Goal: Contribute content: Contribute content

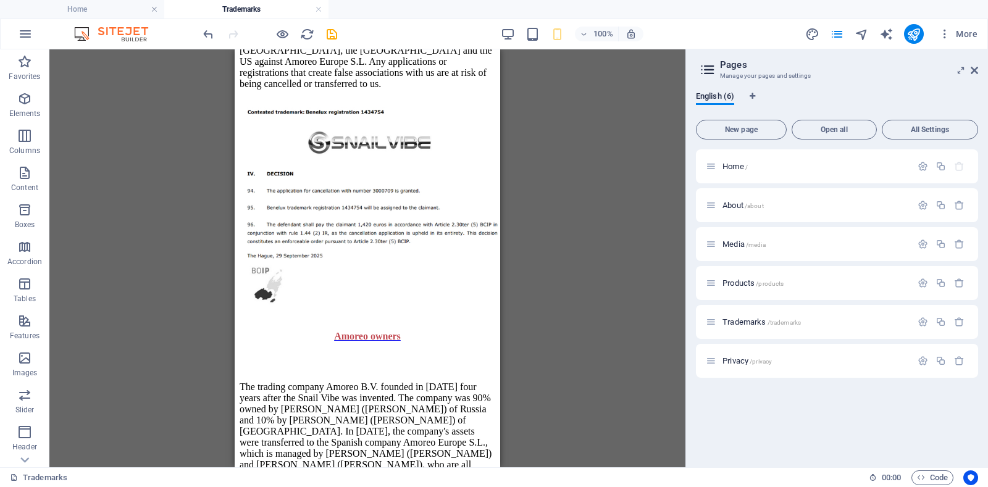
scroll to position [1618, 0]
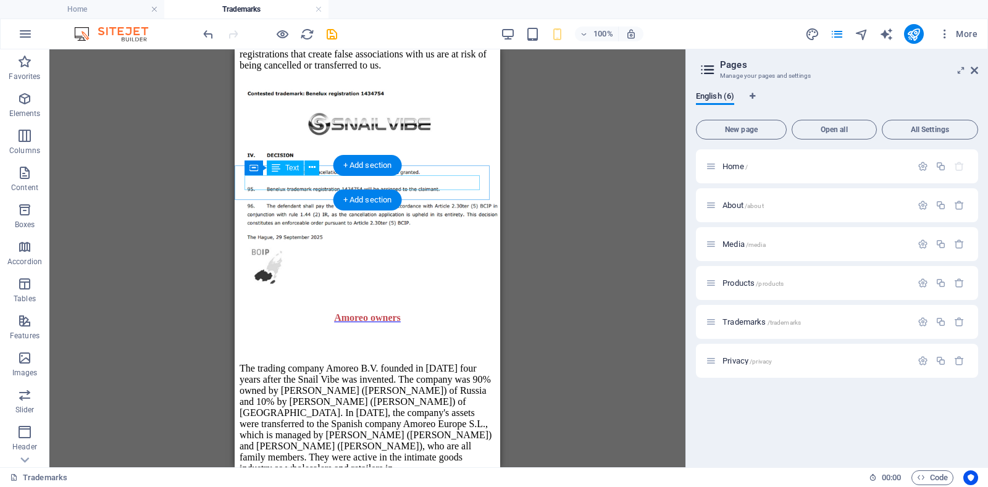
click at [349, 312] on div "Amoreo owners" at bounding box center [367, 317] width 236 height 11
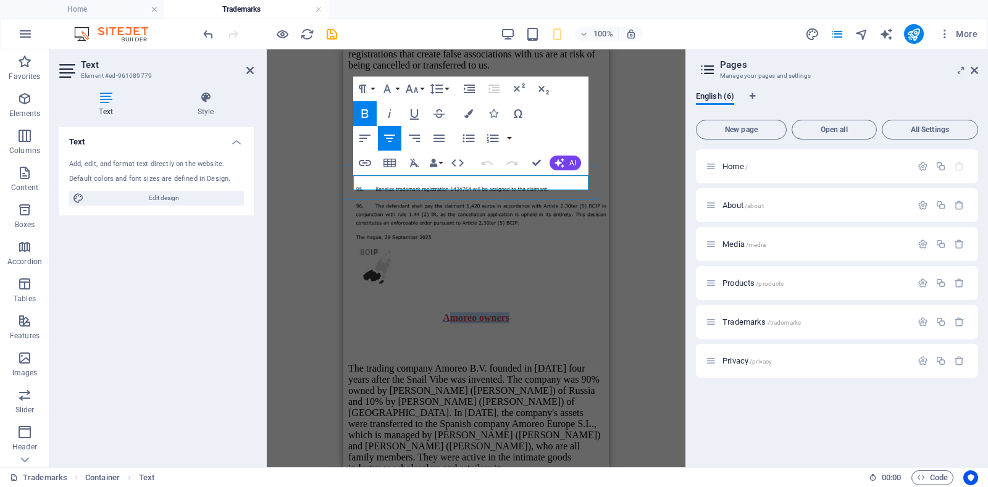
drag, startPoint x: 440, startPoint y: 181, endPoint x: 505, endPoint y: 181, distance: 64.8
click at [505, 312] on span "Amoreo owners" at bounding box center [476, 317] width 67 height 10
click at [431, 312] on span "AWho runs Amoreo?" at bounding box center [475, 317] width 89 height 10
click at [251, 69] on icon at bounding box center [249, 70] width 7 height 10
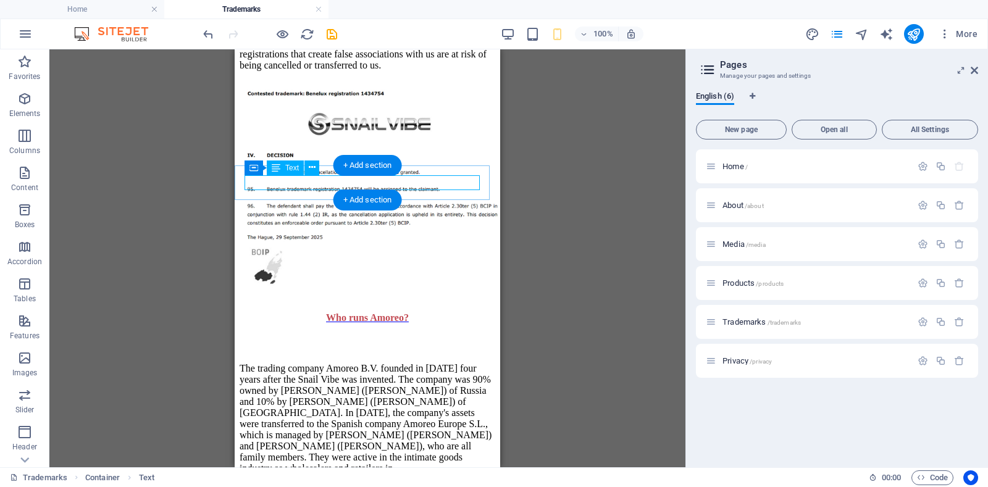
click at [435, 312] on div "Who runs Amoreo?" at bounding box center [367, 317] width 236 height 11
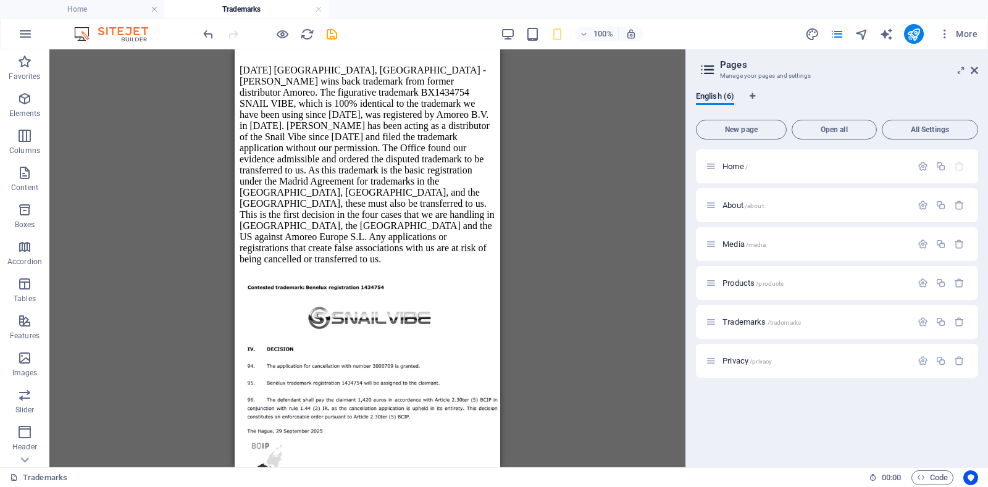
scroll to position [1479, 0]
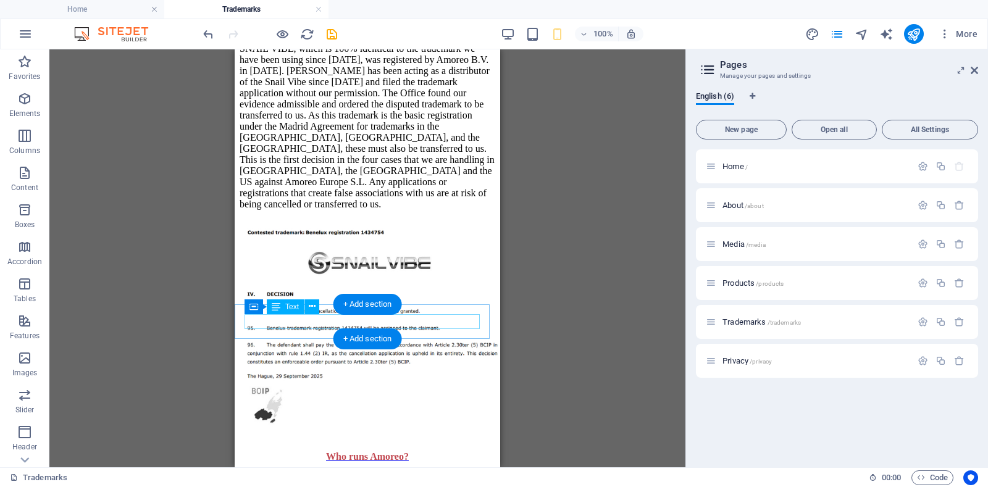
click at [365, 451] on div "Who runs Amoreo?" at bounding box center [367, 456] width 236 height 11
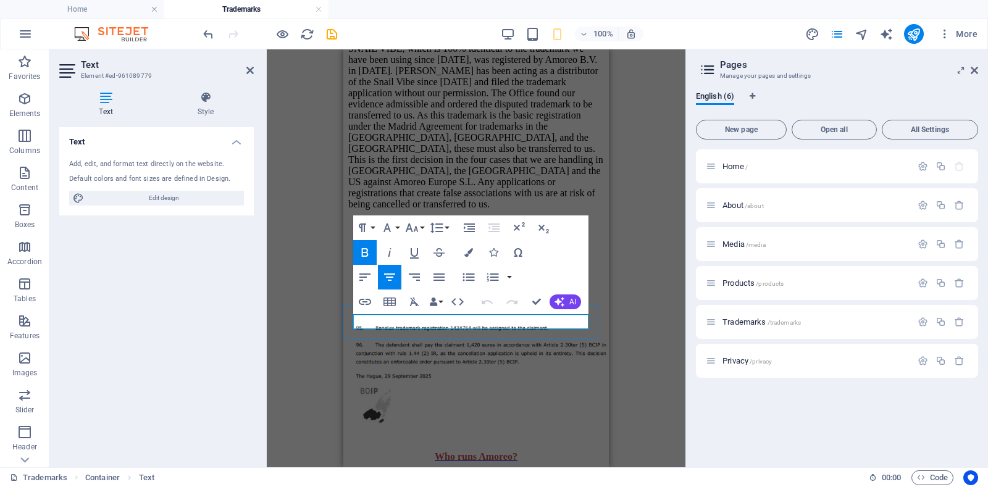
click at [473, 451] on span "Who runs Amoreo?" at bounding box center [476, 456] width 83 height 10
drag, startPoint x: 451, startPoint y: 319, endPoint x: 470, endPoint y: 321, distance: 18.6
click at [470, 451] on span "Who runs Amoreo?" at bounding box center [476, 456] width 83 height 10
click at [519, 451] on p "Who is Amoreo?" at bounding box center [476, 456] width 236 height 11
click at [248, 65] on icon at bounding box center [249, 70] width 7 height 10
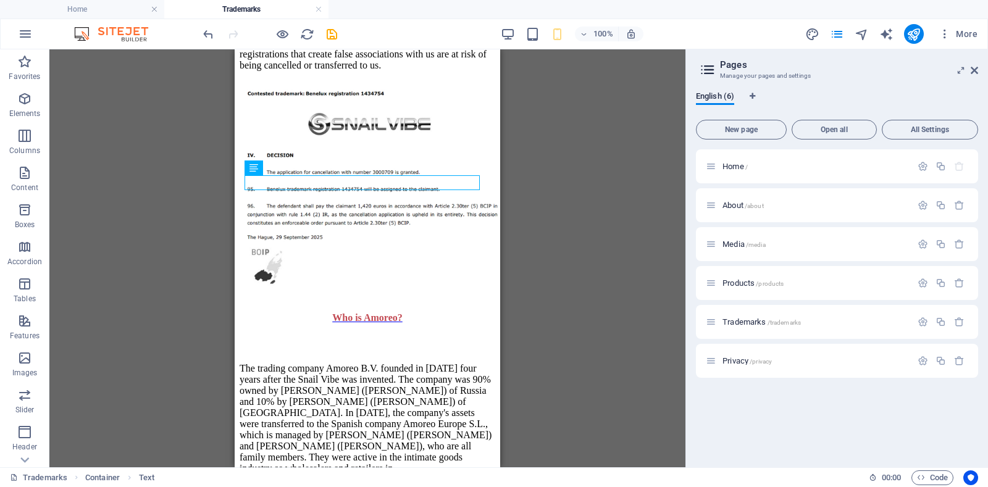
scroll to position [1692, 0]
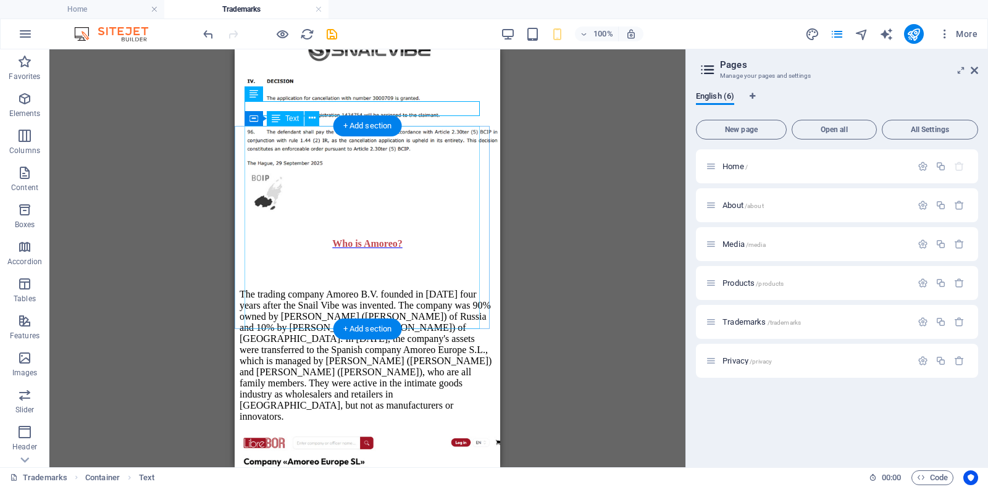
click at [301, 307] on div "The trading company Amoreo B.V. founded in [DATE] four years after the Snail Vi…" at bounding box center [368, 351] width 256 height 164
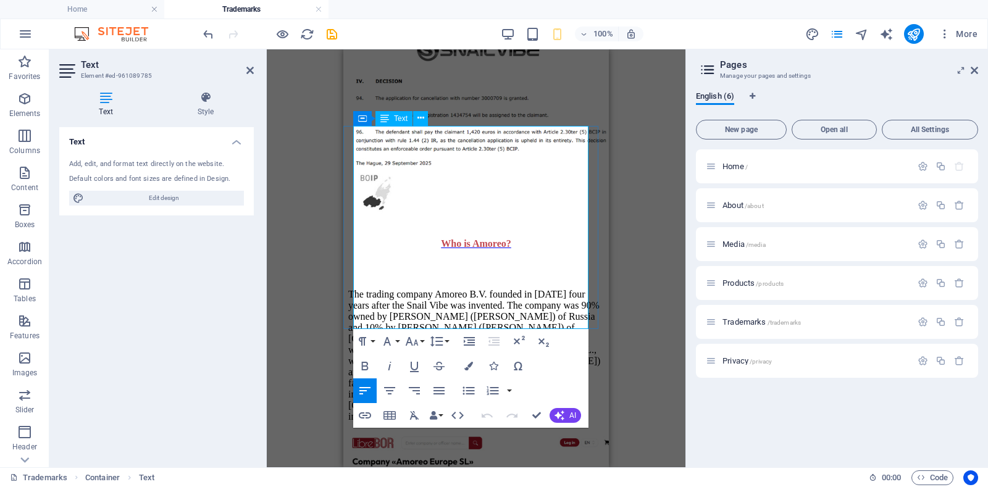
drag, startPoint x: 561, startPoint y: 277, endPoint x: 546, endPoint y: 316, distance: 41.8
click at [546, 316] on p "The trading company Amoreo B.V. founded in [DATE] four years after the Snail Vi…" at bounding box center [476, 355] width 256 height 133
copy p "They were active in the intimate goods industry as wholesalers and retailers in…"
click at [248, 69] on icon at bounding box center [249, 70] width 7 height 10
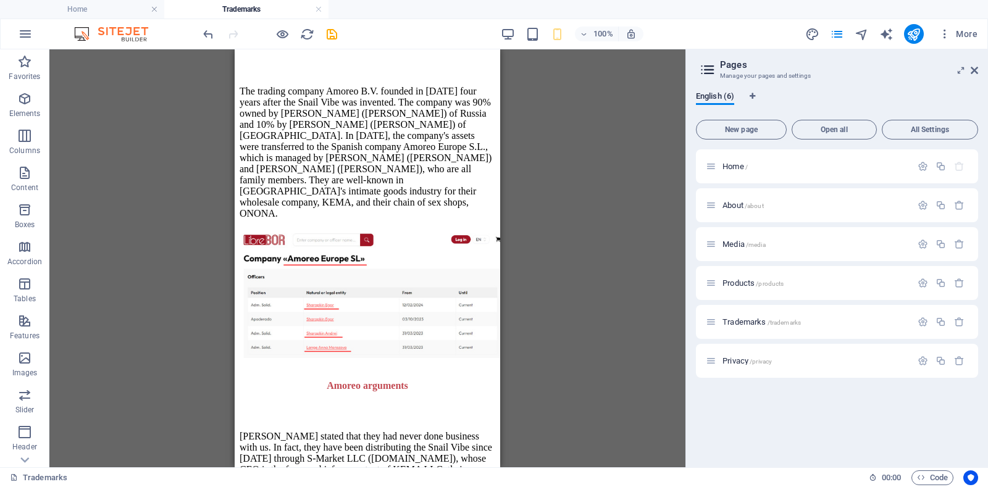
scroll to position [1997, 0]
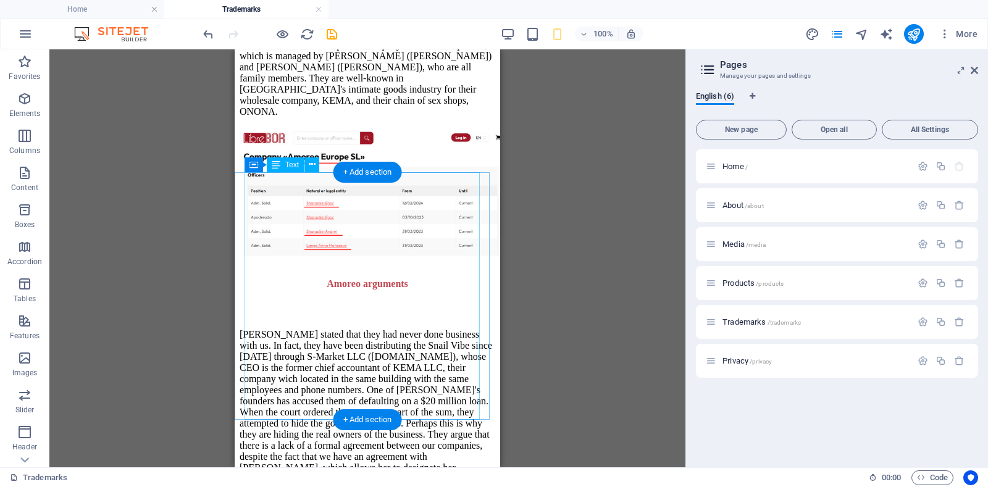
click at [337, 309] on div "[PERSON_NAME] stated that they had never done business with us. In fact, they h…" at bounding box center [368, 402] width 256 height 186
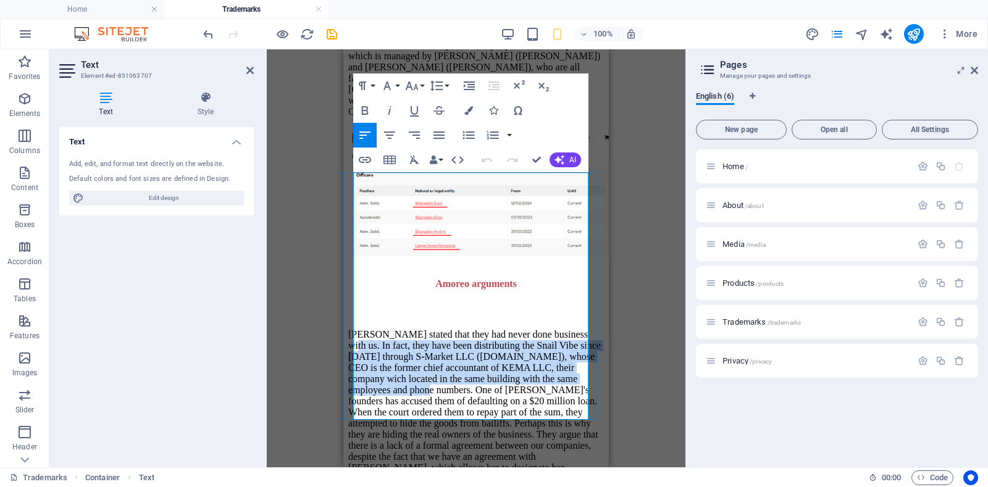
drag, startPoint x: 390, startPoint y: 204, endPoint x: 424, endPoint y: 272, distance: 76.2
click at [424, 329] on p "[PERSON_NAME] stated that they had never done business with us. In fact, they h…" at bounding box center [476, 407] width 256 height 156
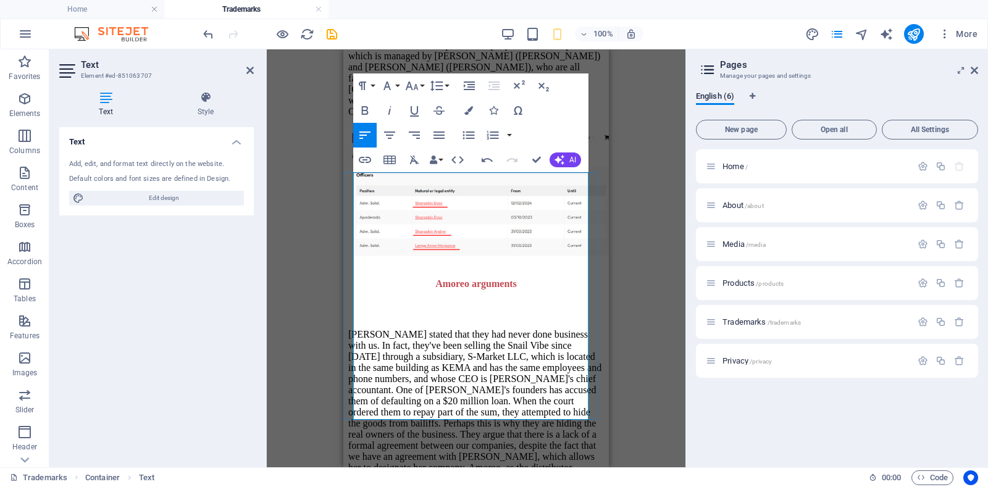
scroll to position [2165, 2]
drag, startPoint x: 499, startPoint y: 262, endPoint x: 561, endPoint y: 261, distance: 61.1
click at [561, 329] on p "[PERSON_NAME] stated that they had never done business with us. In fact, they'v…" at bounding box center [476, 401] width 256 height 144
click at [507, 329] on p "[PERSON_NAME] stated that they had never done business with us. In fact, they'v…" at bounding box center [476, 401] width 256 height 144
drag, startPoint x: 499, startPoint y: 264, endPoint x: 409, endPoint y: 291, distance: 94.3
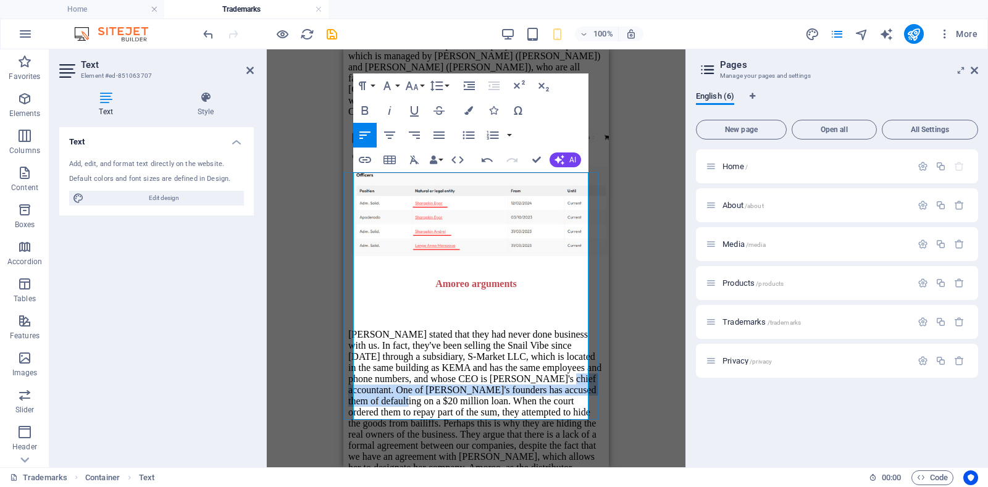
click at [409, 329] on p "[PERSON_NAME] stated that they had never done business with us. In fact, they'v…" at bounding box center [476, 401] width 256 height 144
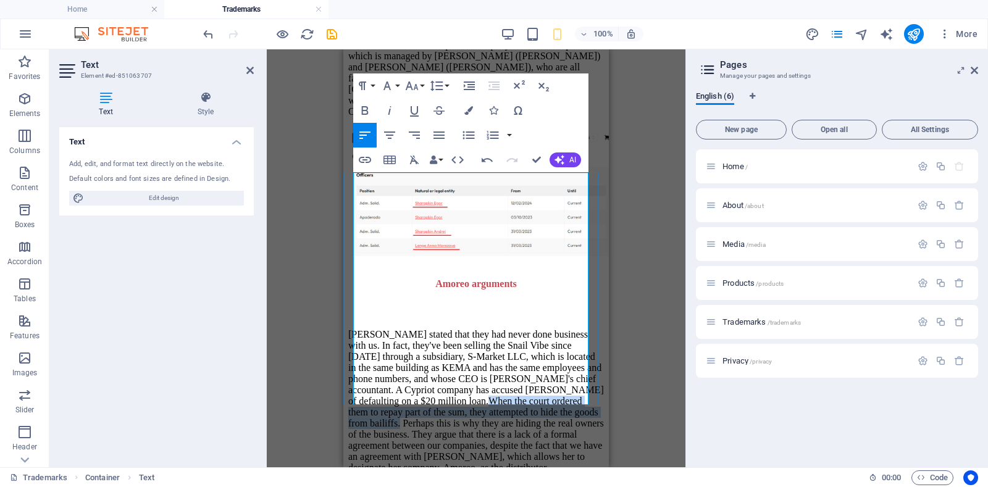
drag, startPoint x: 378, startPoint y: 295, endPoint x: 386, endPoint y: 319, distance: 25.4
click at [386, 329] on p "[PERSON_NAME] stated that they had never done business with us. In fact, they'v…" at bounding box center [476, 401] width 256 height 144
copy p "When the court ordered them to repay part of the sum, they attempted to hide th…"
click at [467, 329] on p "[PERSON_NAME] stated that they had never done business with us. In fact, they'v…" at bounding box center [476, 401] width 256 height 144
drag, startPoint x: 378, startPoint y: 290, endPoint x: 386, endPoint y: 304, distance: 16.8
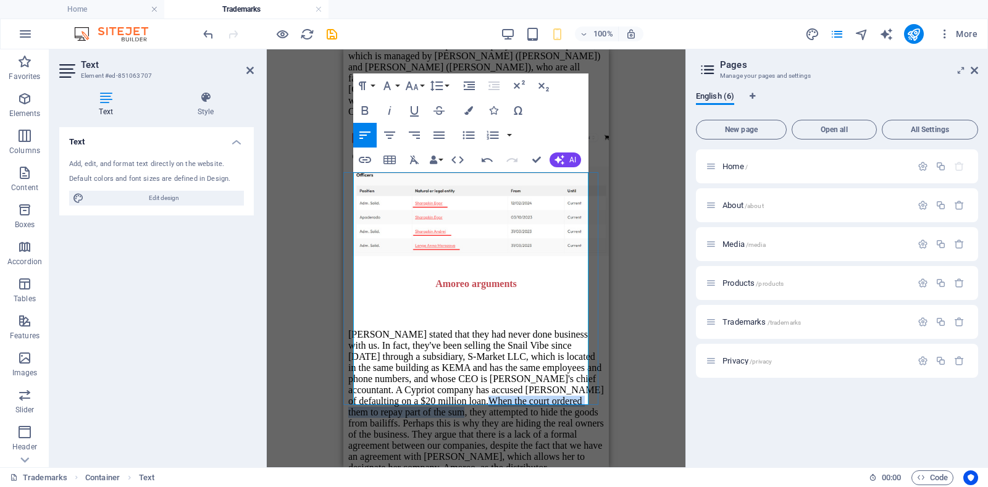
click at [386, 329] on p "[PERSON_NAME] stated that they had never done business with us. In fact, they'v…" at bounding box center [476, 401] width 256 height 144
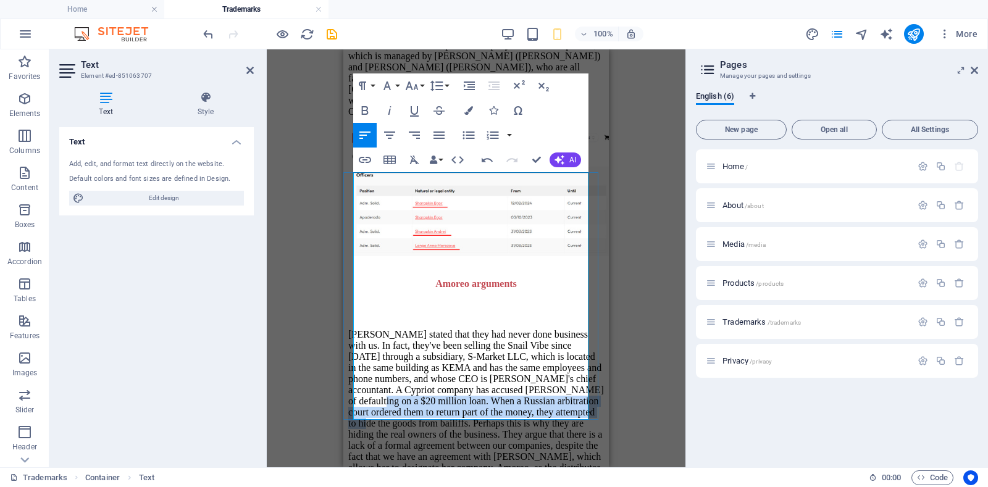
drag, startPoint x: 377, startPoint y: 293, endPoint x: 456, endPoint y: 324, distance: 84.5
click at [456, 329] on p "[PERSON_NAME] stated that they had never done business with us. In fact, they'v…" at bounding box center [476, 401] width 256 height 144
copy p "When a Russian arbitration court ordered them to return part of the money, they…"
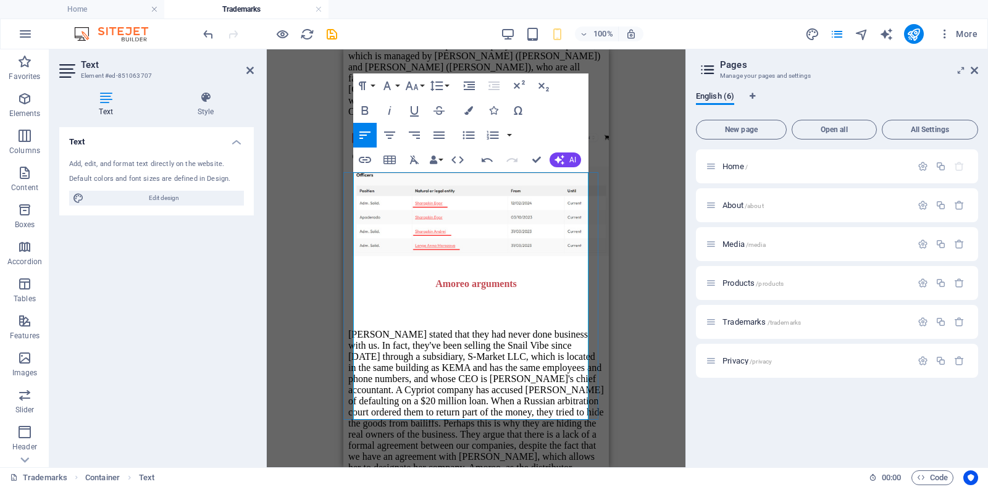
scroll to position [935, 2]
drag, startPoint x: 463, startPoint y: 336, endPoint x: 518, endPoint y: 338, distance: 55.0
click at [518, 338] on p "[PERSON_NAME] stated that they had never done business with us. In fact, they'v…" at bounding box center [476, 401] width 256 height 144
click at [552, 329] on p "[PERSON_NAME] stated that they had never done business with us. In fact, they'v…" at bounding box center [476, 401] width 256 height 144
click at [249, 70] on icon at bounding box center [249, 70] width 7 height 10
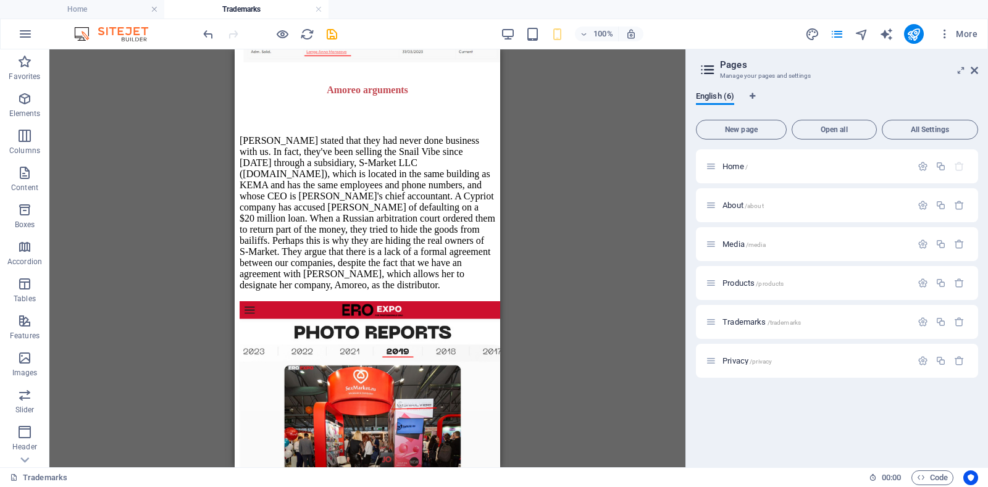
scroll to position [2127, 0]
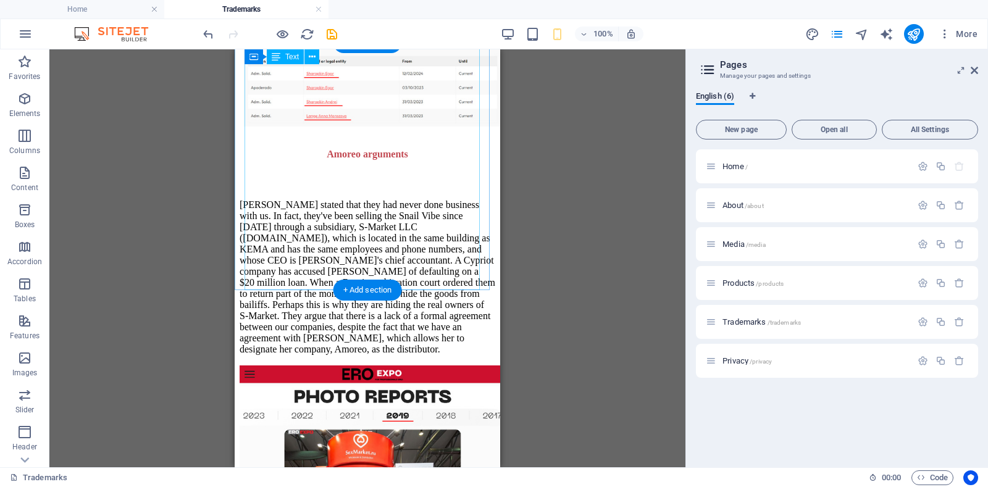
click at [325, 223] on div "[PERSON_NAME] stated that they had never done business with us. In fact, they'v…" at bounding box center [368, 273] width 256 height 186
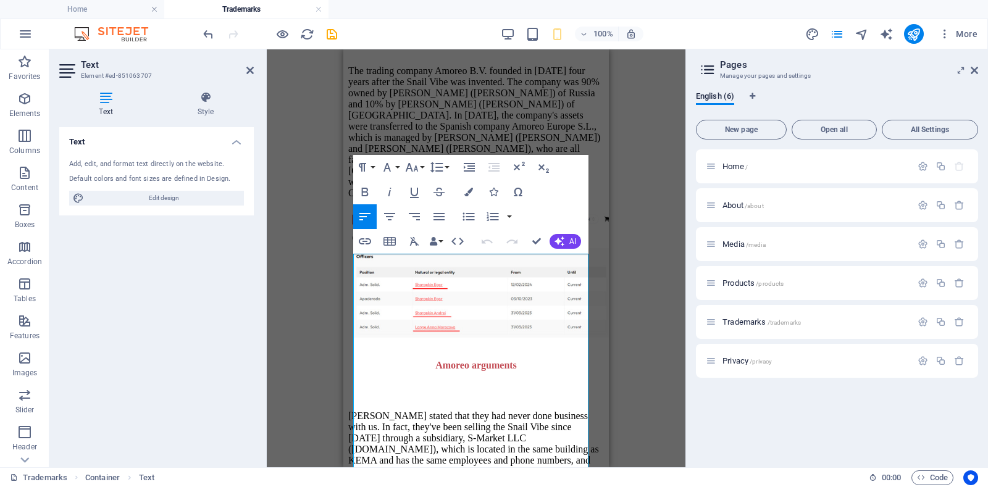
scroll to position [2062, 0]
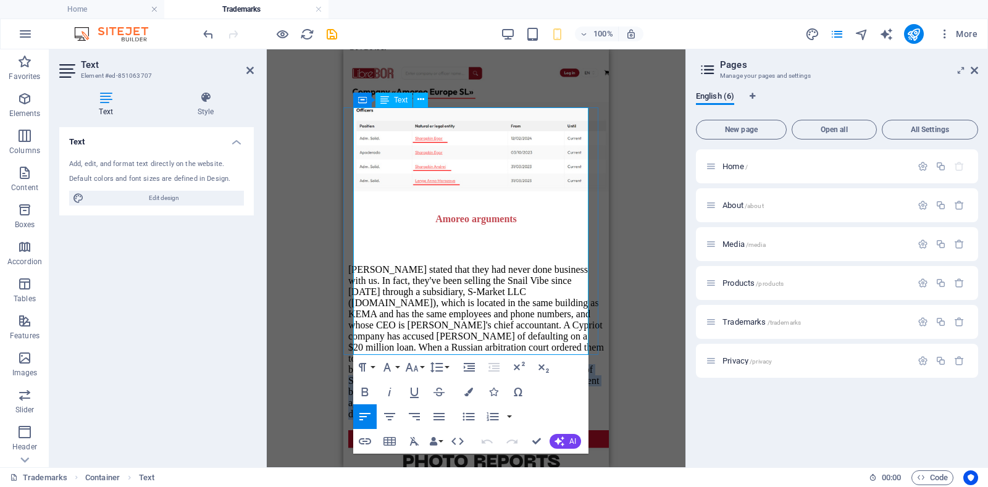
drag, startPoint x: 397, startPoint y: 288, endPoint x: 469, endPoint y: 347, distance: 92.6
click at [469, 347] on p "[PERSON_NAME] stated that they had never done business with us. In fact, they'v…" at bounding box center [476, 342] width 256 height 156
drag, startPoint x: 464, startPoint y: 289, endPoint x: 485, endPoint y: 289, distance: 21.0
click at [485, 289] on p "[PERSON_NAME] stated that they had never done business with us. In fact, they'v…" at bounding box center [476, 342] width 256 height 156
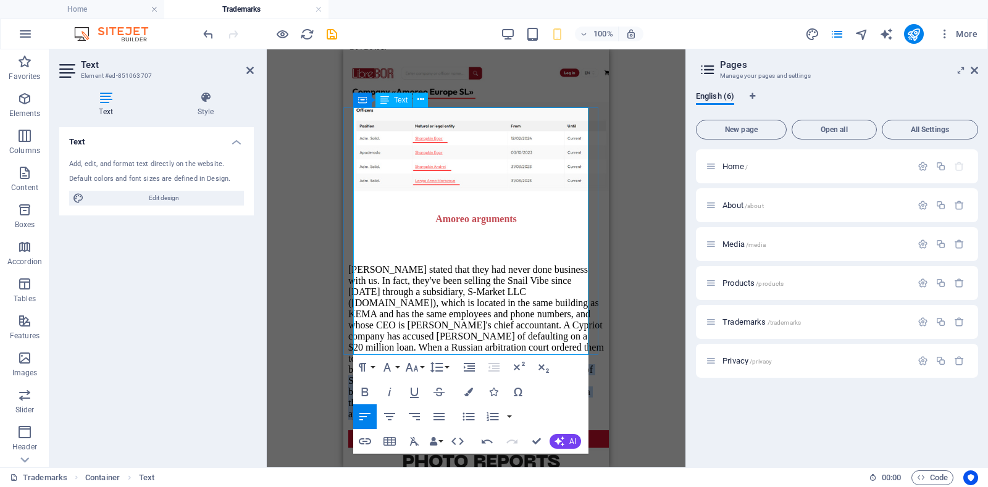
drag, startPoint x: 400, startPoint y: 287, endPoint x: 413, endPoint y: 343, distance: 57.0
click at [413, 343] on p "[PERSON_NAME] stated that they had never done business with us. In fact, they'v…" at bounding box center [476, 342] width 256 height 156
copy p "They therefore argue that there was no official business relationship. However,…"
click at [467, 328] on p "[PERSON_NAME] stated that they had never done business with us. In fact, they'v…" at bounding box center [476, 342] width 256 height 156
drag, startPoint x: 432, startPoint y: 330, endPoint x: 454, endPoint y: 332, distance: 21.7
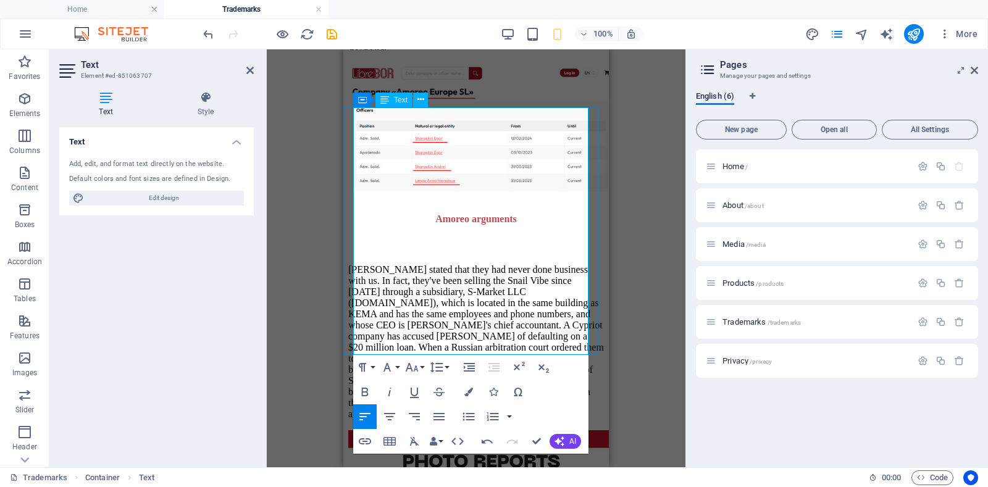
click at [454, 332] on p "[PERSON_NAME] stated that they had never done business with us. In fact, they'v…" at bounding box center [476, 342] width 256 height 156
click at [510, 322] on p "[PERSON_NAME] stated that they had never done business with us. In fact, they'v…" at bounding box center [476, 342] width 256 height 156
drag, startPoint x: 564, startPoint y: 316, endPoint x: 409, endPoint y: 330, distance: 155.6
click at [409, 330] on p "[PERSON_NAME] stated that they had never done business with us. In fact, they'v…" at bounding box center [476, 342] width 256 height 156
copy p "as an entrepreneur"
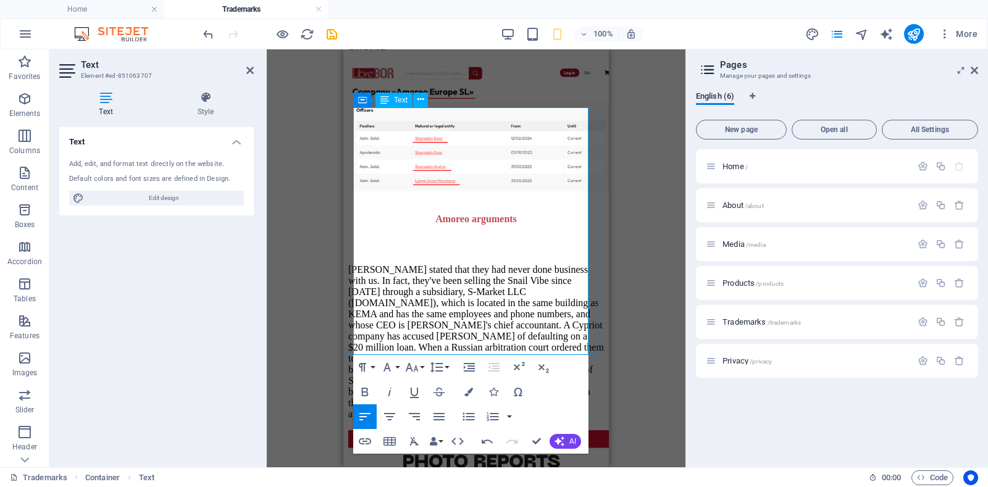
click at [427, 317] on p "[PERSON_NAME] stated that they had never done business with us. In fact, they'v…" at bounding box center [476, 342] width 256 height 156
click at [424, 320] on p "[PERSON_NAME] stated that they had never done business with us. In fact, they'v…" at bounding box center [476, 342] width 256 height 156
drag, startPoint x: 510, startPoint y: 346, endPoint x: 484, endPoint y: 302, distance: 50.4
click at [484, 302] on p "[PERSON_NAME] stated that they had never done business with us. In fact, they'v…" at bounding box center [476, 342] width 256 height 156
copy p "However, [PERSON_NAME], as an entrepreneur, signed a three-year agreement as an…"
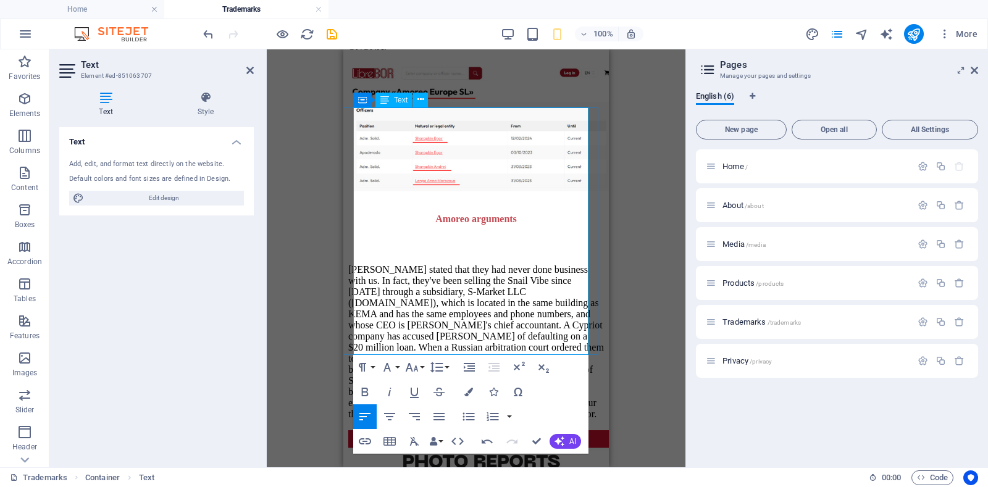
scroll to position [1143, 2]
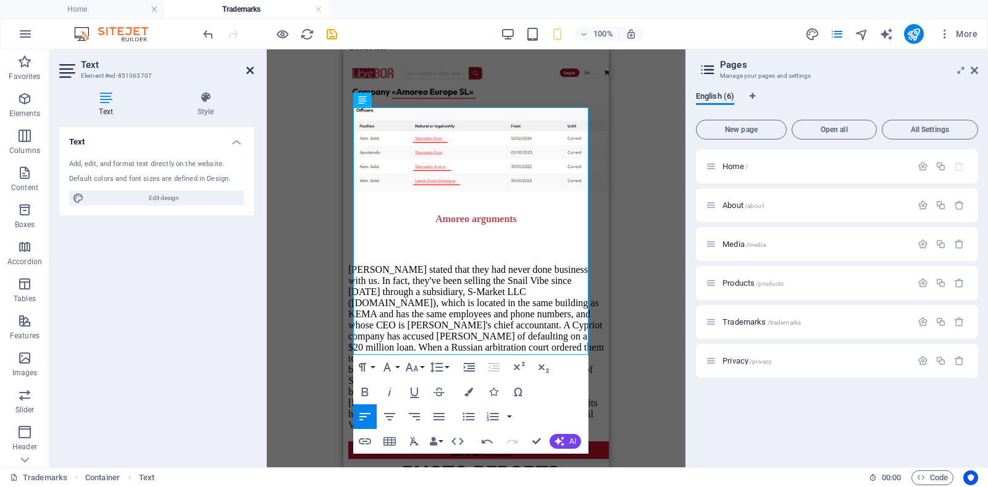
click at [249, 70] on icon at bounding box center [249, 70] width 7 height 10
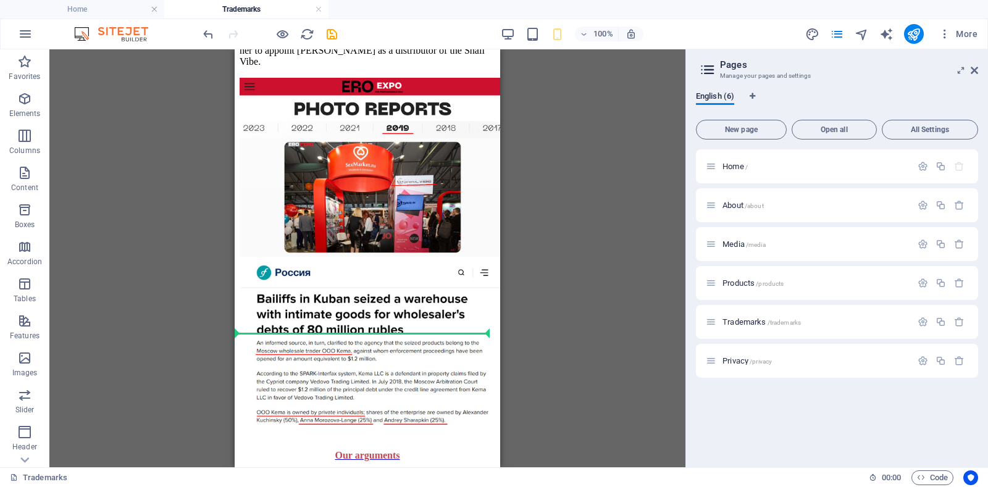
scroll to position [2500, 0]
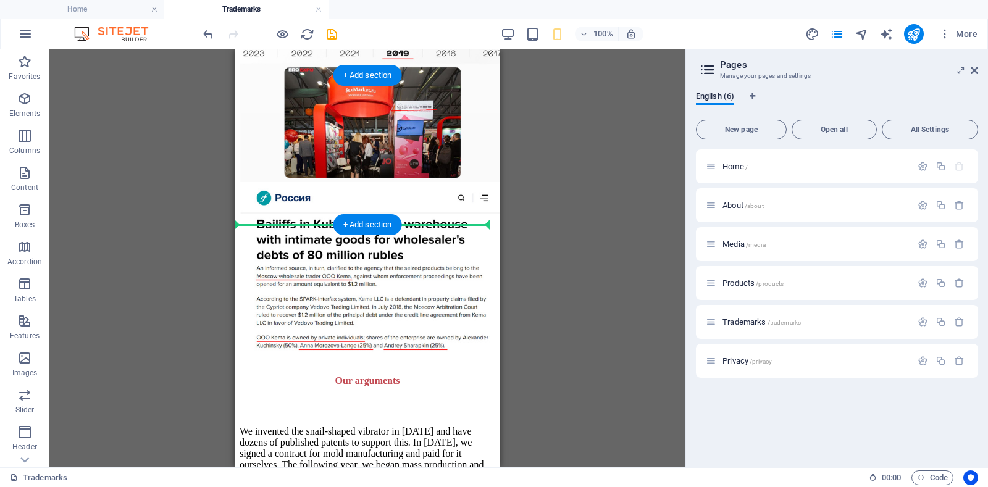
drag, startPoint x: 240, startPoint y: 130, endPoint x: 237, endPoint y: 223, distance: 93.2
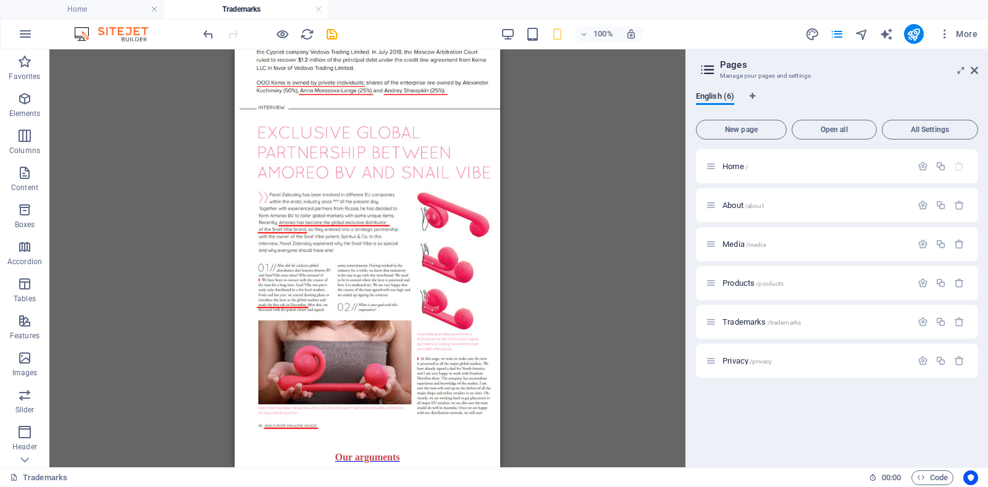
scroll to position [2718, 0]
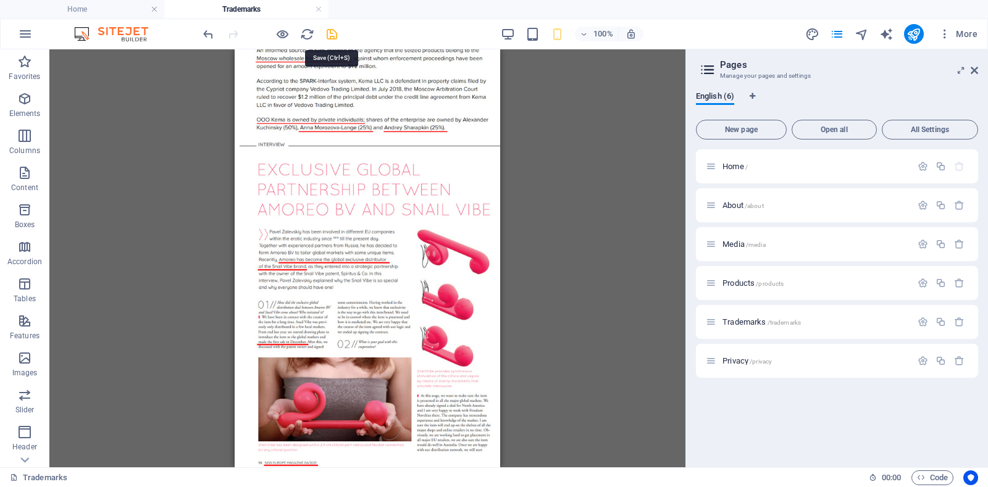
click at [331, 31] on icon "save" at bounding box center [332, 34] width 14 height 14
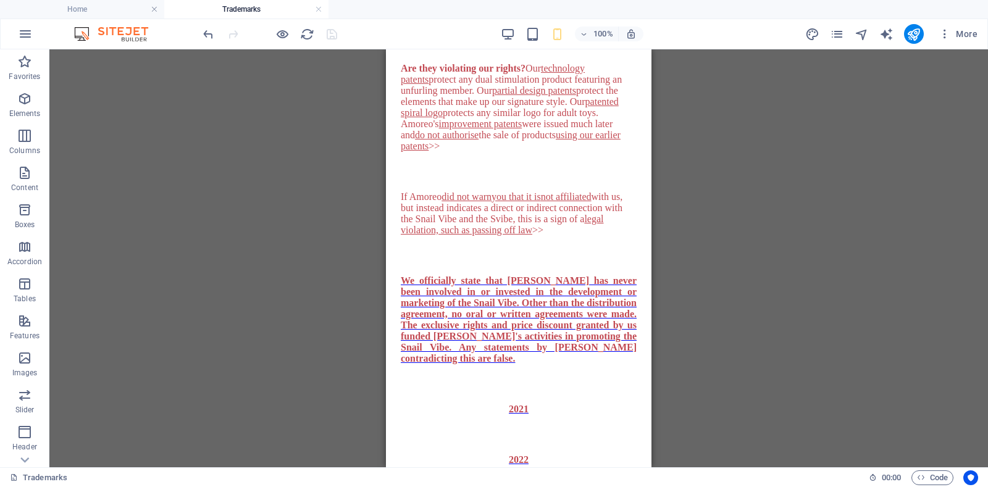
scroll to position [823, 0]
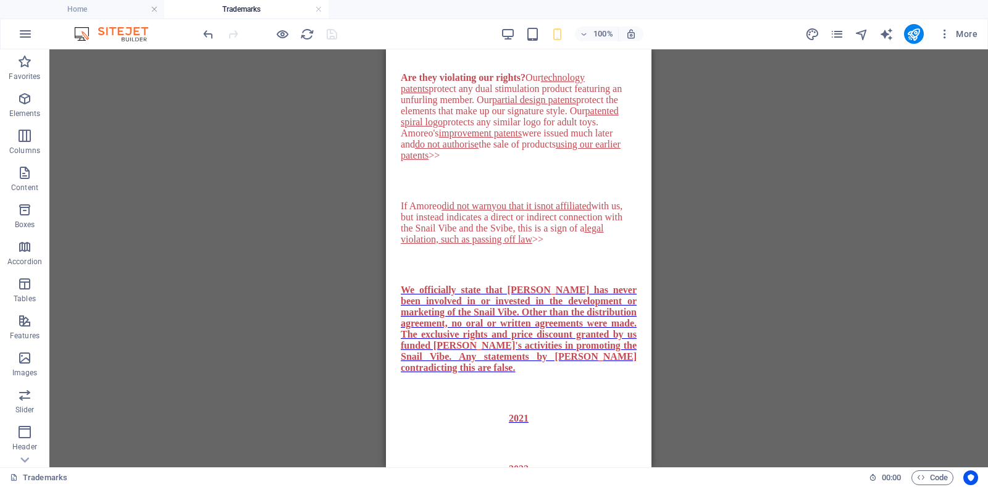
drag, startPoint x: 647, startPoint y: 160, endPoint x: 1040, endPoint y: 178, distance: 393.0
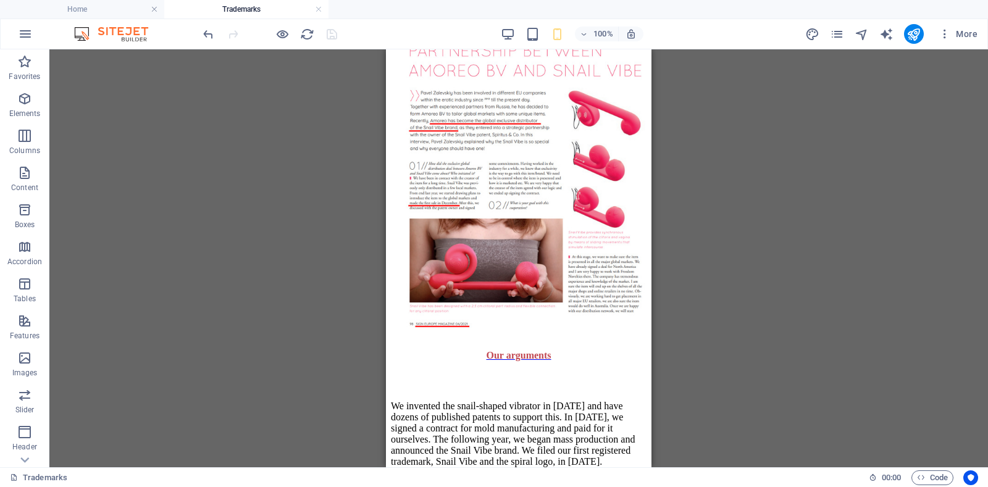
scroll to position [2940, 0]
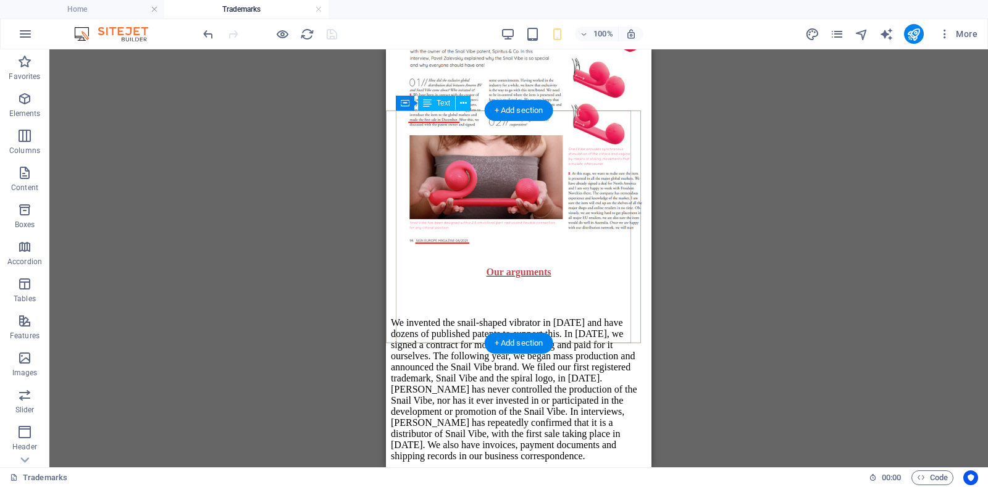
click at [540, 298] on div "We invented the snail-shaped vibrator in [DATE] and have dozens of published pa…" at bounding box center [519, 385] width 256 height 175
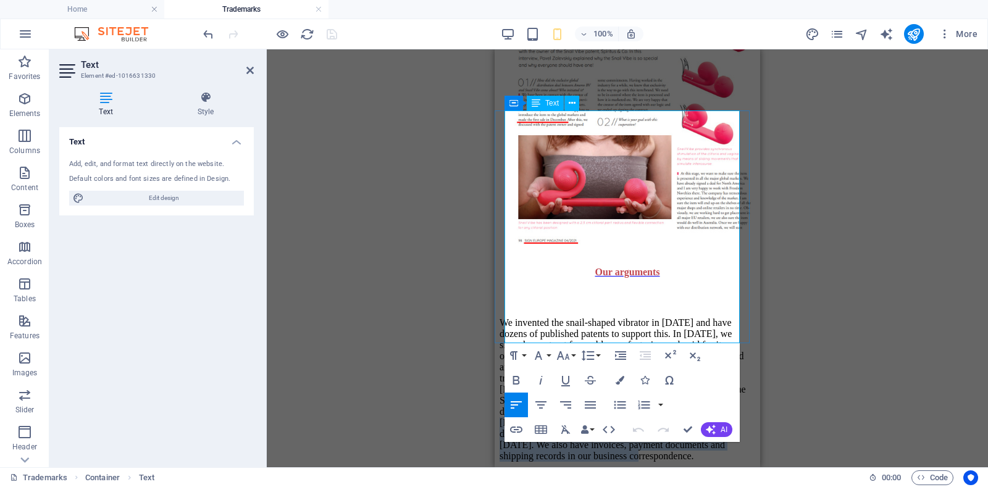
drag, startPoint x: 699, startPoint y: 262, endPoint x: 644, endPoint y: 337, distance: 93.6
click at [644, 337] on p "We invented the snail-shaped vibrator in [DATE] and have dozens of published pa…" at bounding box center [627, 389] width 256 height 144
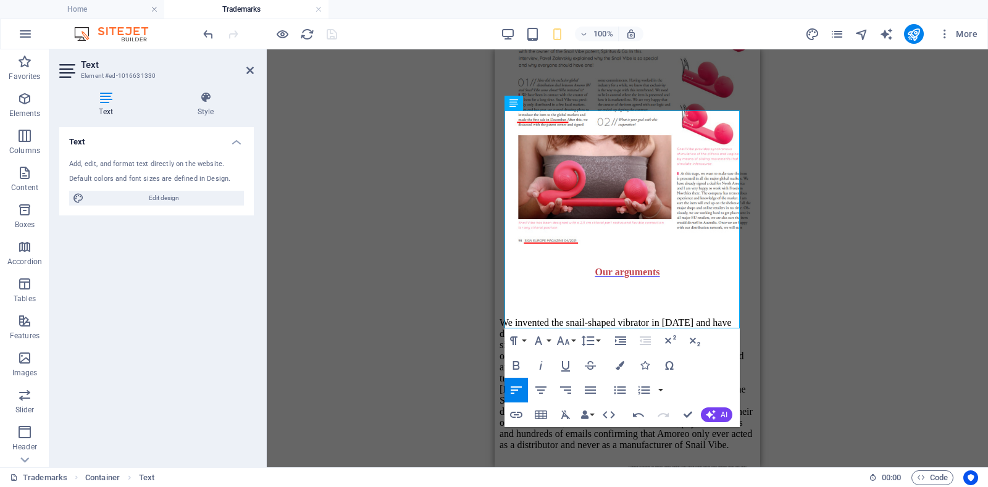
scroll to position [1931, 2]
click at [691, 317] on p "We invented the snail-shaped vibrator in [DATE] and have dozens of published pa…" at bounding box center [627, 383] width 256 height 133
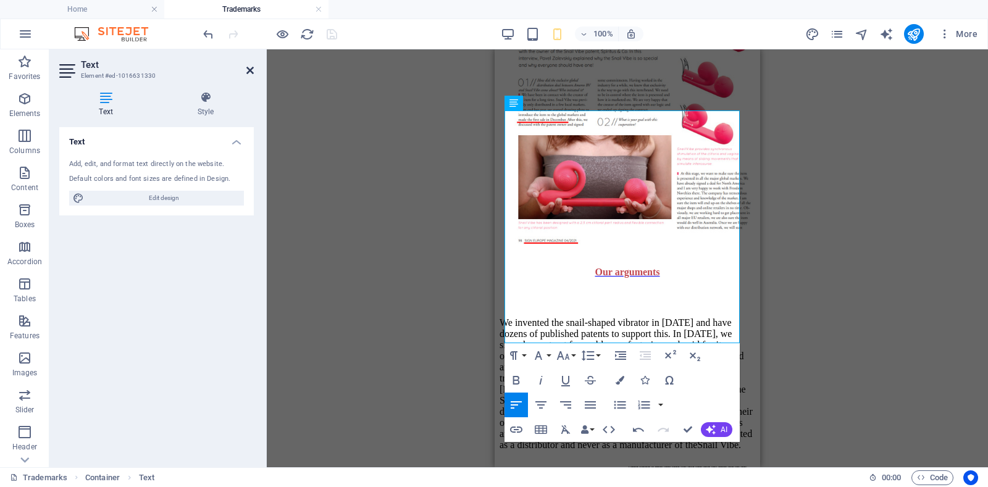
click at [249, 70] on icon at bounding box center [249, 70] width 7 height 10
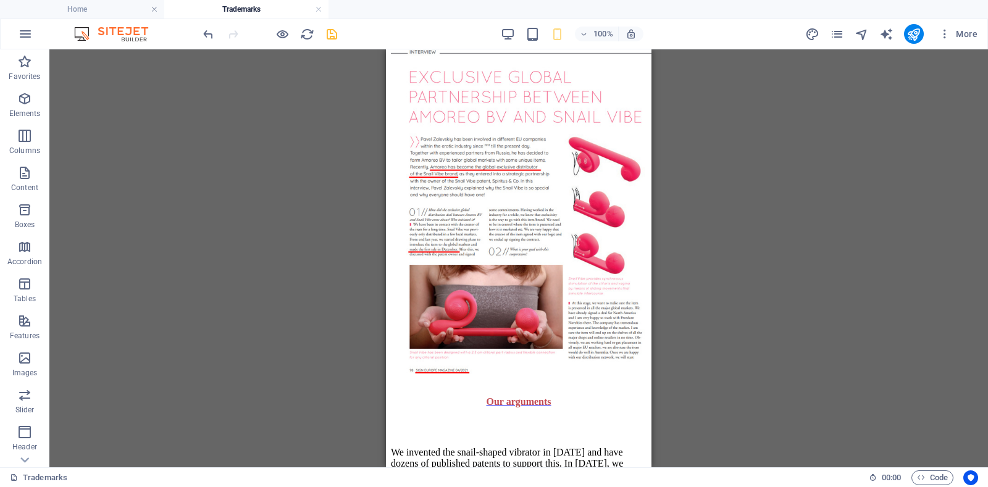
scroll to position [2653, 0]
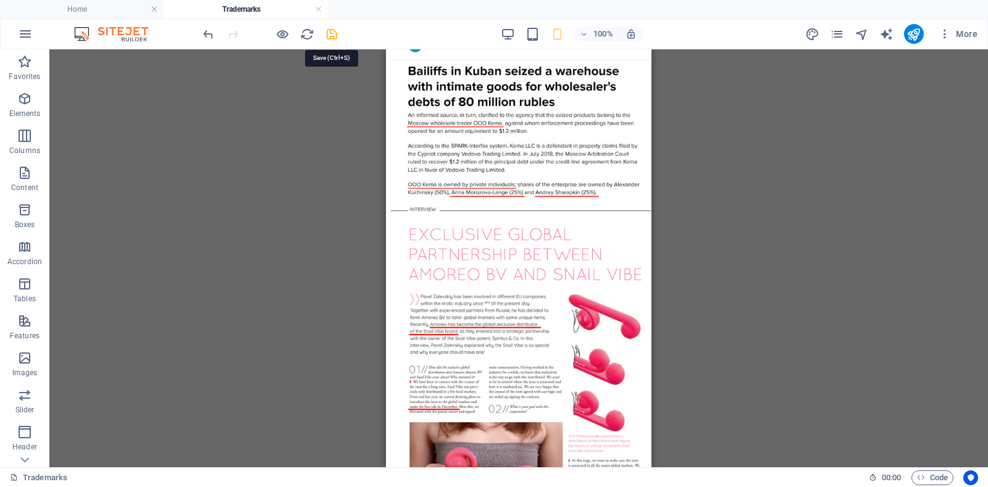
click at [330, 33] on icon "save" at bounding box center [332, 34] width 14 height 14
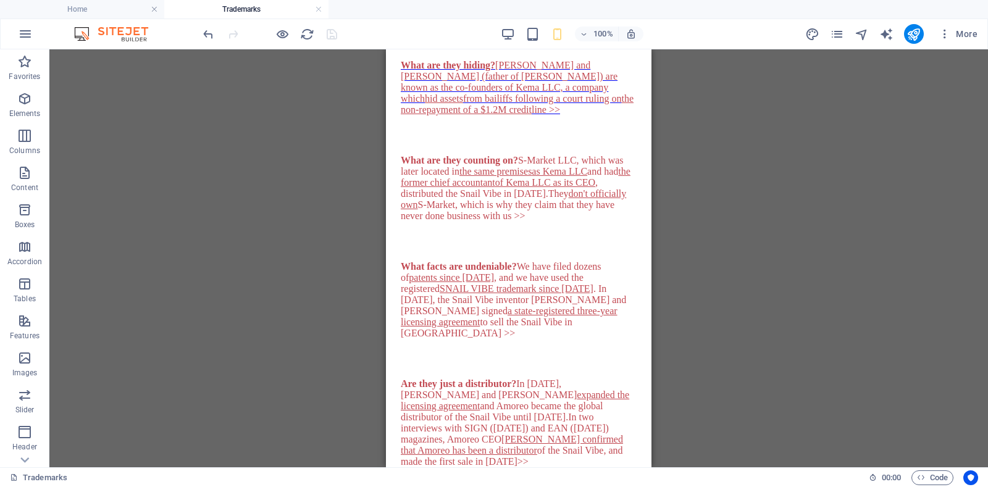
scroll to position [0, 0]
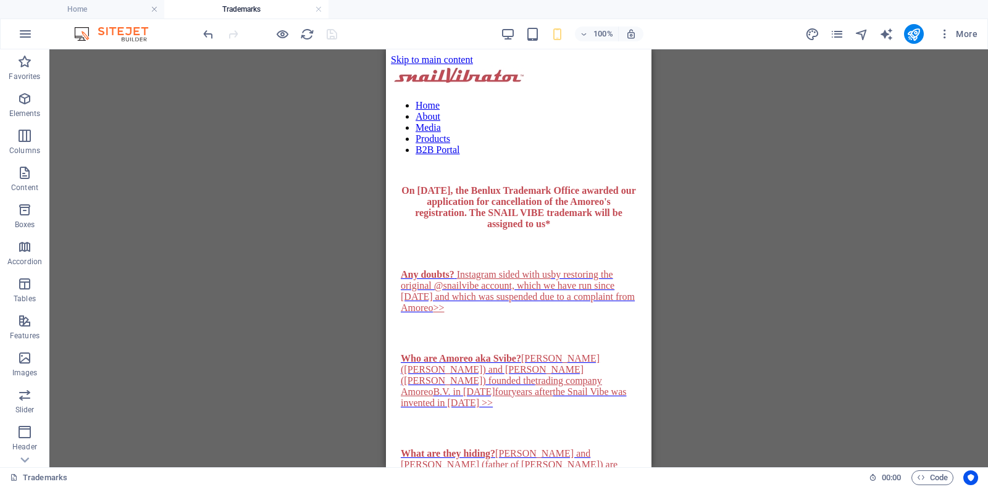
drag, startPoint x: 646, startPoint y: 278, endPoint x: 1056, endPoint y: 101, distance: 447.1
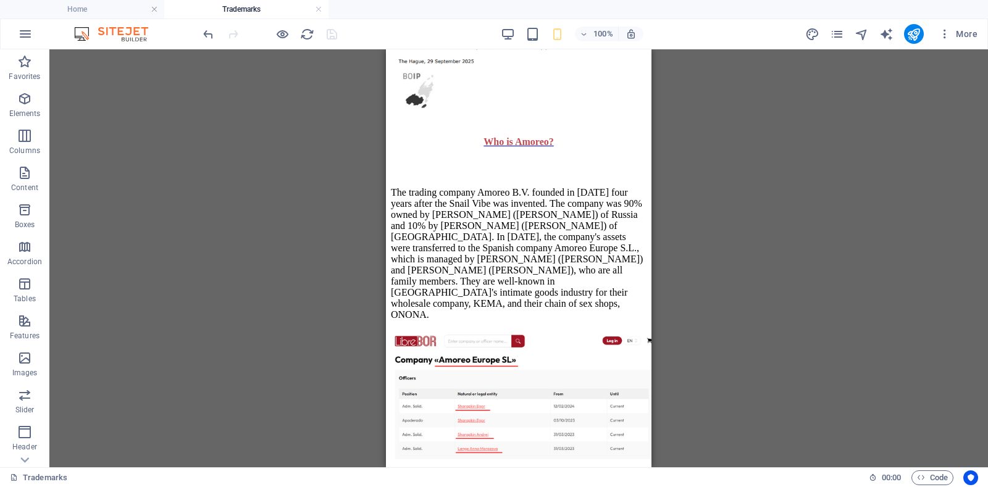
scroll to position [1877, 0]
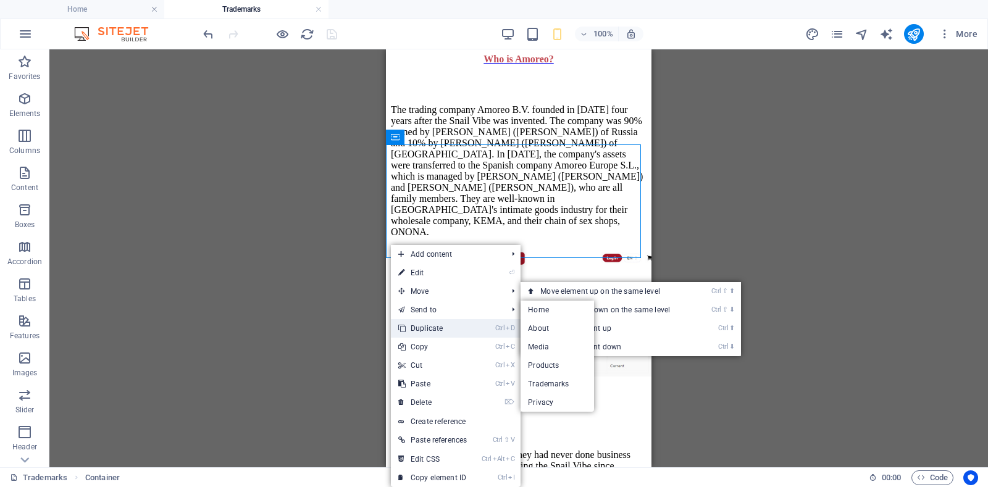
click at [418, 326] on link "Ctrl D Duplicate" at bounding box center [432, 328] width 83 height 19
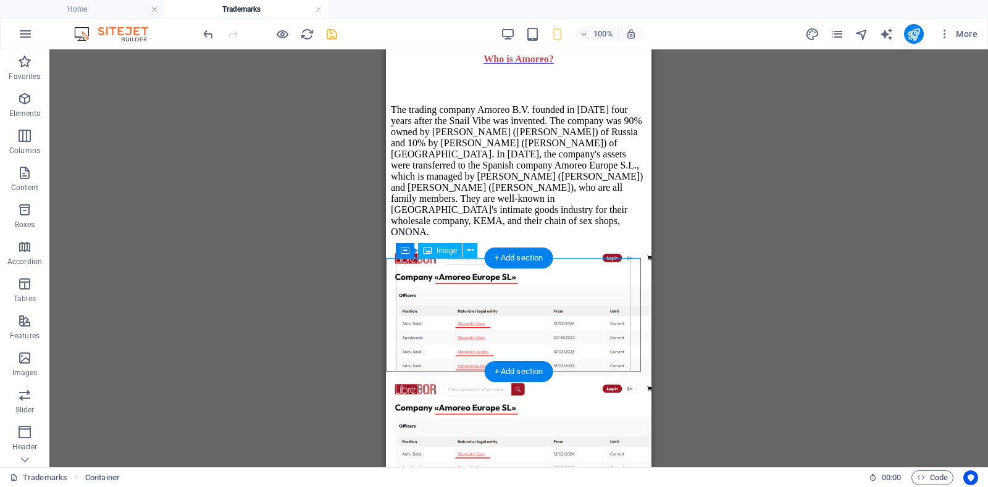
click at [430, 379] on figure at bounding box center [519, 444] width 256 height 131
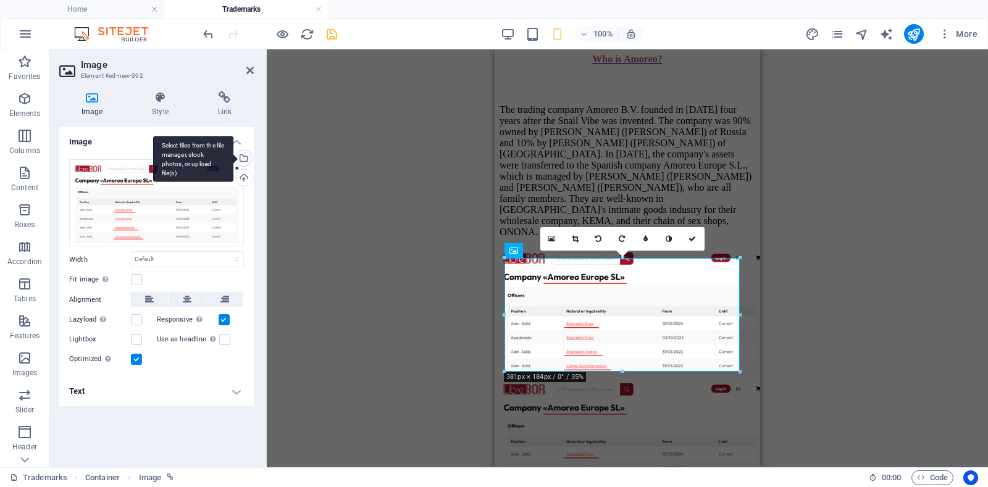
click at [233, 156] on div "Select files from the file manager, stock photos, or upload file(s)" at bounding box center [193, 159] width 80 height 46
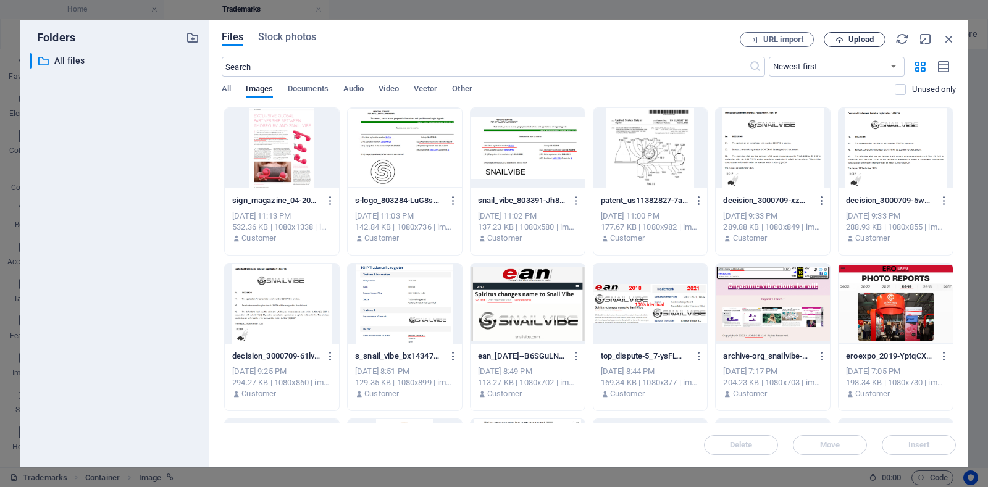
click at [865, 38] on span "Upload" at bounding box center [860, 39] width 25 height 7
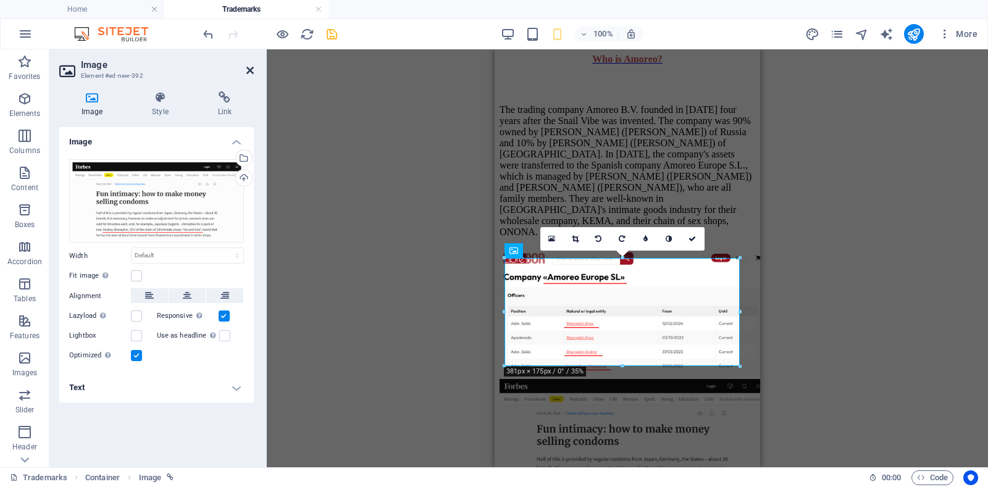
click at [249, 72] on icon at bounding box center [249, 70] width 7 height 10
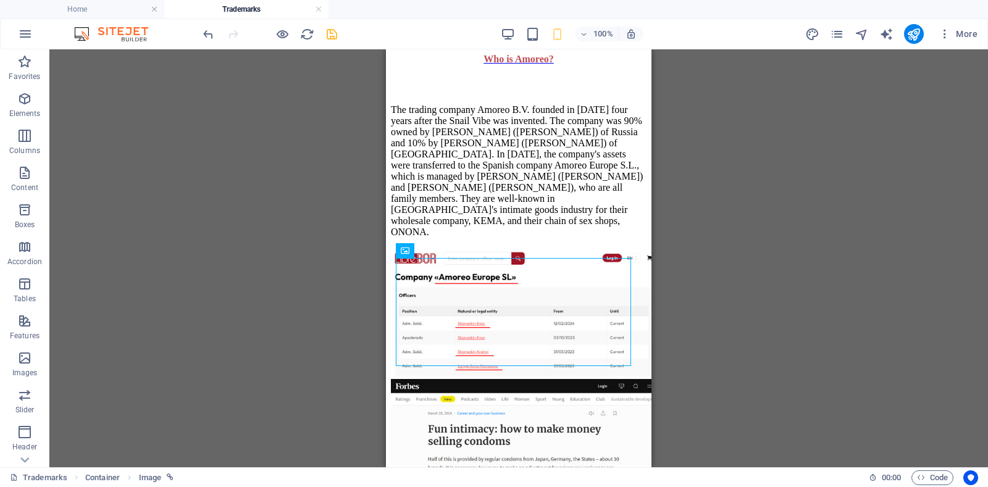
scroll to position [1967, 0]
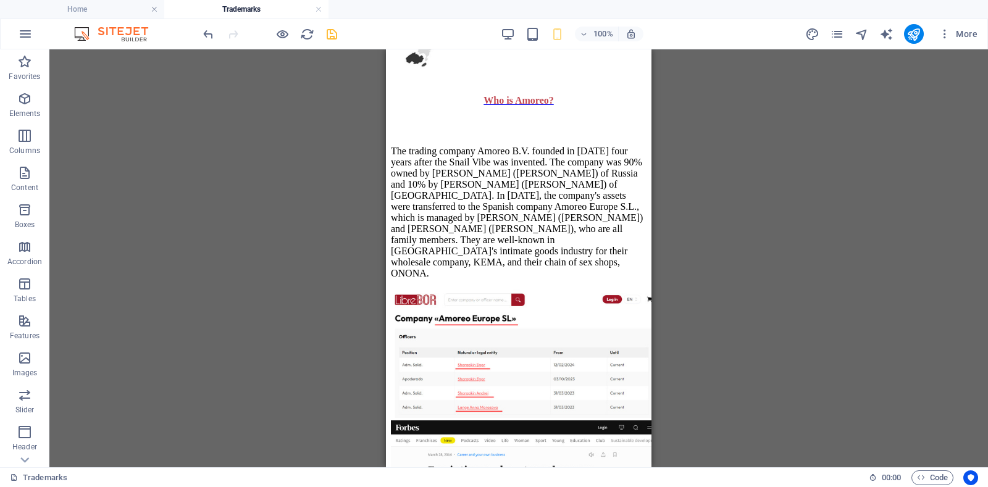
scroll to position [1778, 0]
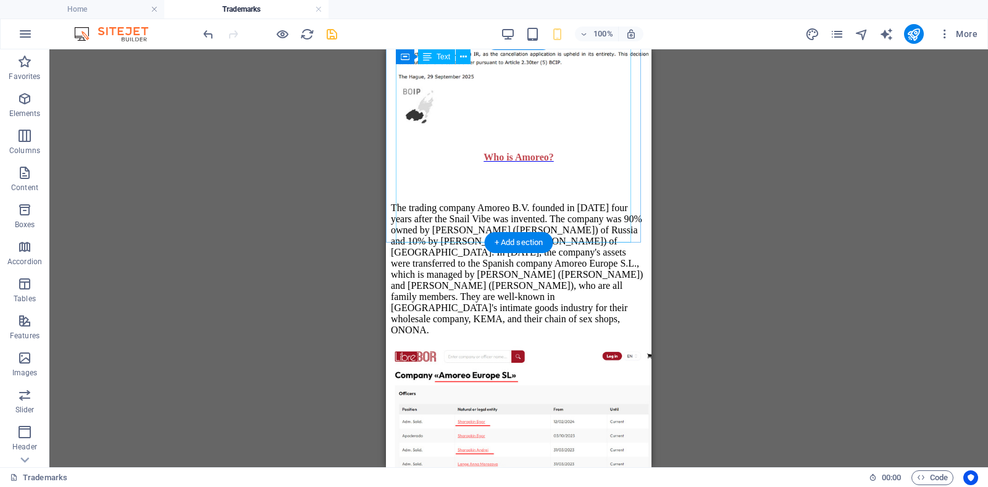
click at [461, 233] on div "The trading company Amoreo B.V. founded in [DATE] four years after the Snail Vi…" at bounding box center [519, 265] width 256 height 164
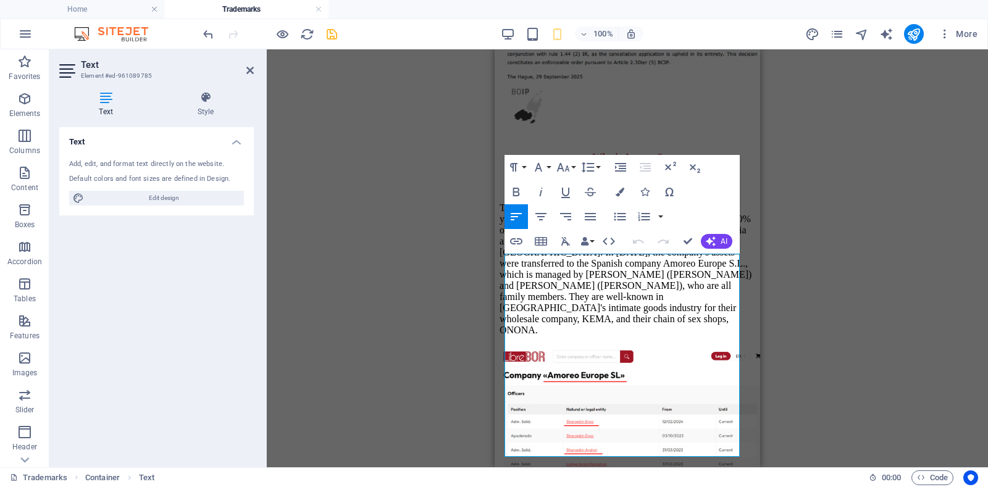
scroll to position [1564, 0]
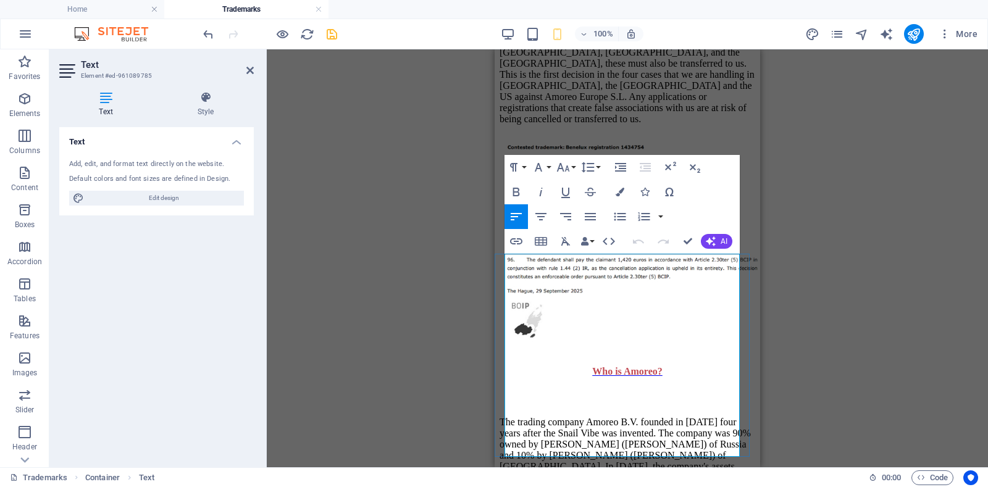
drag, startPoint x: 562, startPoint y: 448, endPoint x: 585, endPoint y: 446, distance: 23.5
click at [585, 446] on p "The trading company Amoreo B.V. founded in [DATE] four years after the Snail Vi…" at bounding box center [627, 483] width 256 height 133
click at [245, 70] on h2 "Text" at bounding box center [167, 64] width 173 height 11
click at [251, 69] on icon at bounding box center [249, 70] width 7 height 10
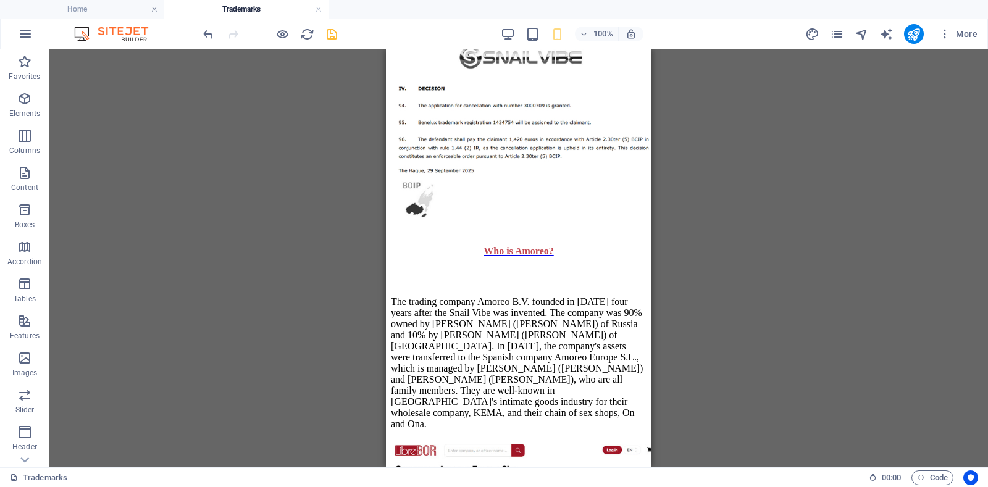
scroll to position [1637, 0]
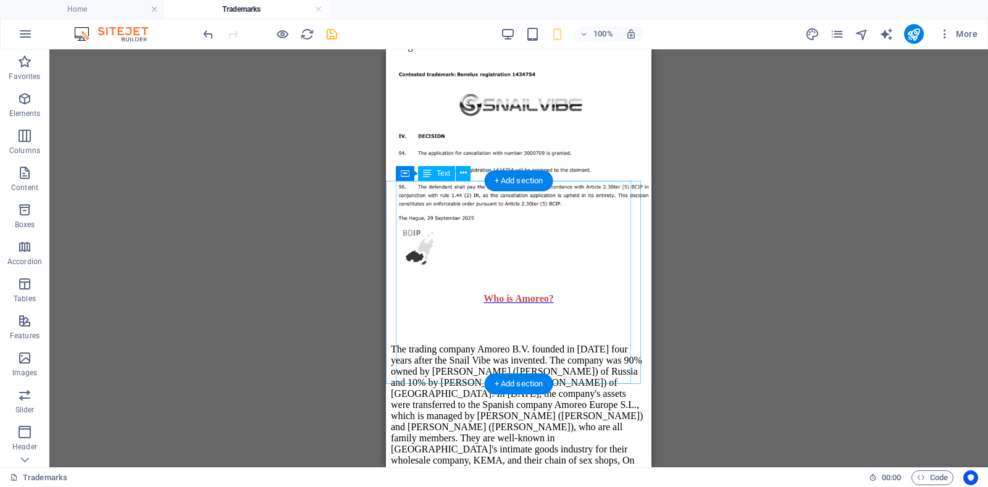
click at [450, 378] on div "The trading company Amoreo B.V. founded in [DATE] four years after the Snail Vi…" at bounding box center [519, 406] width 256 height 164
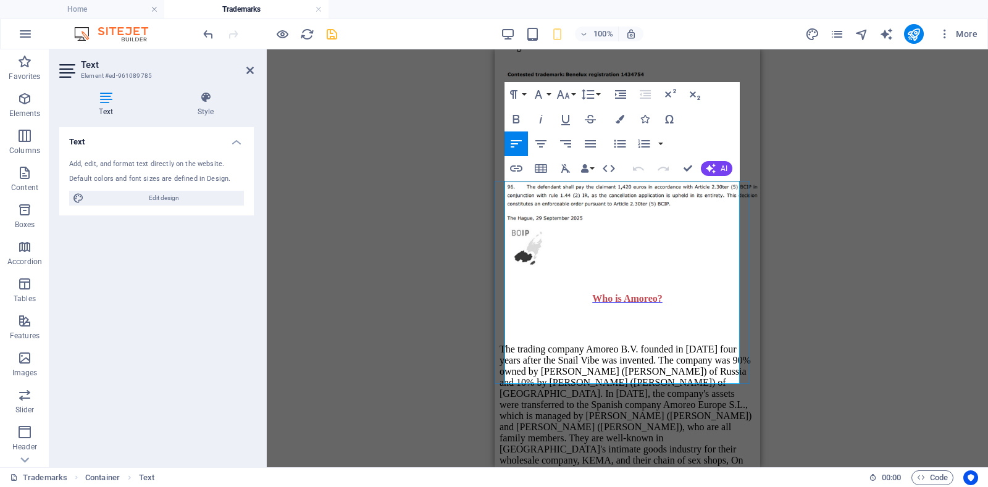
click at [554, 377] on p "The trading company Amoreo B.V. founded in [DATE] four years after the Snail Vi…" at bounding box center [627, 410] width 256 height 133
click at [615, 361] on p "The trading company Amoreo B.V. founded in [DATE] four years after the Snail Vi…" at bounding box center [627, 410] width 256 height 133
click at [249, 73] on icon at bounding box center [249, 70] width 7 height 10
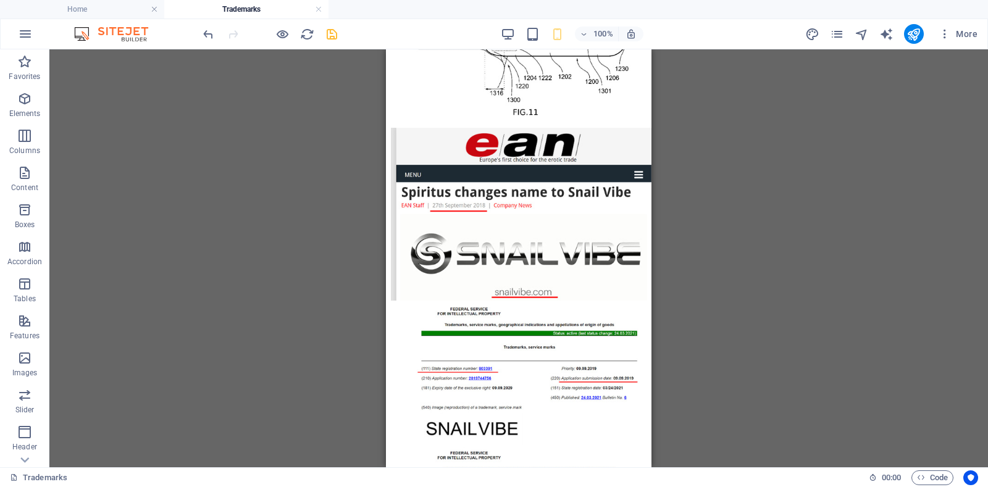
scroll to position [3519, 0]
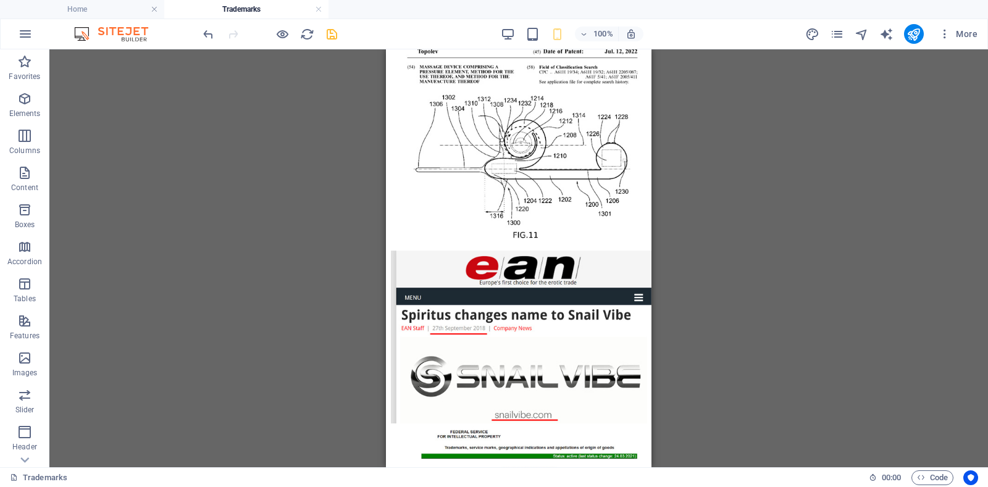
drag, startPoint x: 645, startPoint y: 323, endPoint x: 1038, endPoint y: 351, distance: 393.6
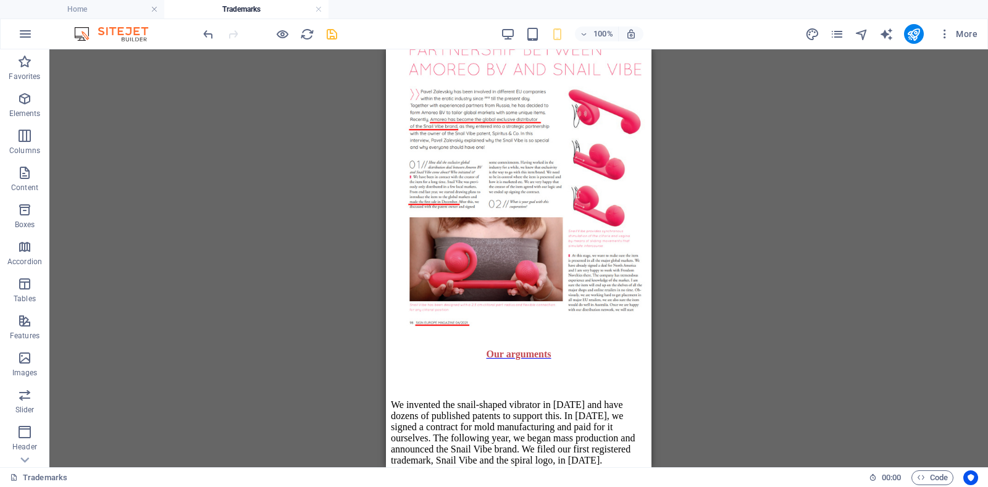
scroll to position [3011, 0]
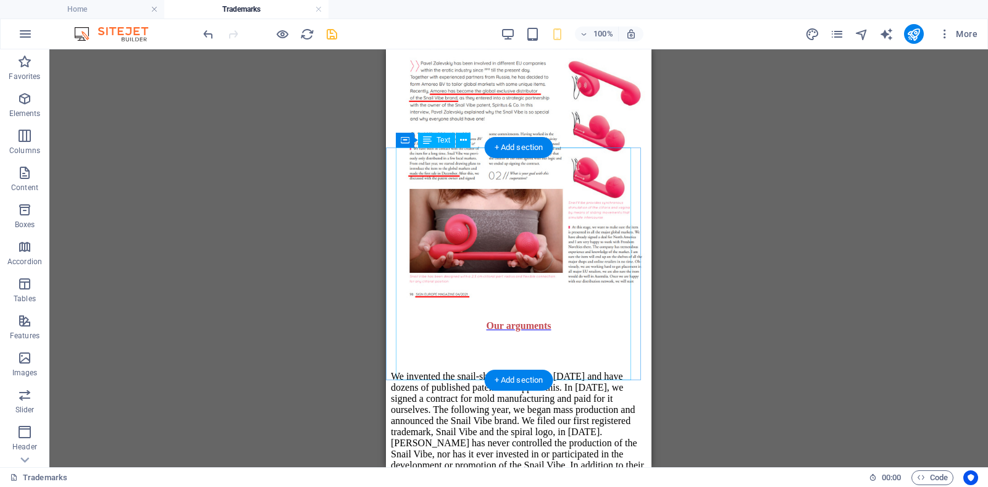
click at [614, 351] on div "We invented the snail-shaped vibrator in [DATE] and have dozens of published pa…" at bounding box center [519, 433] width 256 height 164
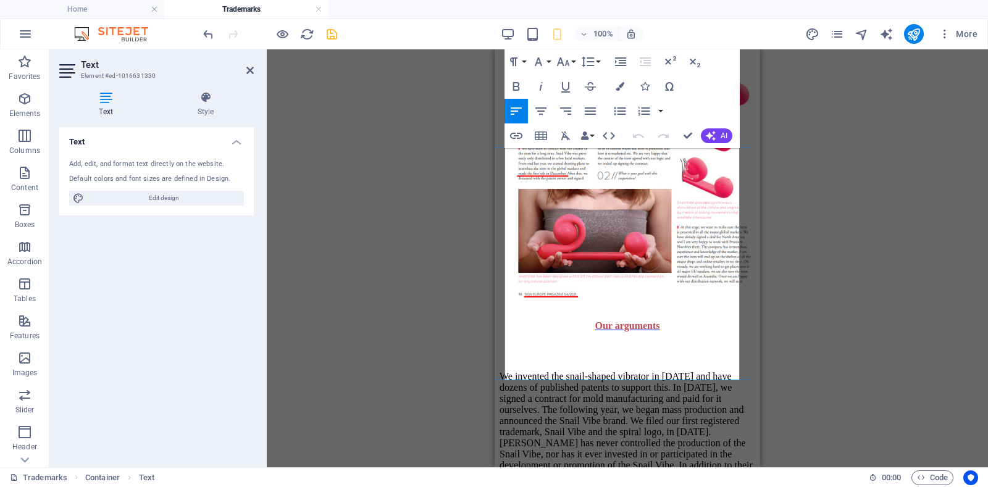
click at [720, 371] on p "We invented the snail-shaped vibrator in [DATE] and have dozens of published pa…" at bounding box center [627, 437] width 256 height 133
click at [648, 371] on p "We invented the snail-shaped vibrator in [DATE] and have dozens of published pa…" at bounding box center [627, 437] width 256 height 133
click at [248, 72] on icon at bounding box center [249, 70] width 7 height 10
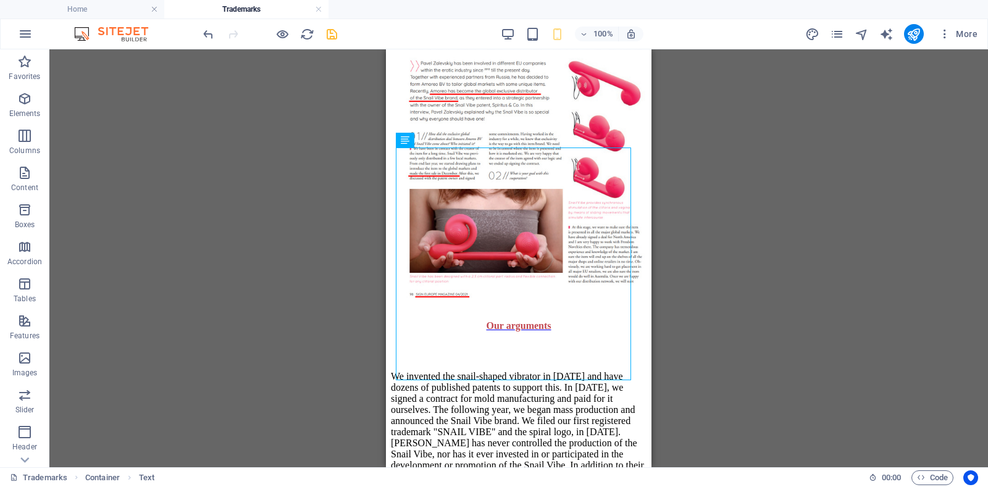
scroll to position [3068, 0]
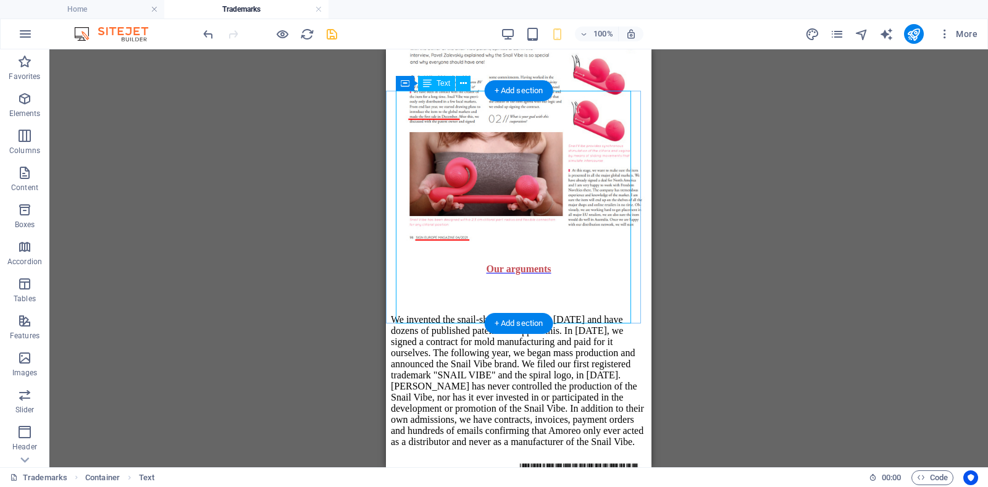
click at [521, 301] on div "We invented the snail-shaped vibrator in [DATE] and have dozens of published pa…" at bounding box center [519, 376] width 256 height 164
click at [504, 298] on div "We invented the snail-shaped vibrator in [DATE] and have dozens of published pa…" at bounding box center [519, 376] width 256 height 164
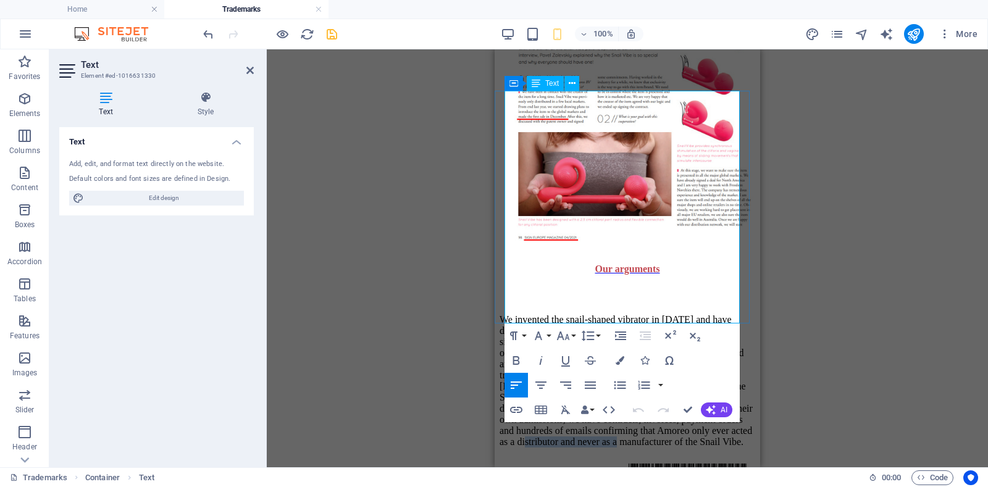
drag, startPoint x: 569, startPoint y: 302, endPoint x: 678, endPoint y: 300, distance: 109.3
click at [678, 314] on p "We invented the snail-shaped vibrator in [DATE] and have dozens of published pa…" at bounding box center [627, 380] width 256 height 133
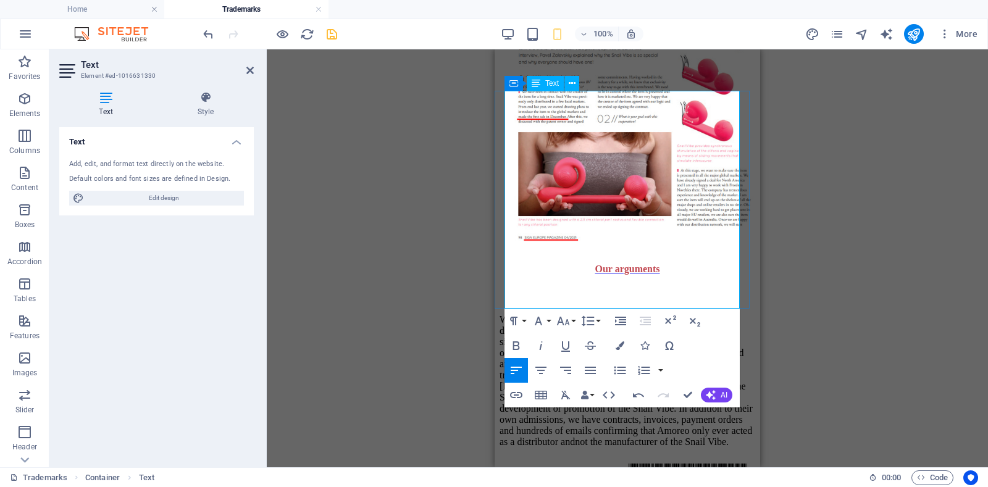
scroll to position [0, 2]
click at [570, 314] on p "We invented the snail-shaped vibrator in [DATE] and have dozens of published pa…" at bounding box center [627, 380] width 256 height 133
click at [246, 69] on icon at bounding box center [249, 70] width 7 height 10
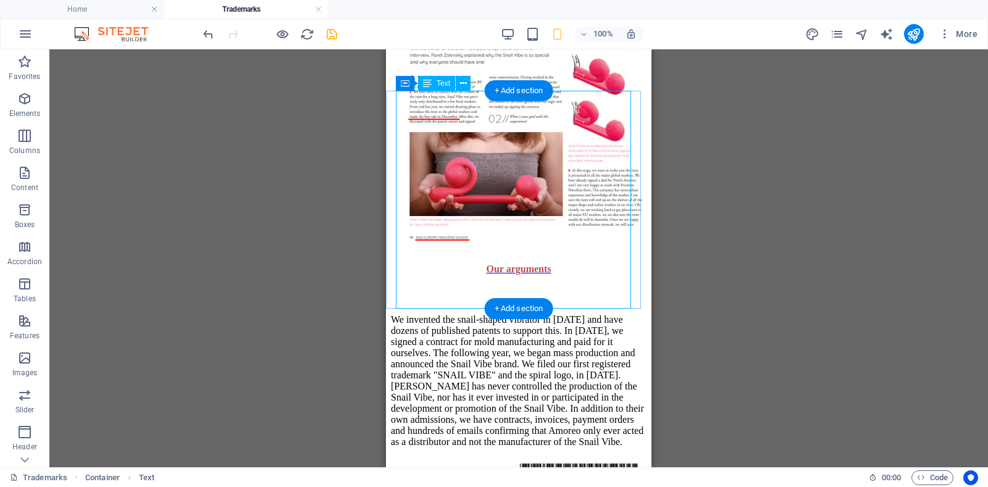
click at [477, 299] on div "We invented the snail-shaped vibrator in [DATE] and have dozens of published pa…" at bounding box center [519, 376] width 256 height 164
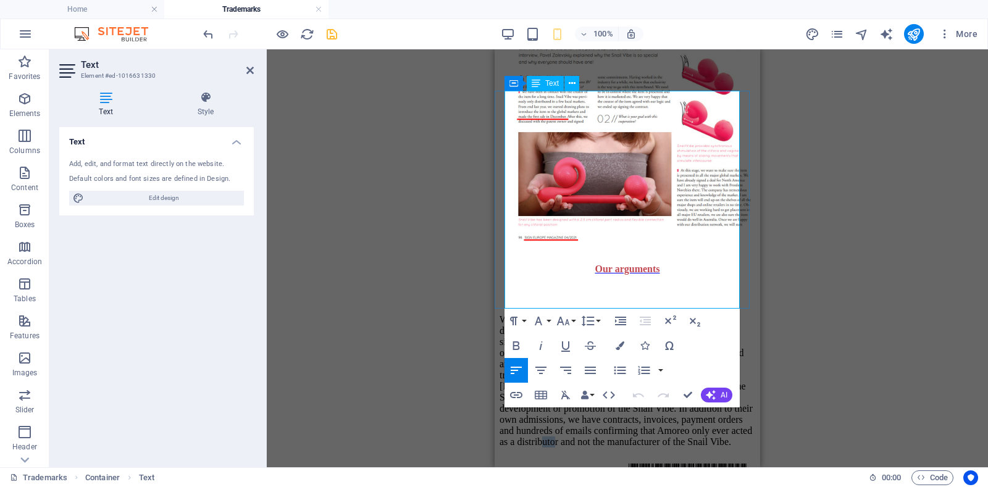
drag, startPoint x: 586, startPoint y: 299, endPoint x: 599, endPoint y: 301, distance: 12.5
click at [599, 314] on p "We invented the snail-shaped vibrator in [DATE] and have dozens of published pa…" at bounding box center [627, 380] width 256 height 133
click at [249, 72] on icon at bounding box center [249, 70] width 7 height 10
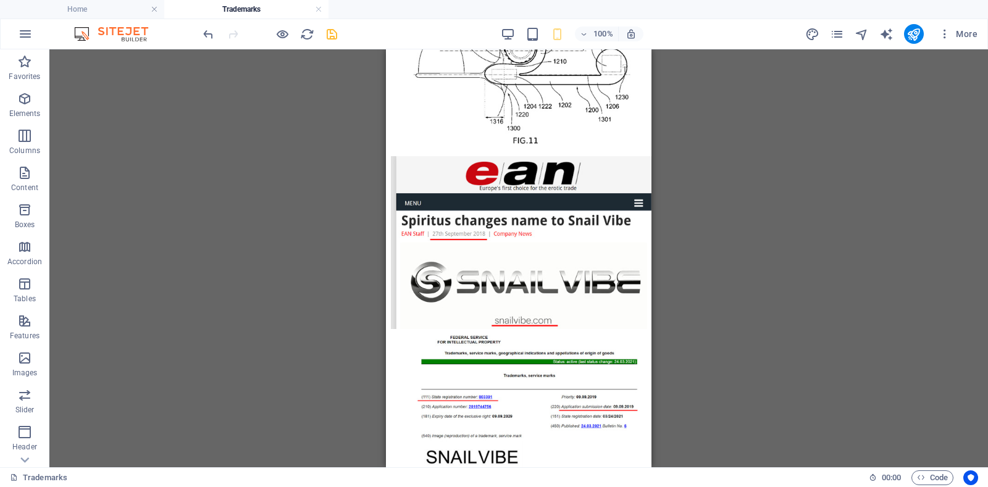
scroll to position [3604, 0]
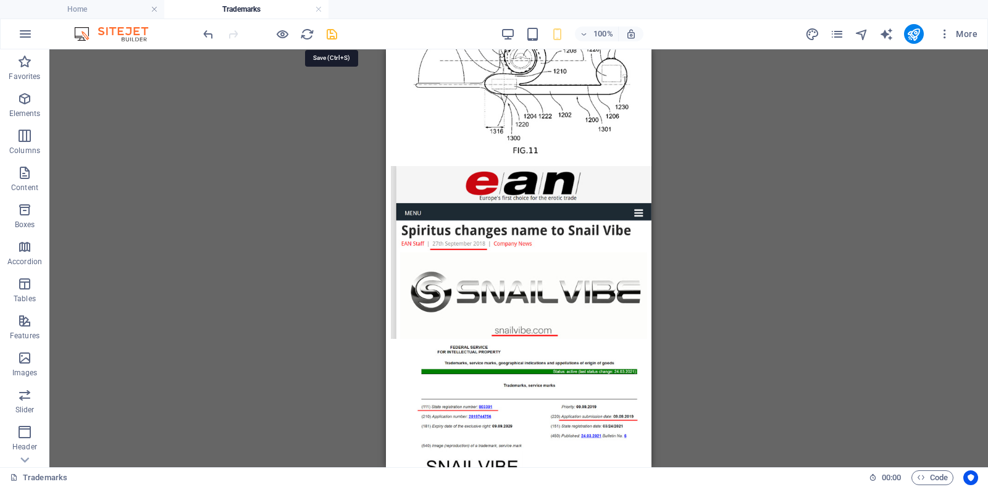
click at [333, 34] on icon "save" at bounding box center [332, 34] width 14 height 14
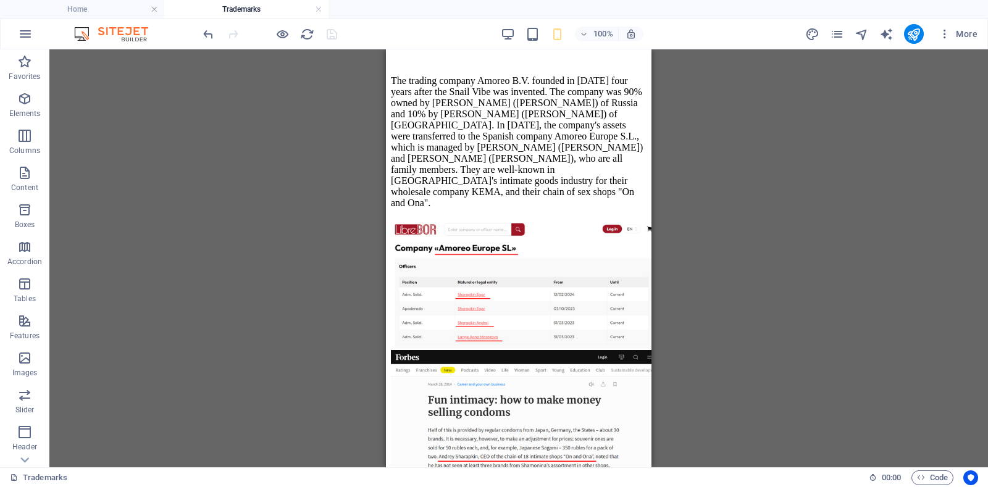
scroll to position [1811, 0]
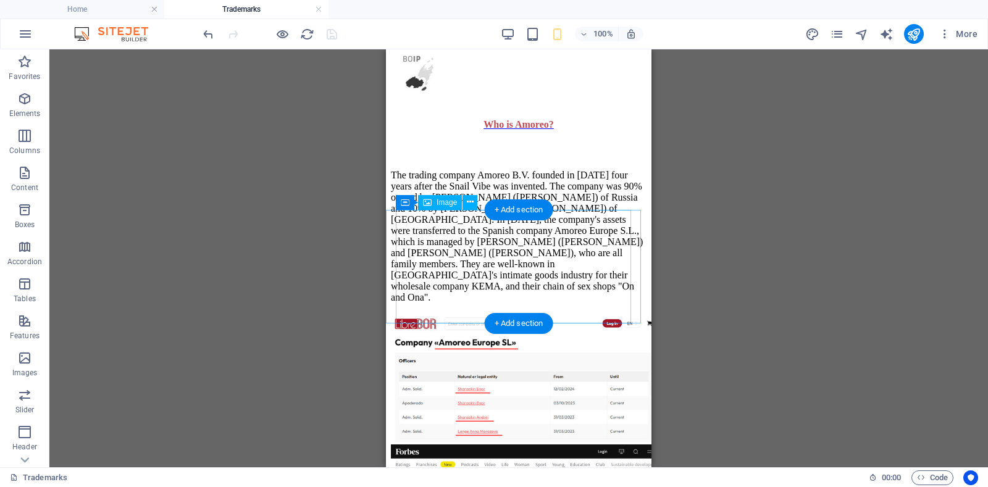
click at [435, 314] on figure at bounding box center [519, 379] width 256 height 131
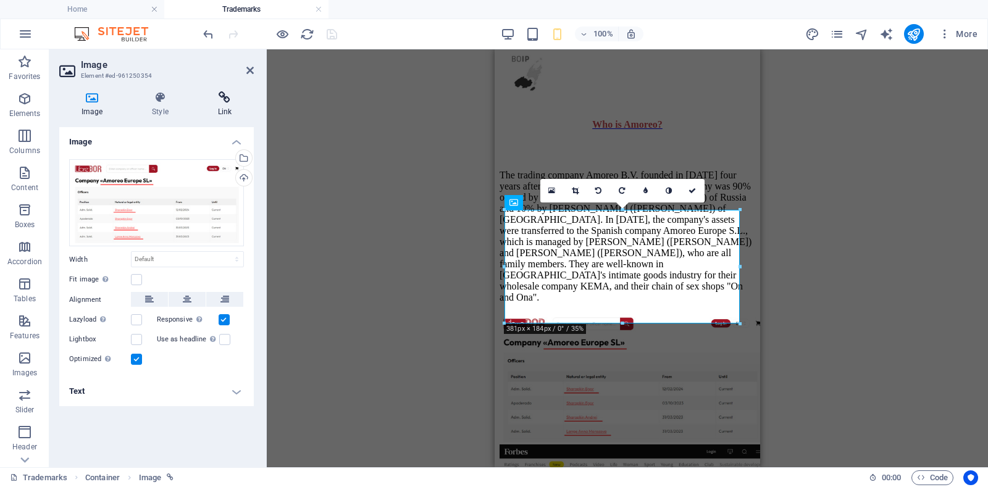
click at [224, 105] on h4 "Link" at bounding box center [225, 104] width 58 height 26
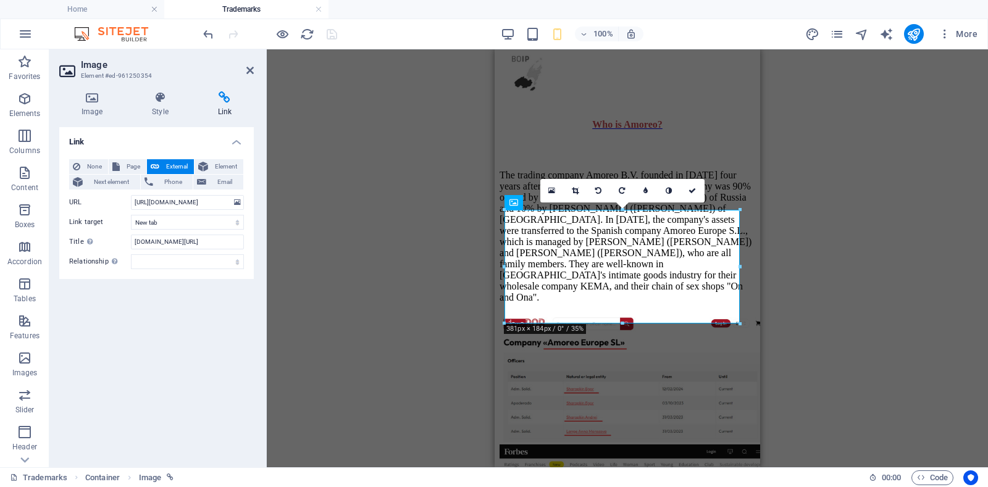
click at [248, 64] on h2 "Image" at bounding box center [167, 64] width 173 height 11
click at [247, 72] on icon at bounding box center [249, 70] width 7 height 10
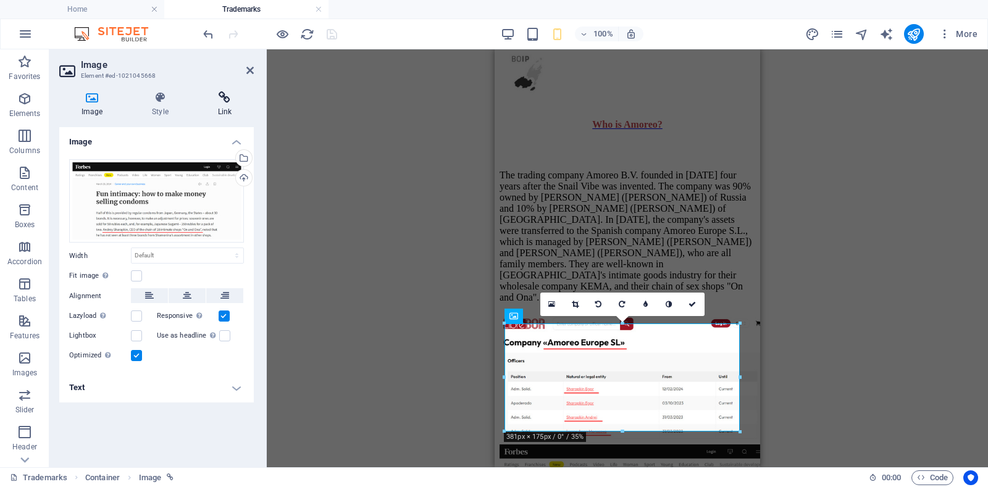
click at [228, 102] on icon at bounding box center [225, 97] width 58 height 12
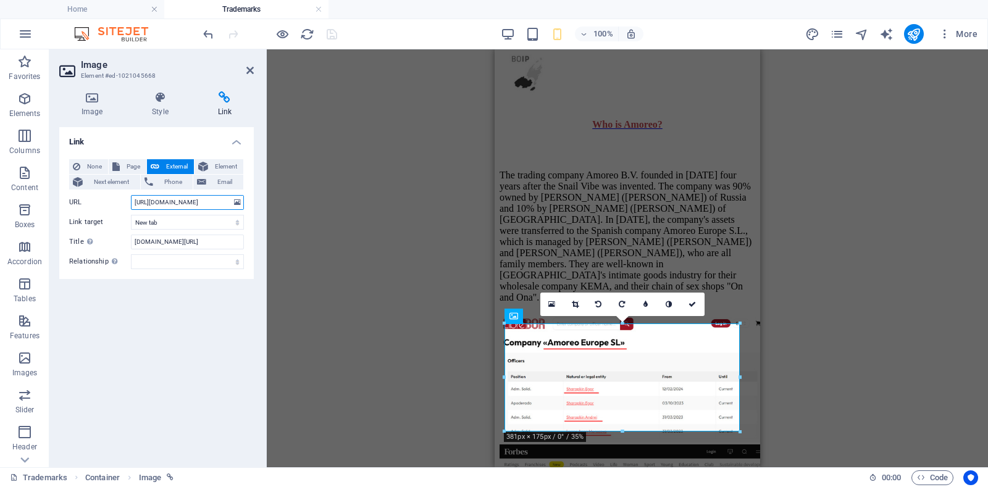
click at [194, 204] on input "[URL][DOMAIN_NAME]" at bounding box center [187, 202] width 113 height 15
paste input "[DOMAIN_NAME][URL]"
type input "[URL][DOMAIN_NAME]"
click at [164, 241] on input "[DOMAIN_NAME][URL]" at bounding box center [187, 242] width 113 height 15
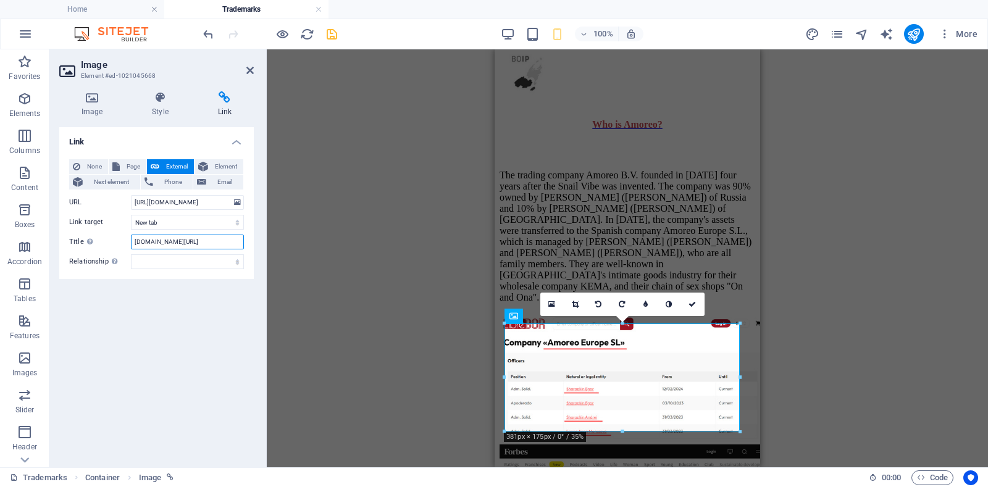
scroll to position [0, 0]
paste input "[URL][DOMAIN_NAME]"
click at [163, 242] on input "[URL][DOMAIN_NAME]" at bounding box center [187, 242] width 113 height 15
click at [220, 241] on input "[URL][DOMAIN_NAME]" at bounding box center [187, 242] width 113 height 15
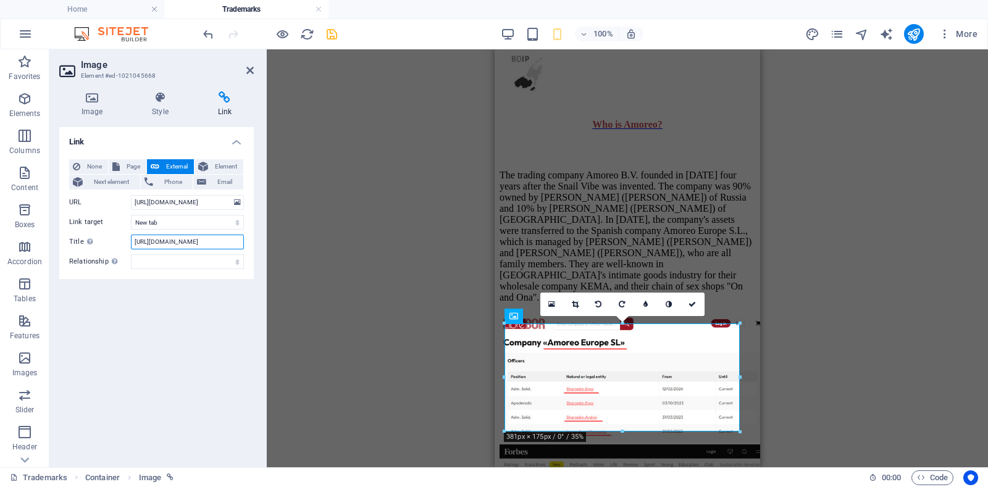
scroll to position [0, 0]
drag, startPoint x: 170, startPoint y: 240, endPoint x: 119, endPoint y: 241, distance: 51.3
click at [119, 241] on div "Title Additional link description, should not be the same as the link text. The…" at bounding box center [156, 242] width 175 height 15
drag, startPoint x: 162, startPoint y: 243, endPoint x: 217, endPoint y: 244, distance: 55.0
click at [217, 244] on input "[DOMAIN_NAME][URL]" at bounding box center [187, 242] width 113 height 15
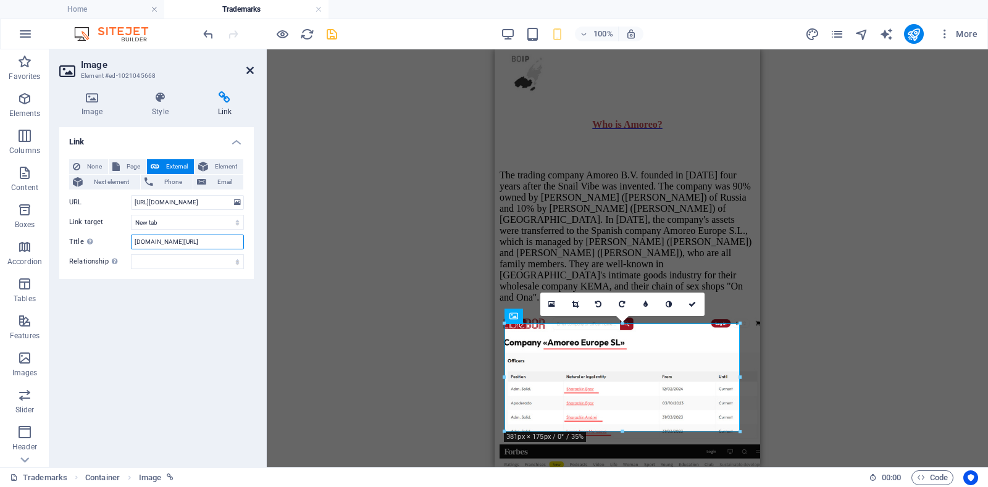
type input "[DOMAIN_NAME][URL]"
click at [251, 69] on icon at bounding box center [249, 70] width 7 height 10
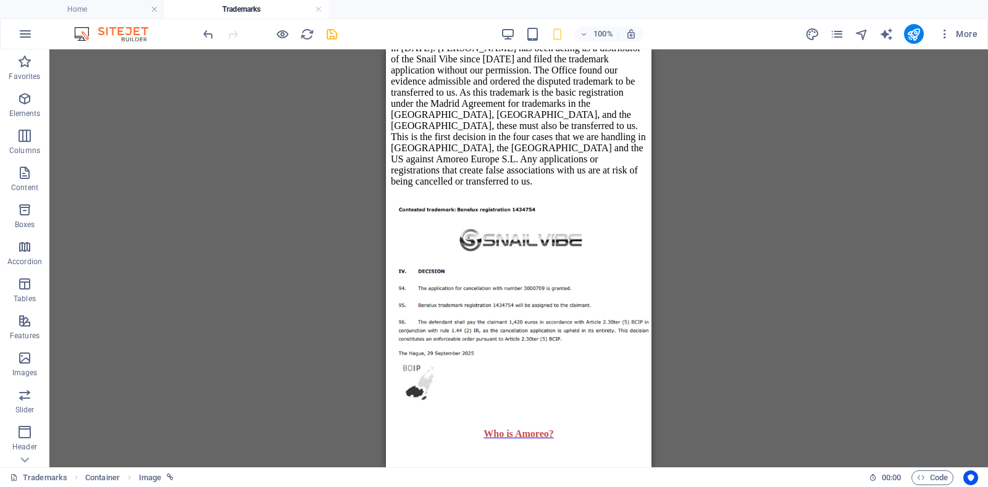
scroll to position [1390, 0]
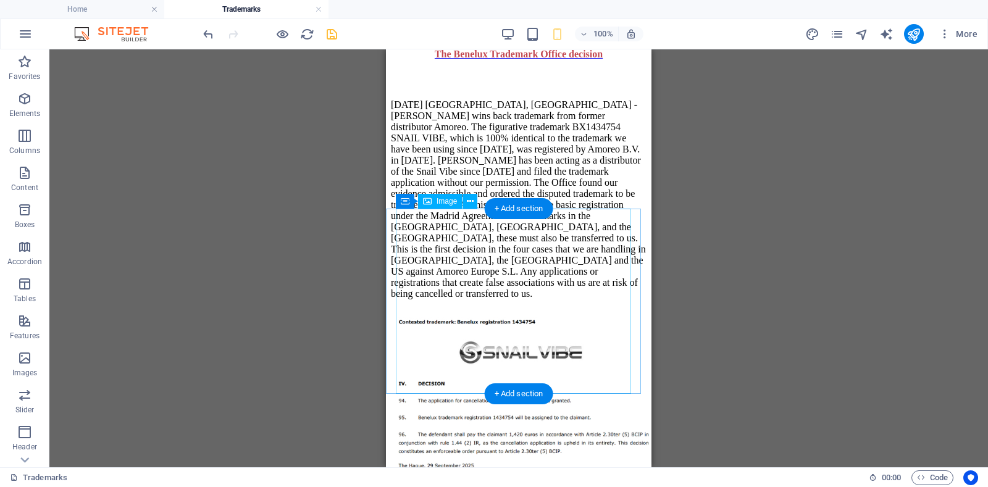
click at [419, 310] on figure at bounding box center [519, 415] width 256 height 211
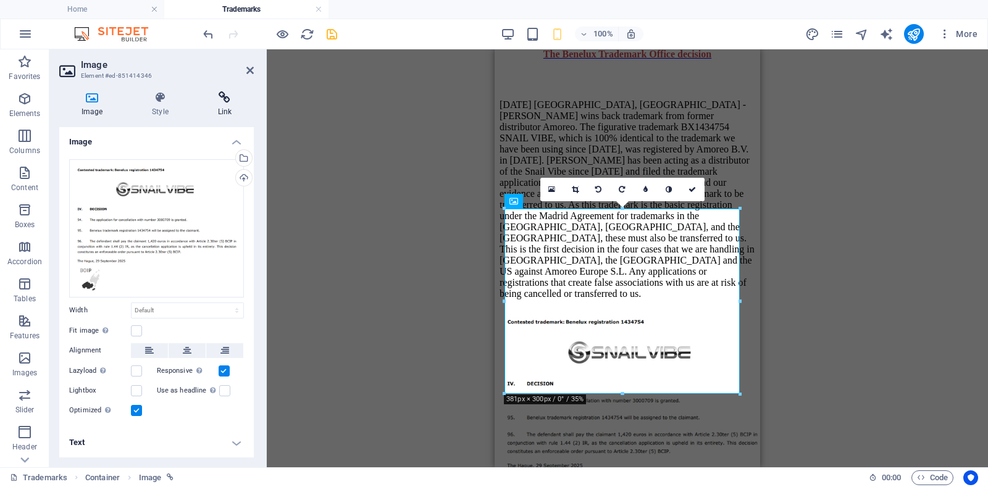
click at [227, 99] on icon at bounding box center [225, 97] width 58 height 12
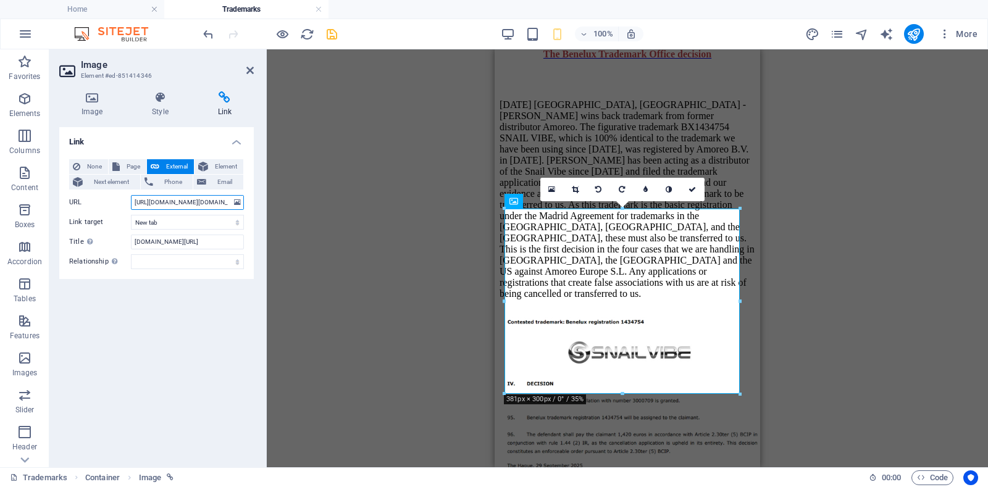
click at [192, 202] on input "[URL][DOMAIN_NAME][DOMAIN_NAME]" at bounding box center [187, 202] width 113 height 15
paste input "[DOMAIN_NAME][URL]"
type input "[URL][DOMAIN_NAME]"
click at [213, 240] on input "[DOMAIN_NAME][URL]" at bounding box center [187, 242] width 113 height 15
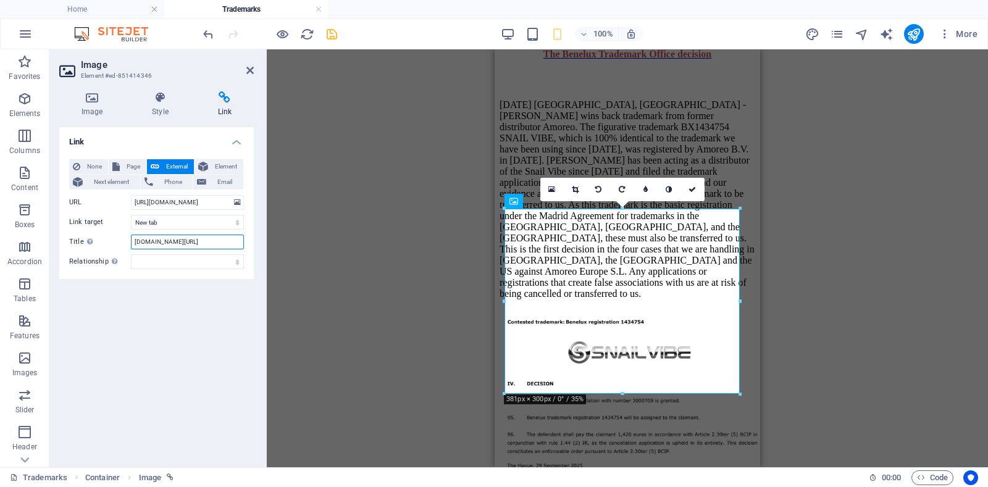
scroll to position [0, 0]
paste input "[URL][DOMAIN_NAME]"
click at [152, 242] on input "[URL][DOMAIN_NAME]" at bounding box center [187, 242] width 113 height 15
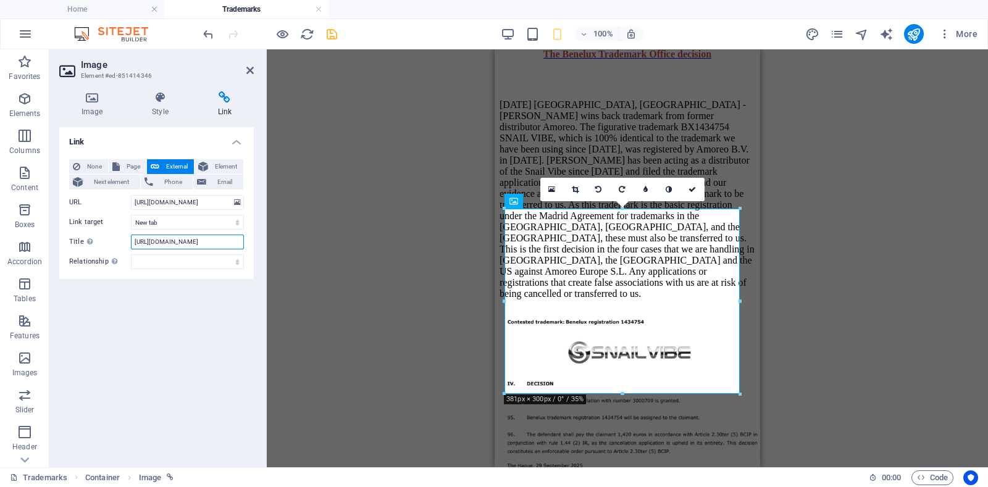
drag, startPoint x: 169, startPoint y: 243, endPoint x: 125, endPoint y: 245, distance: 43.9
click at [125, 245] on div "Title Additional link description, should not be the same as the link text. The…" at bounding box center [156, 242] width 175 height 15
drag, startPoint x: 159, startPoint y: 243, endPoint x: 194, endPoint y: 242, distance: 35.2
click at [194, 242] on input "[DOMAIN_NAME][URL]" at bounding box center [187, 242] width 113 height 15
type input "[DOMAIN_NAME][URL]"
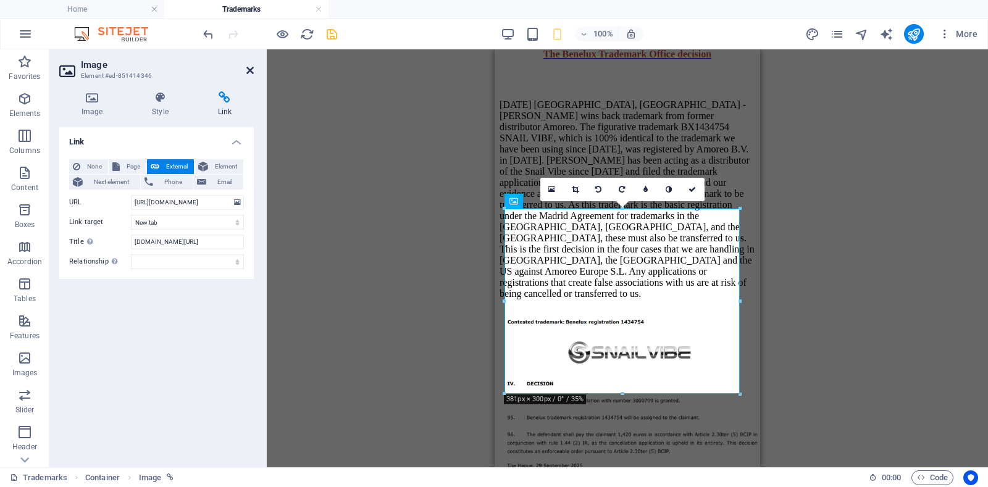
click at [248, 72] on icon at bounding box center [249, 70] width 7 height 10
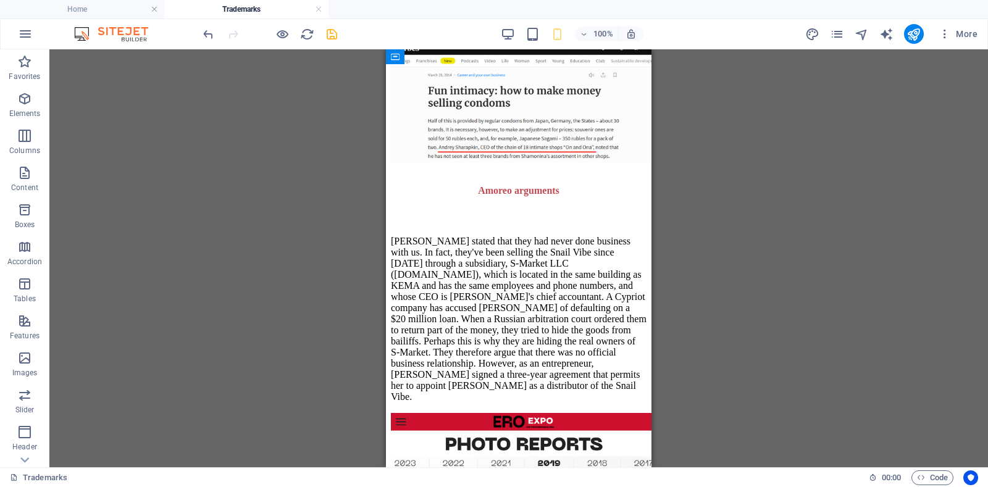
scroll to position [2309, 0]
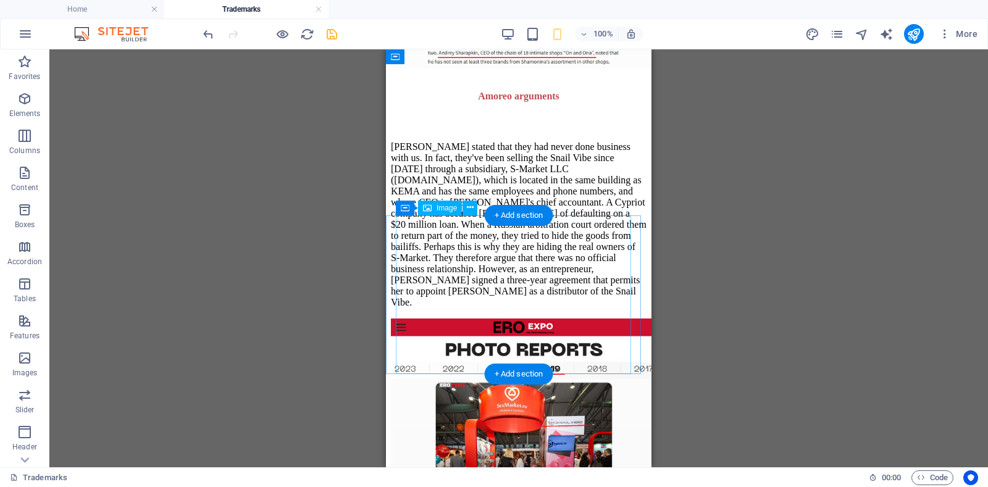
click at [507, 319] on figure at bounding box center [519, 409] width 256 height 181
click at [415, 319] on figure at bounding box center [519, 409] width 256 height 181
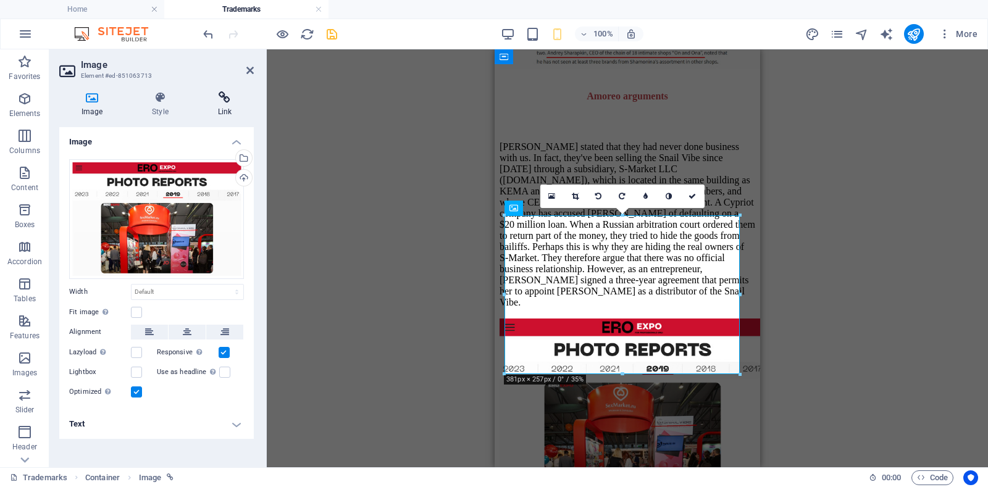
click at [227, 101] on icon at bounding box center [225, 97] width 58 height 12
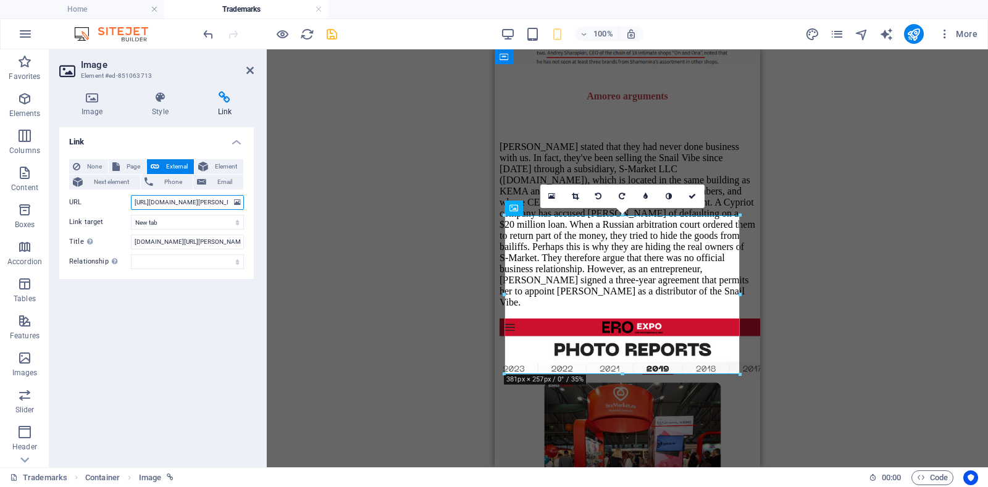
click at [181, 204] on input "[URL][DOMAIN_NAME][PERSON_NAME]" at bounding box center [187, 202] width 113 height 15
paste input "[DOMAIN_NAME][URL]"
type input "[URL][DOMAIN_NAME]"
click at [173, 243] on input "[DOMAIN_NAME][URL][PERSON_NAME]" at bounding box center [187, 242] width 113 height 15
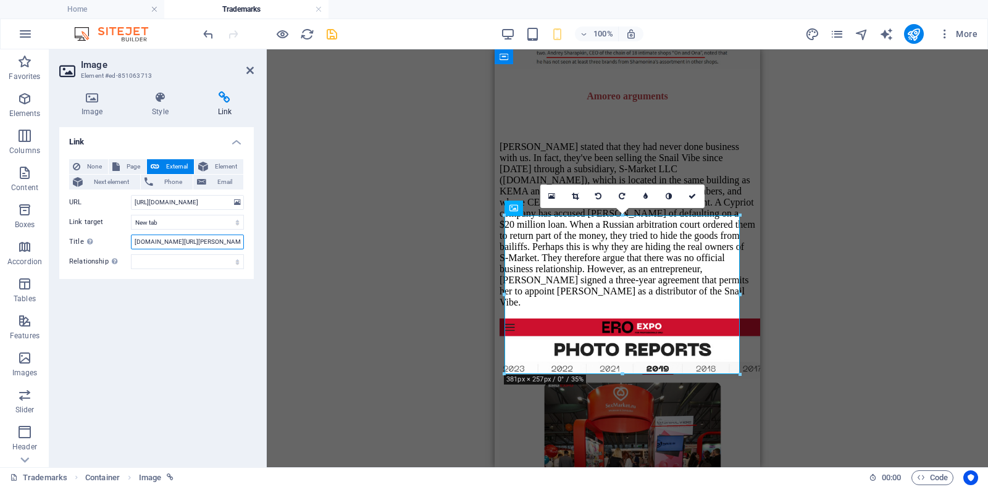
scroll to position [0, 0]
paste input "[URL][DOMAIN_NAME]"
click at [151, 240] on input "[URL][DOMAIN_NAME]" at bounding box center [187, 242] width 113 height 15
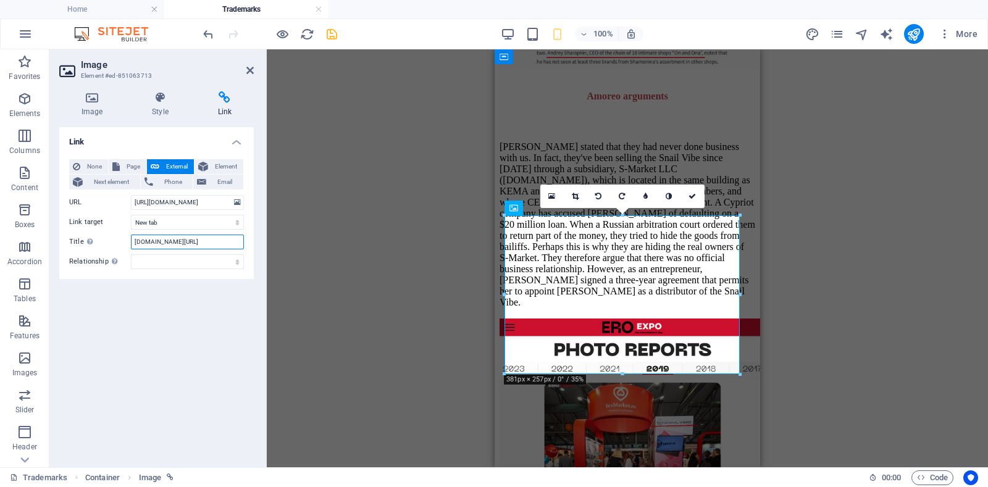
click at [167, 242] on input "[DOMAIN_NAME][URL]" at bounding box center [187, 242] width 113 height 15
type input "[DOMAIN_NAME][URL]"
click at [246, 67] on icon at bounding box center [249, 70] width 7 height 10
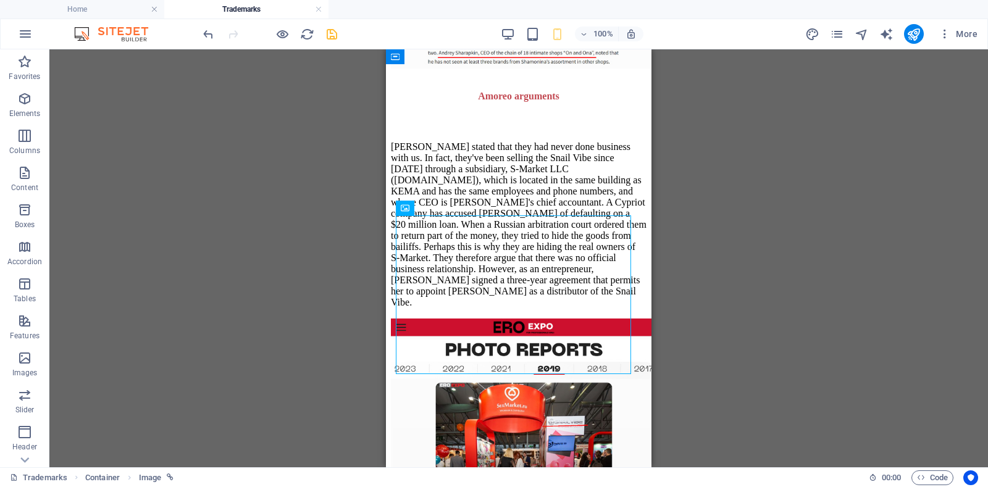
scroll to position [2469, 0]
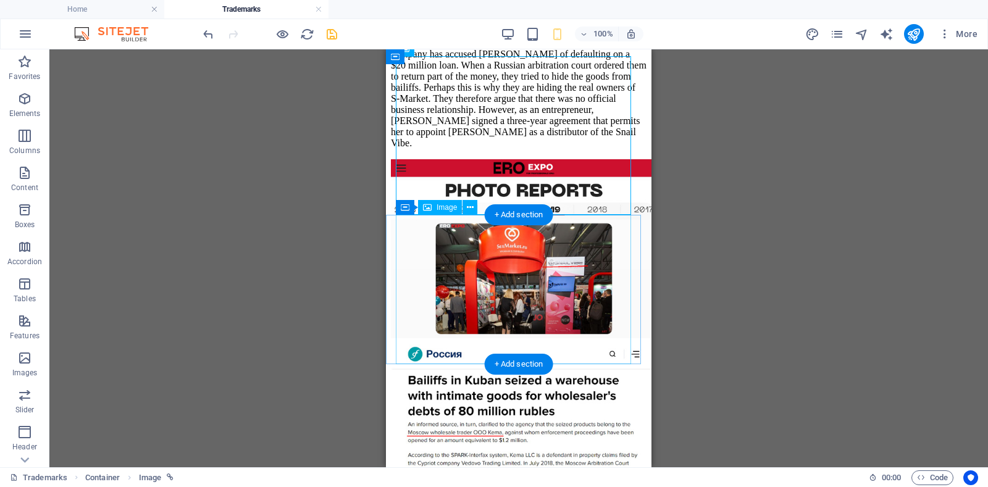
click at [504, 341] on figure at bounding box center [519, 426] width 256 height 171
click at [427, 341] on figure at bounding box center [519, 426] width 256 height 171
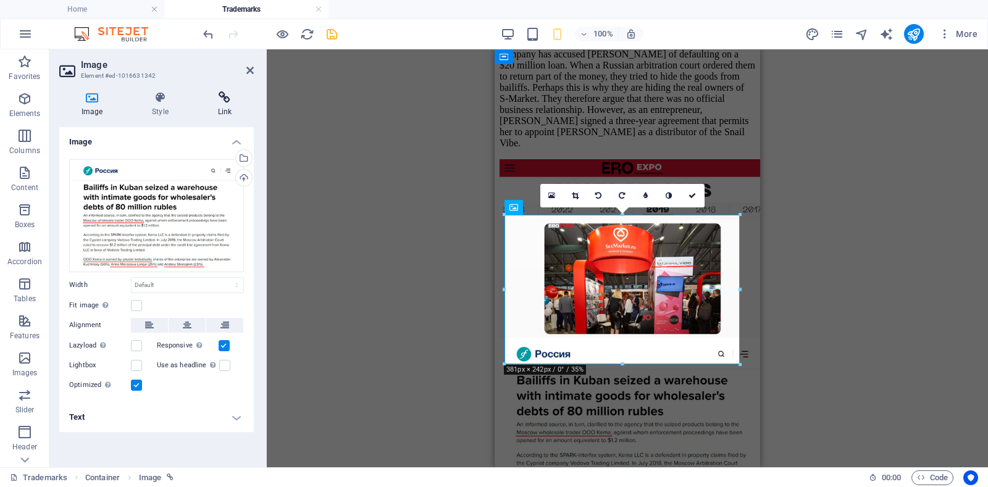
click at [225, 97] on icon at bounding box center [225, 97] width 58 height 12
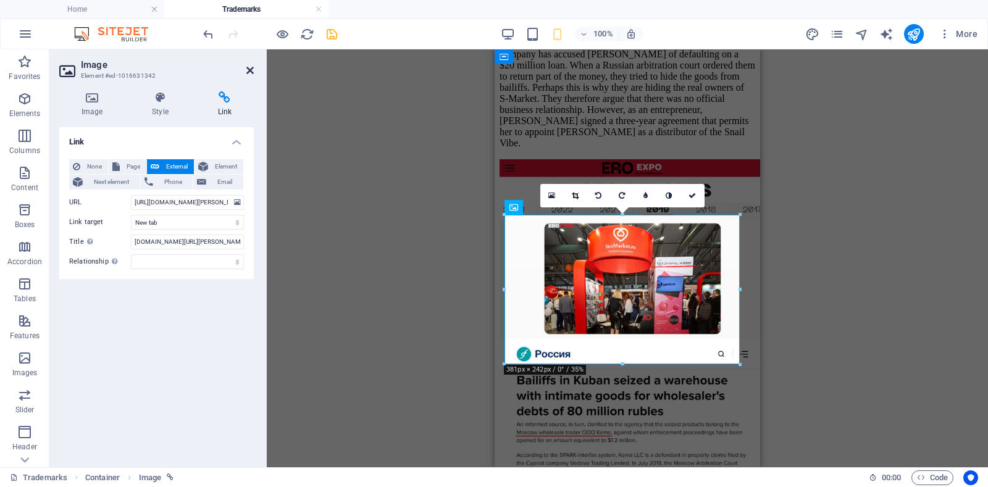
click at [248, 70] on icon at bounding box center [249, 70] width 7 height 10
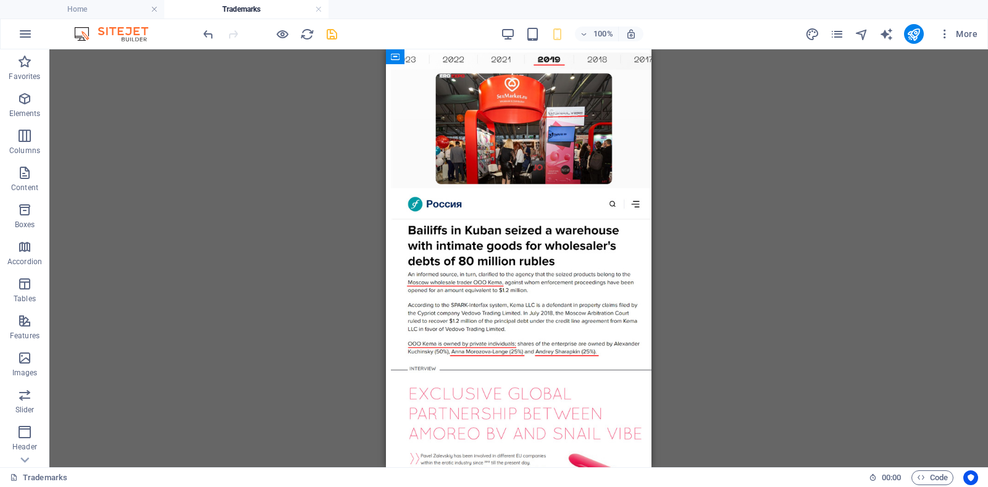
scroll to position [2638, 0]
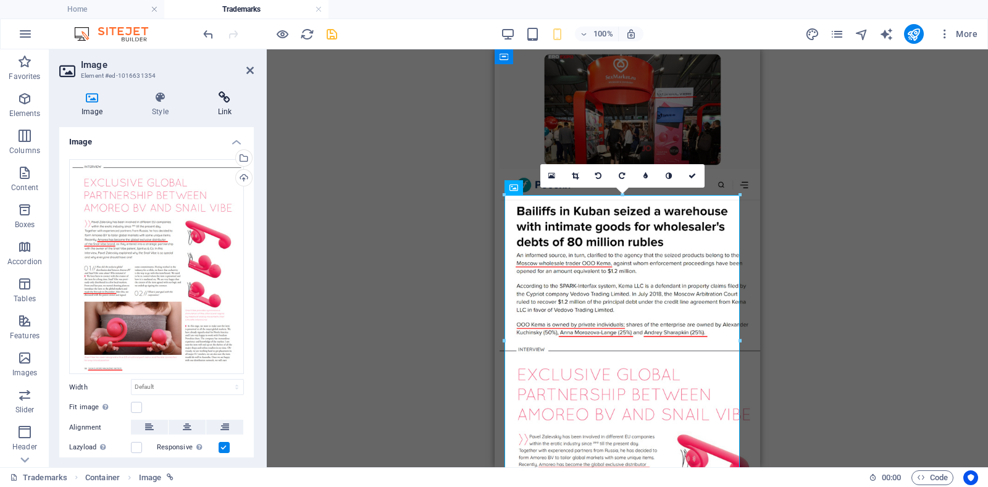
click at [226, 104] on h4 "Link" at bounding box center [225, 104] width 58 height 26
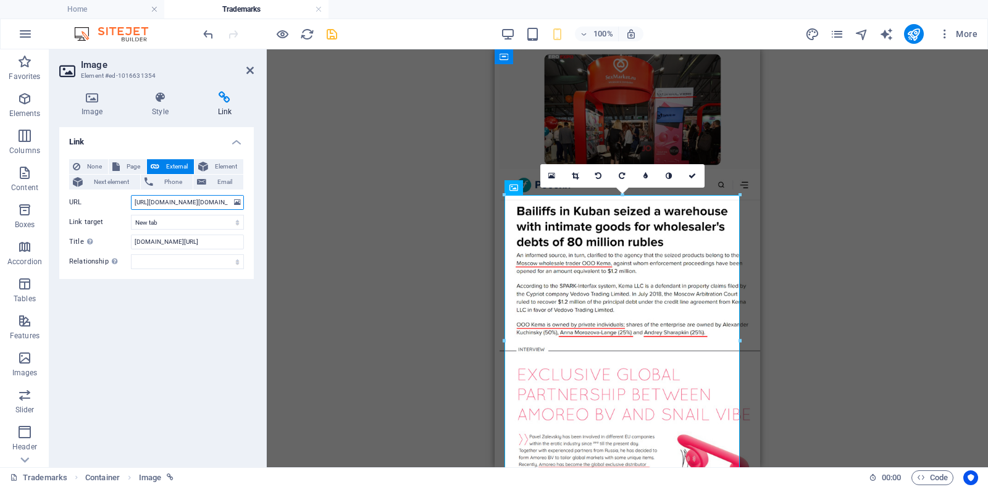
click at [178, 202] on input "[URL][DOMAIN_NAME][DOMAIN_NAME]" at bounding box center [187, 202] width 113 height 15
paste input "://[DOMAIN_NAME][URL]"
type input "[URL][DOMAIN_NAME]"
click at [165, 244] on input "[DOMAIN_NAME][URL]" at bounding box center [187, 242] width 113 height 15
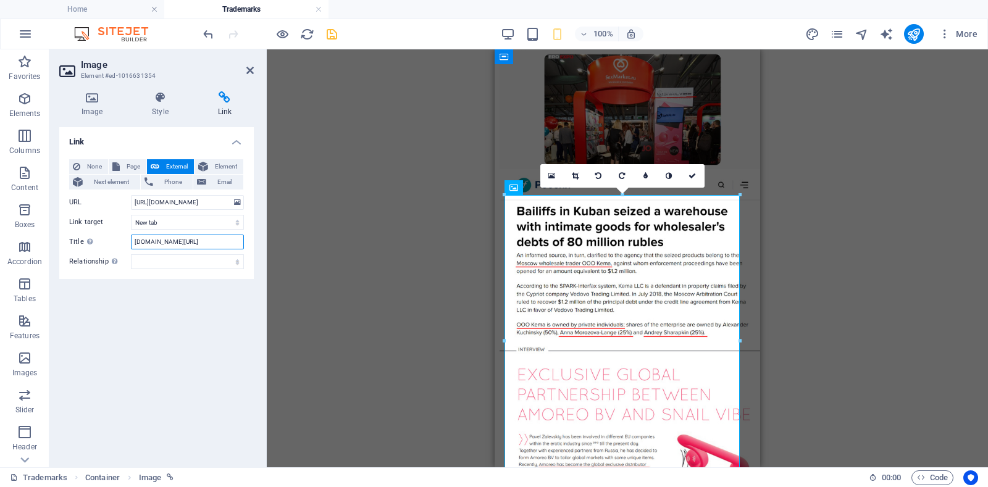
scroll to position [0, 0]
paste input "[URL][DOMAIN_NAME]"
click at [169, 243] on input "[URL][DOMAIN_NAME]" at bounding box center [187, 242] width 113 height 15
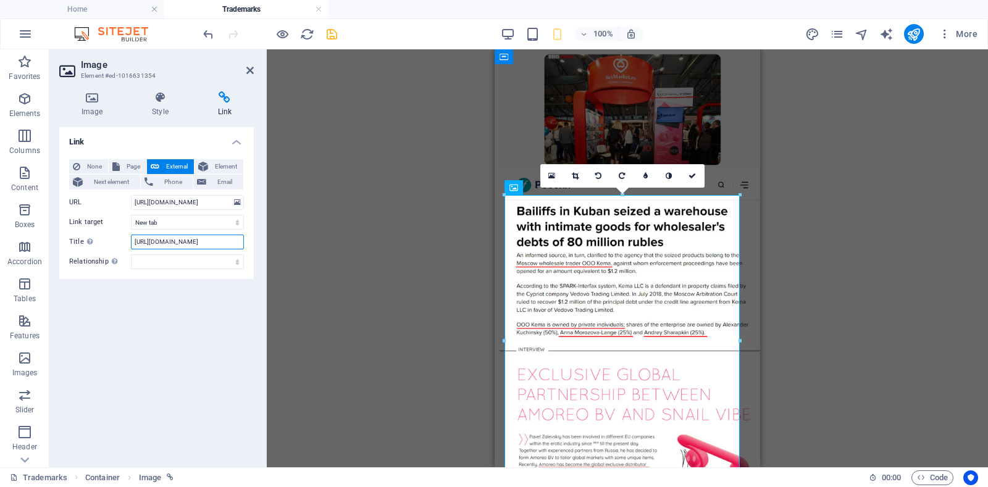
drag, startPoint x: 180, startPoint y: 242, endPoint x: 121, endPoint y: 243, distance: 59.3
click at [121, 243] on div "Title Additional link description, should not be the same as the link text. The…" at bounding box center [156, 242] width 175 height 15
type input "[DOMAIN_NAME][URL]"
click at [248, 69] on icon at bounding box center [249, 70] width 7 height 10
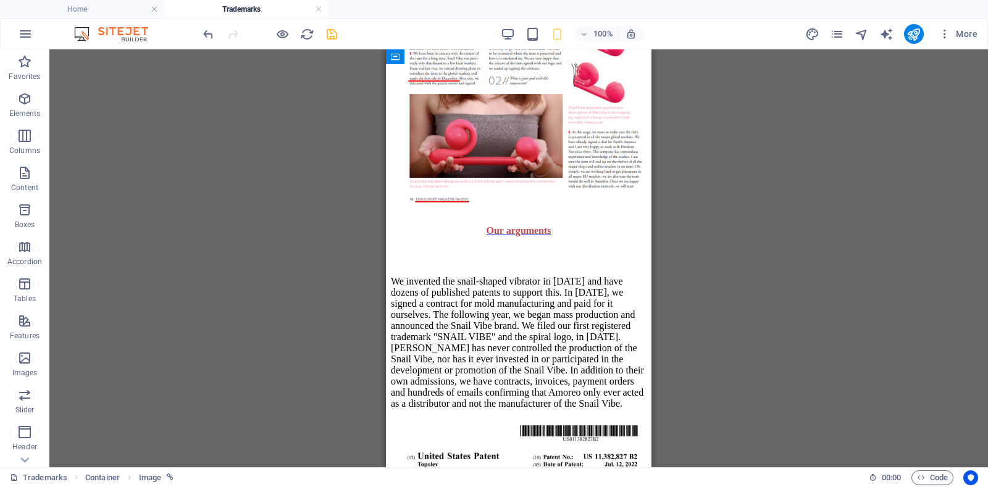
scroll to position [3201, 0]
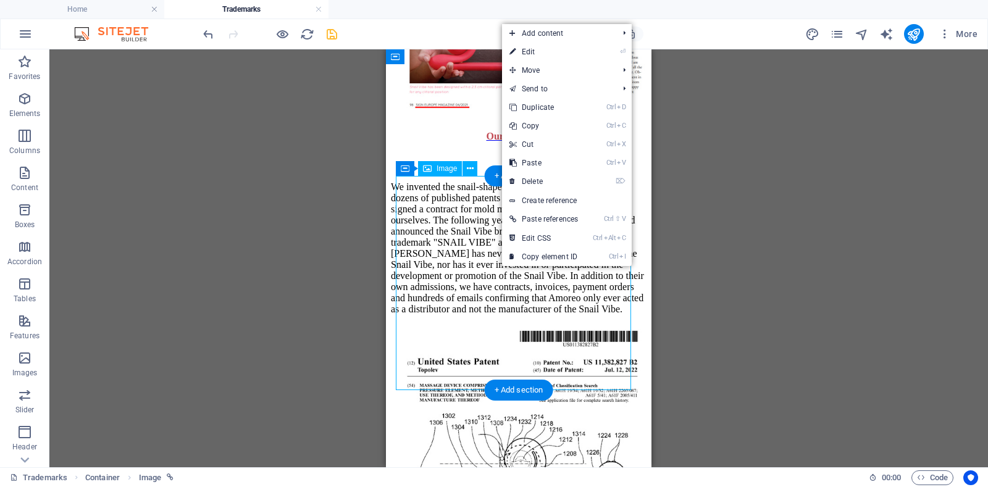
click at [474, 325] on figure at bounding box center [519, 447] width 256 height 244
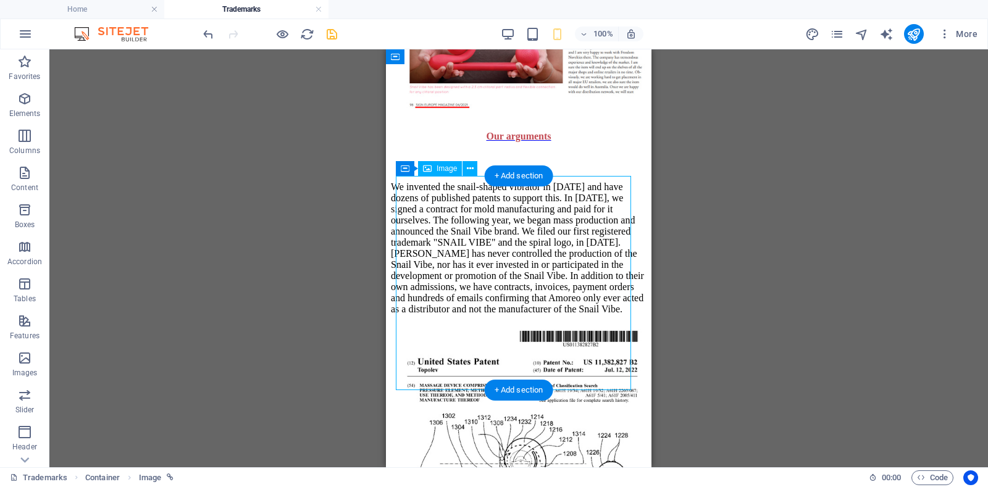
drag, startPoint x: 474, startPoint y: 274, endPoint x: 1165, endPoint y: 49, distance: 727.0
click at [474, 325] on figure at bounding box center [519, 447] width 256 height 244
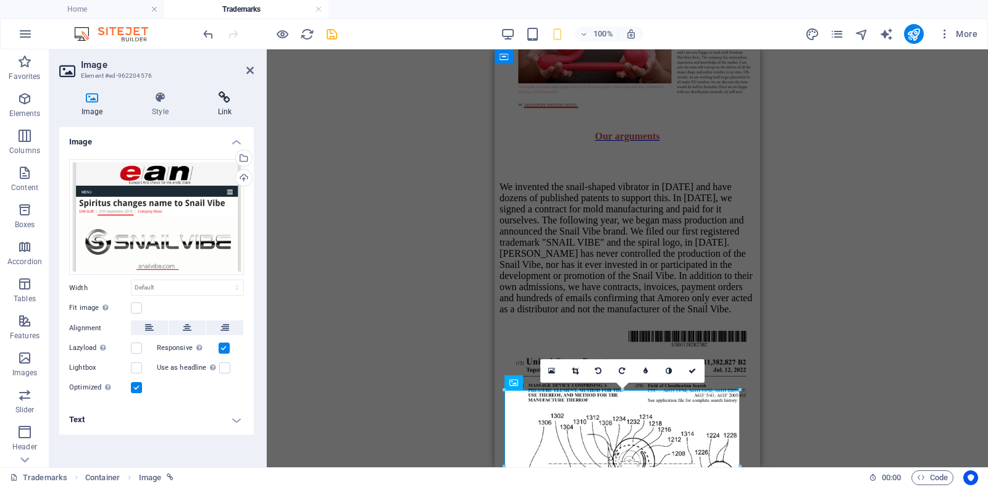
click at [225, 98] on icon at bounding box center [225, 97] width 58 height 12
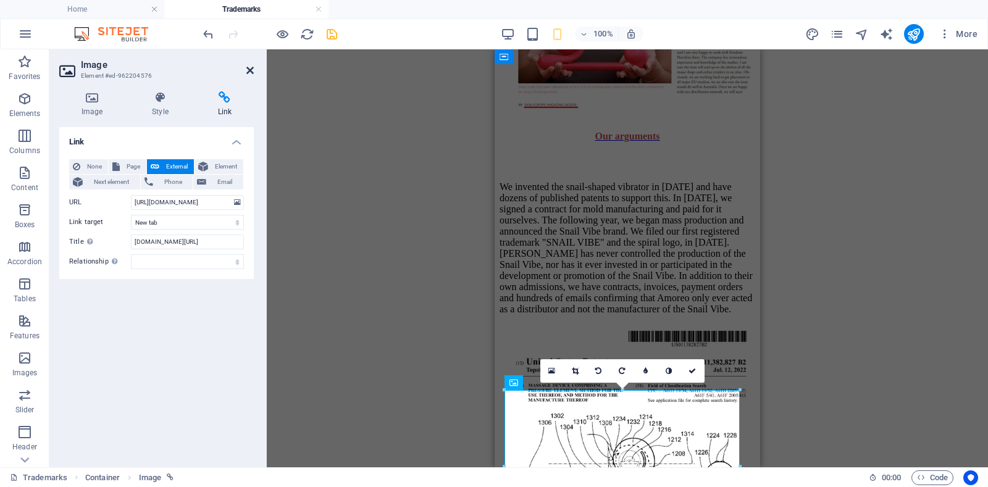
click at [248, 69] on icon at bounding box center [249, 70] width 7 height 10
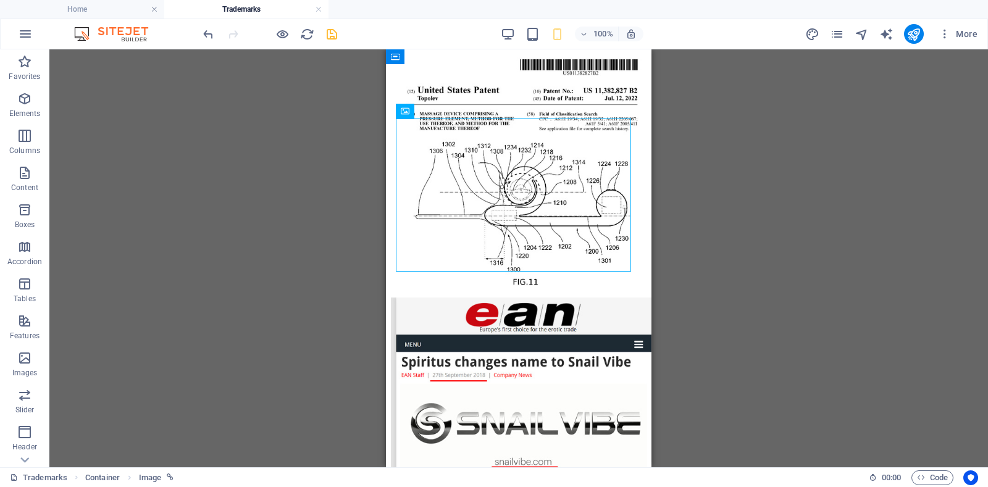
scroll to position [3491, 0]
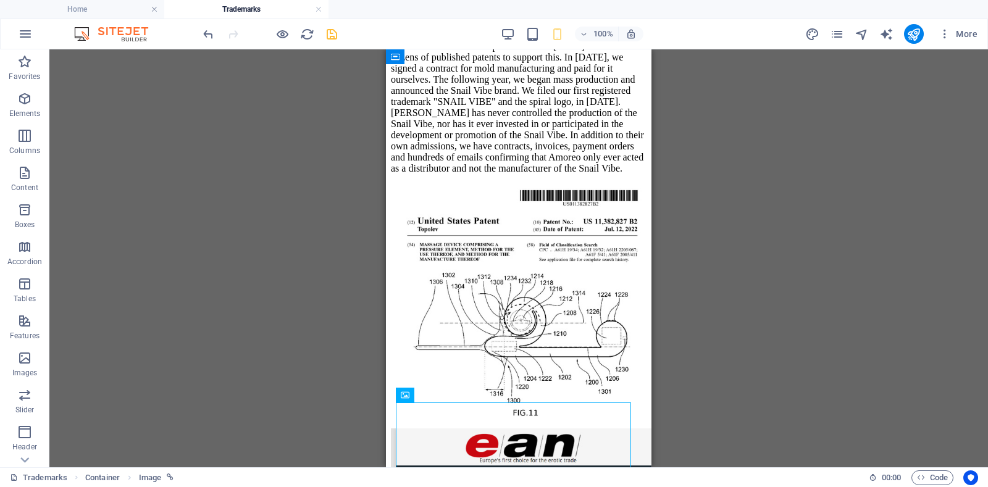
scroll to position [3201, 0]
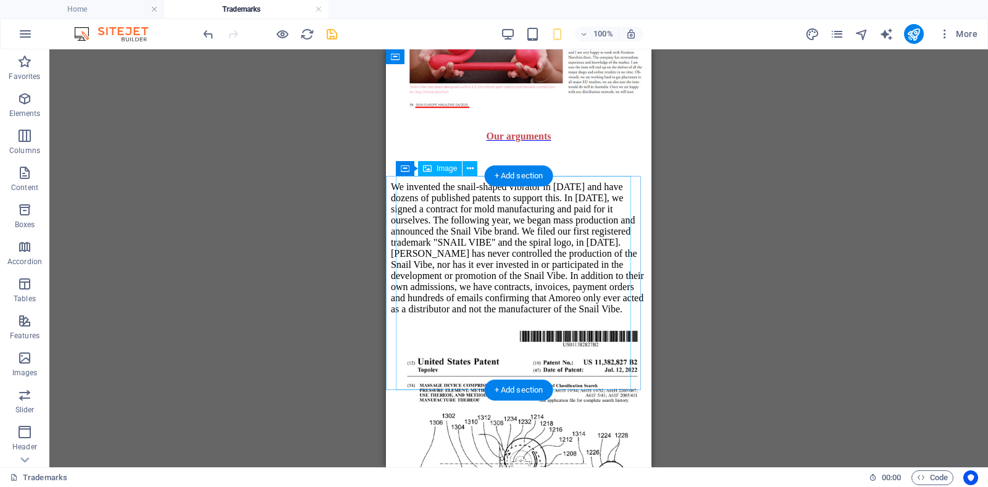
click at [430, 325] on figure at bounding box center [519, 447] width 256 height 244
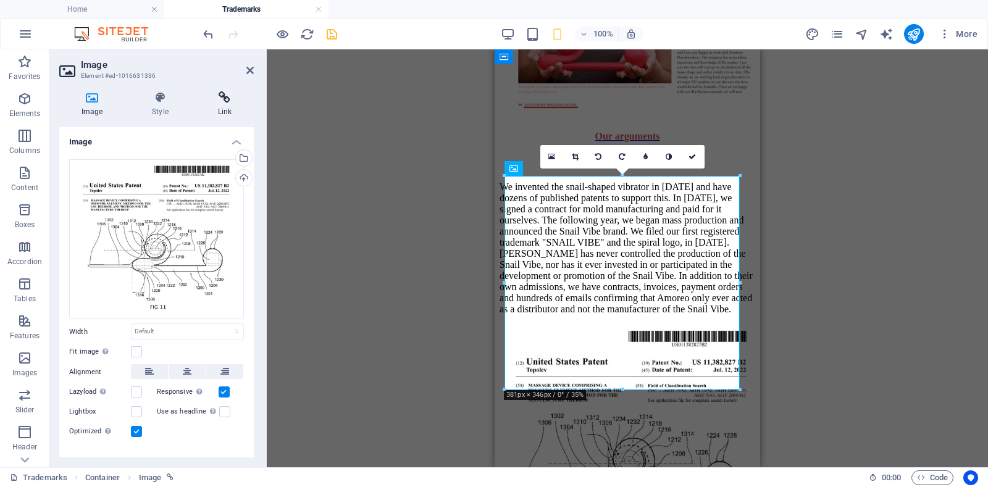
click at [223, 99] on icon at bounding box center [225, 97] width 58 height 12
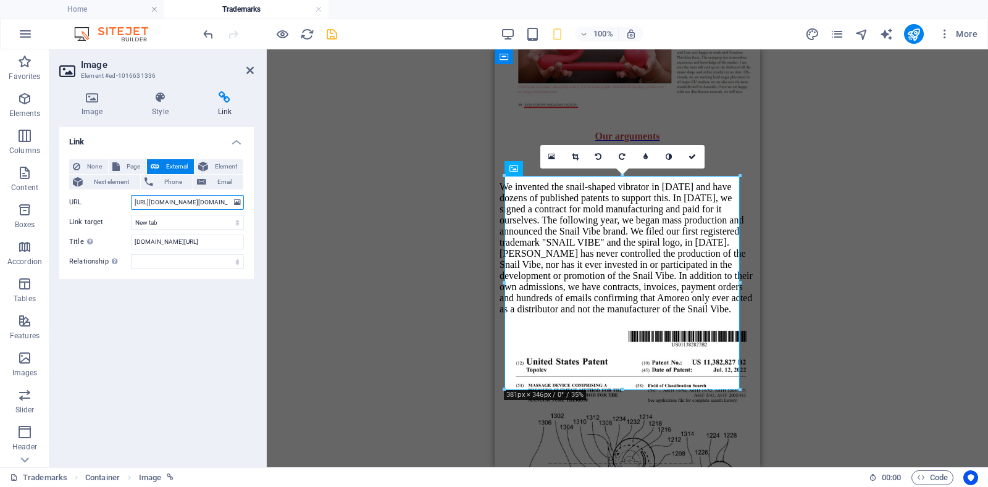
click at [198, 202] on input "[URL][DOMAIN_NAME][DOMAIN_NAME]" at bounding box center [187, 202] width 113 height 15
paste input "[DOMAIN_NAME][URL]"
type input "[URL][DOMAIN_NAME]"
click at [185, 243] on input "[DOMAIN_NAME][URL]" at bounding box center [187, 242] width 113 height 15
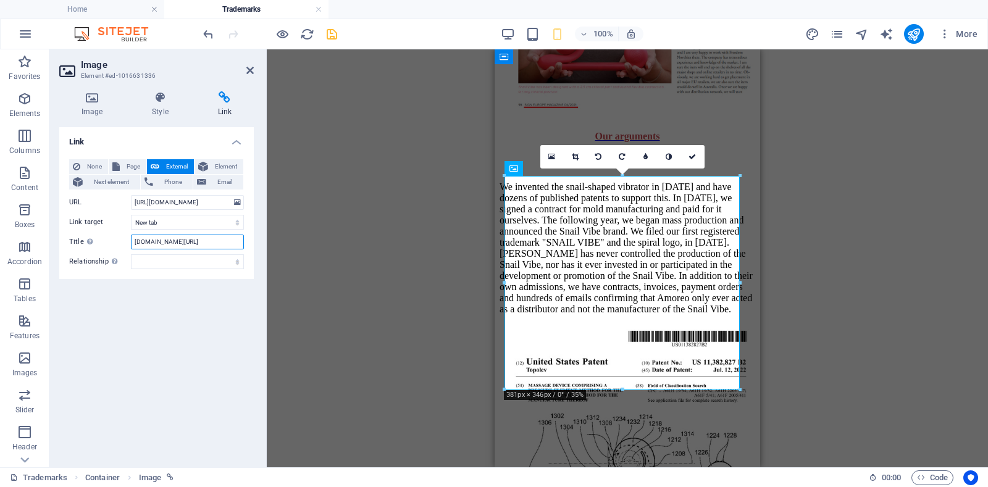
scroll to position [0, 0]
paste input "[URL][DOMAIN_NAME]"
click at [140, 243] on input "[URL][DOMAIN_NAME]" at bounding box center [187, 242] width 113 height 15
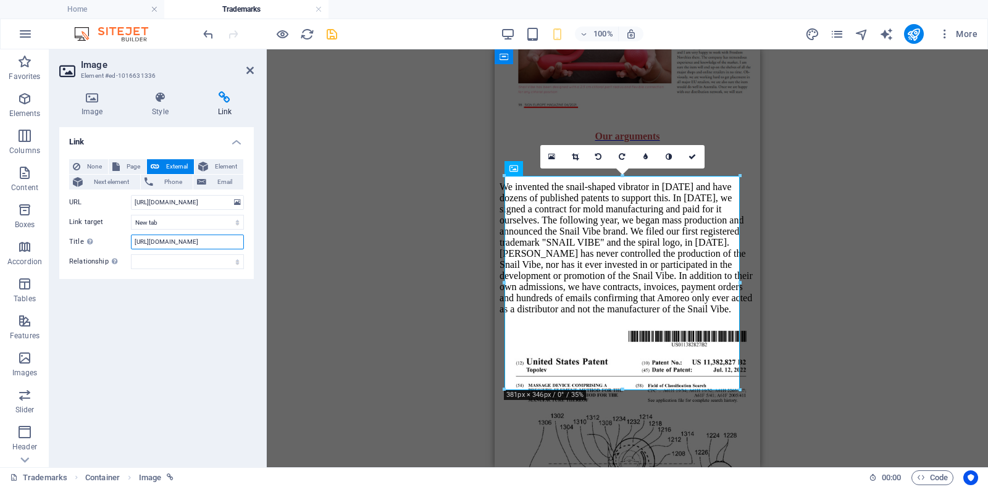
drag, startPoint x: 188, startPoint y: 242, endPoint x: 119, endPoint y: 238, distance: 69.2
click at [119, 238] on div "Title Additional link description, should not be the same as the link text. The…" at bounding box center [156, 242] width 175 height 15
drag, startPoint x: 165, startPoint y: 241, endPoint x: 209, endPoint y: 241, distance: 44.4
click at [209, 241] on input "[DOMAIN_NAME][URL]" at bounding box center [187, 242] width 113 height 15
type input "[DOMAIN_NAME][URL]"
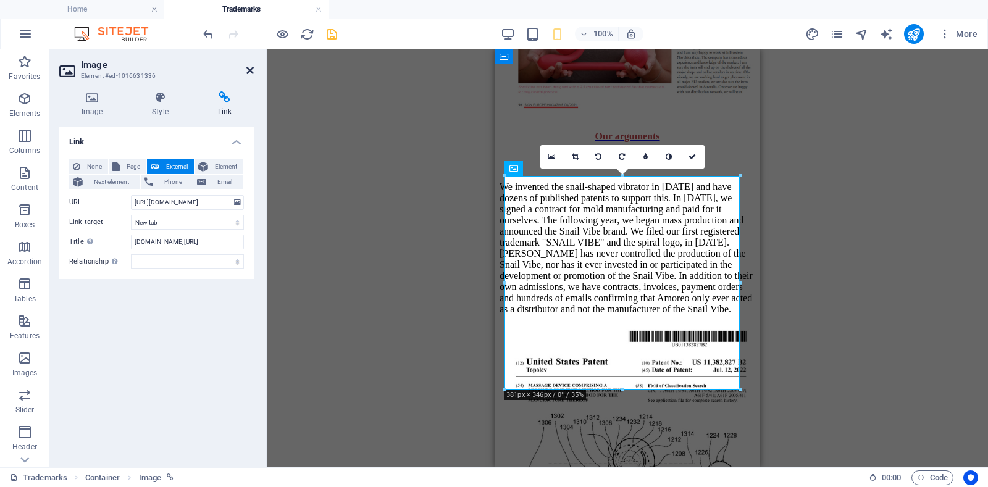
click at [248, 70] on icon at bounding box center [249, 70] width 7 height 10
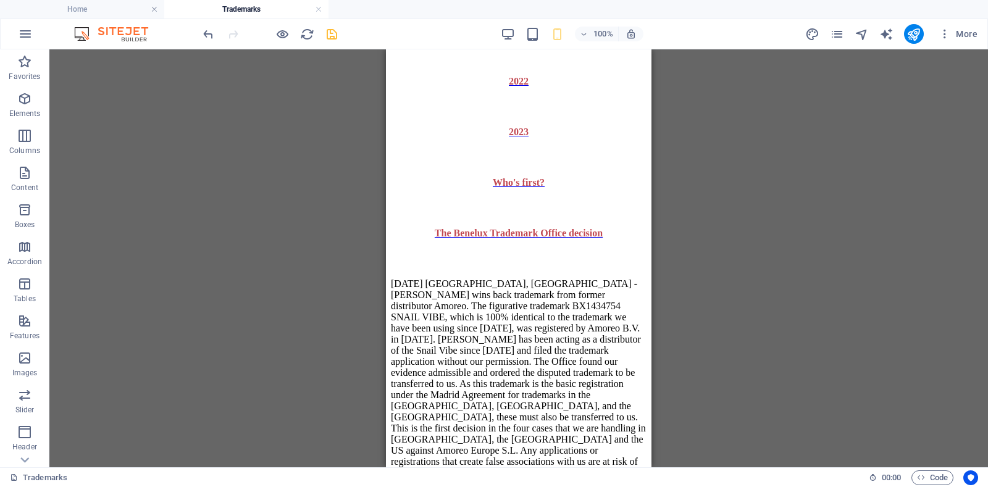
scroll to position [1155, 0]
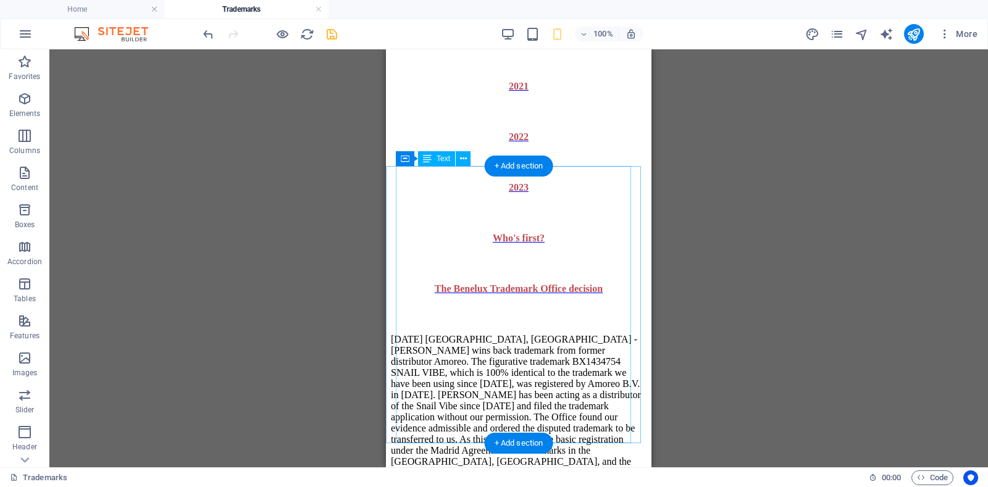
click at [575, 314] on div "[DATE] [GEOGRAPHIC_DATA], [GEOGRAPHIC_DATA] - [PERSON_NAME] wins back trademark…" at bounding box center [519, 429] width 256 height 230
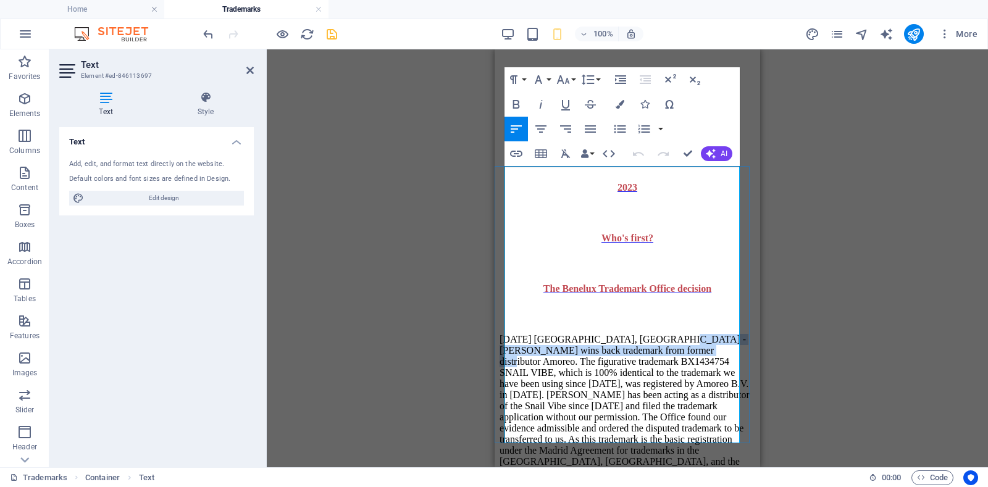
drag, startPoint x: 670, startPoint y: 181, endPoint x: 714, endPoint y: 199, distance: 47.9
click at [714, 334] on p "[DATE] [GEOGRAPHIC_DATA], [GEOGRAPHIC_DATA] - [PERSON_NAME] wins back trademark…" at bounding box center [627, 434] width 256 height 200
click at [715, 334] on p "[DATE] [GEOGRAPHIC_DATA], [GEOGRAPHIC_DATA] - [PERSON_NAME] wins back trademark…" at bounding box center [627, 434] width 256 height 200
drag, startPoint x: 671, startPoint y: 182, endPoint x: 713, endPoint y: 194, distance: 43.8
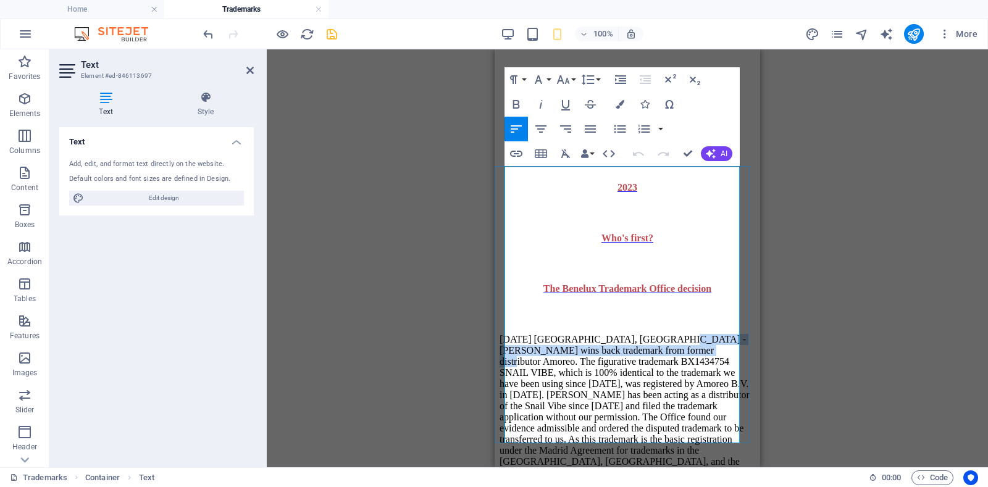
click at [713, 334] on p "[DATE] [GEOGRAPHIC_DATA], [GEOGRAPHIC_DATA] - [PERSON_NAME] wins back trademark…" at bounding box center [627, 434] width 256 height 200
click at [565, 107] on icon "button" at bounding box center [565, 105] width 9 height 10
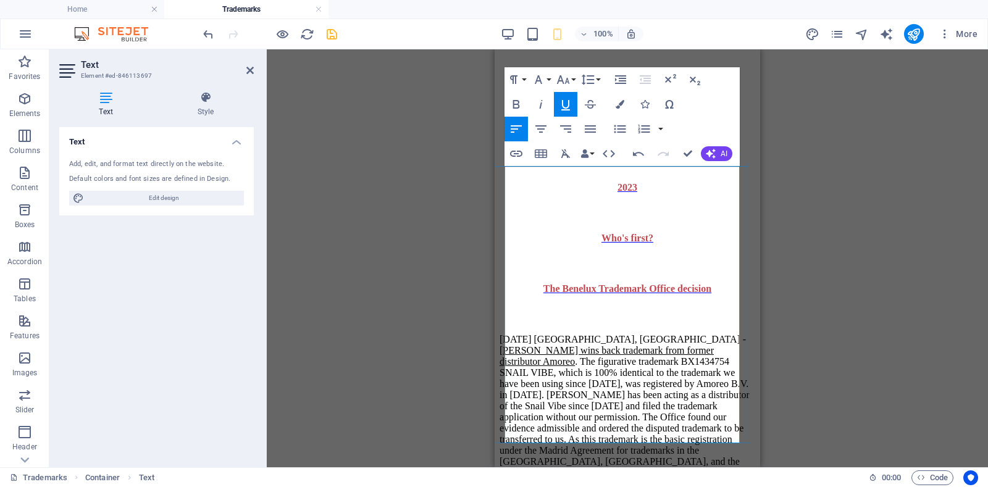
click at [580, 334] on p "[DATE] [GEOGRAPHIC_DATA], [GEOGRAPHIC_DATA] - [PERSON_NAME] wins back trademark…" at bounding box center [627, 434] width 256 height 200
click at [249, 72] on icon at bounding box center [249, 70] width 7 height 10
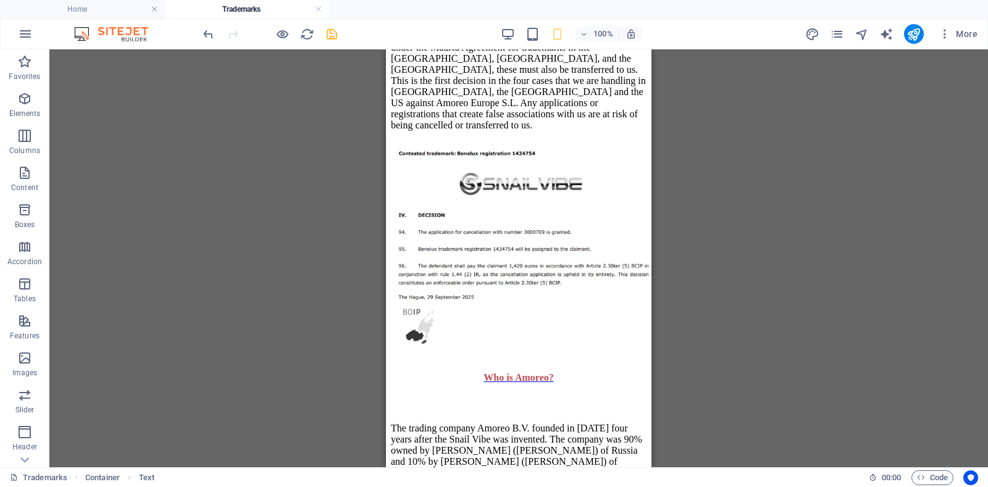
scroll to position [1690, 0]
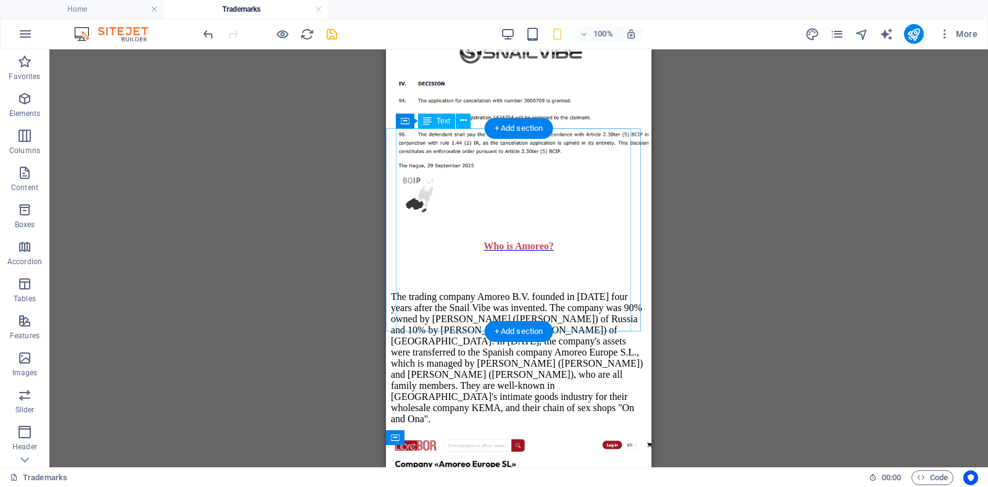
click at [435, 272] on div "The trading company Amoreo B.V. founded in [DATE] four years after the Snail Vi…" at bounding box center [519, 354] width 256 height 164
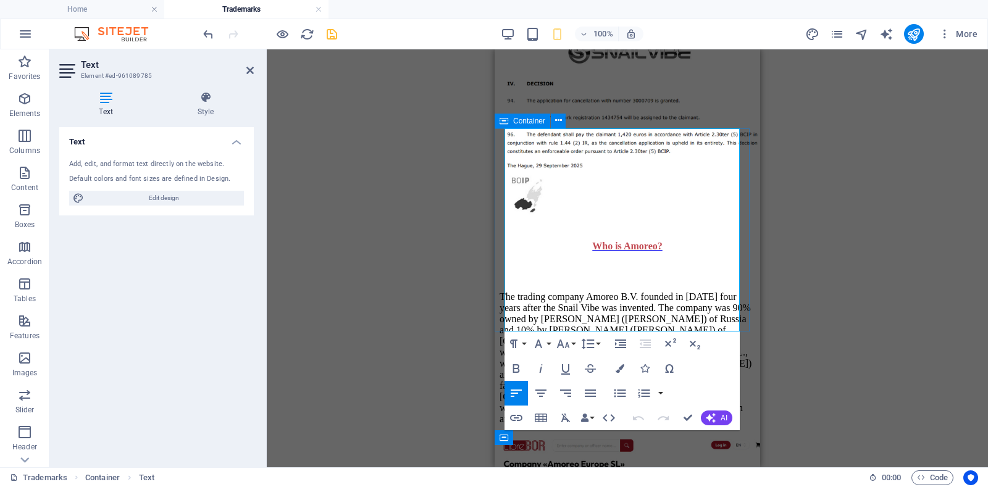
click at [504, 272] on div "The trading company Amoreo B.V. founded in [DATE] four years after the Snail Vi…" at bounding box center [627, 354] width 256 height 164
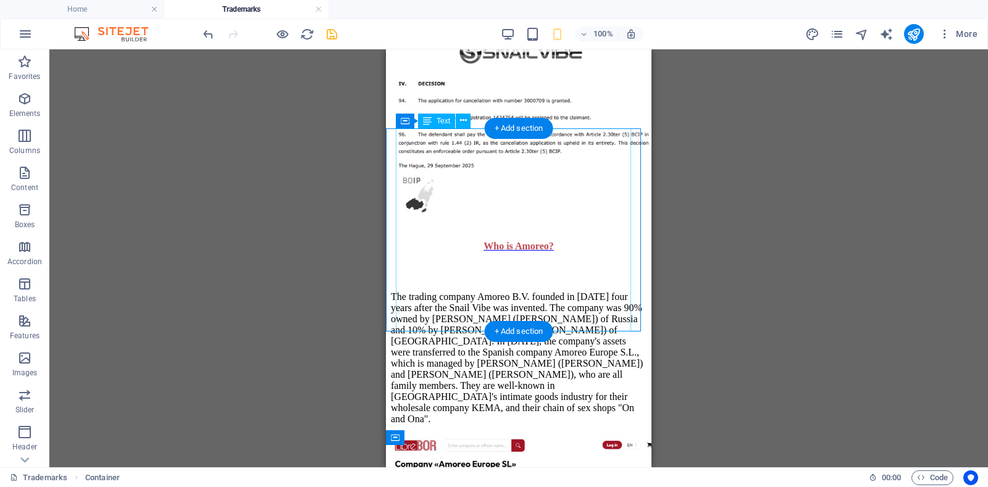
click at [504, 272] on div "The trading company Amoreo B.V. founded in [DATE] four years after the Snail Vi…" at bounding box center [519, 354] width 256 height 164
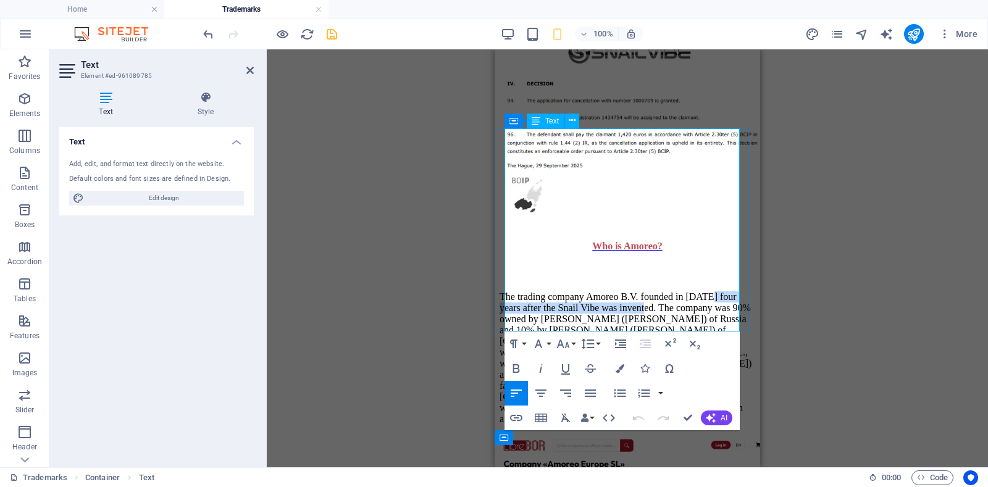
drag, startPoint x: 504, startPoint y: 159, endPoint x: 692, endPoint y: 162, distance: 187.7
click at [692, 291] on p "The trading company Amoreo B.V. founded in [DATE] four years after the Snail Vi…" at bounding box center [627, 357] width 256 height 133
click at [564, 372] on icon "button" at bounding box center [565, 369] width 9 height 10
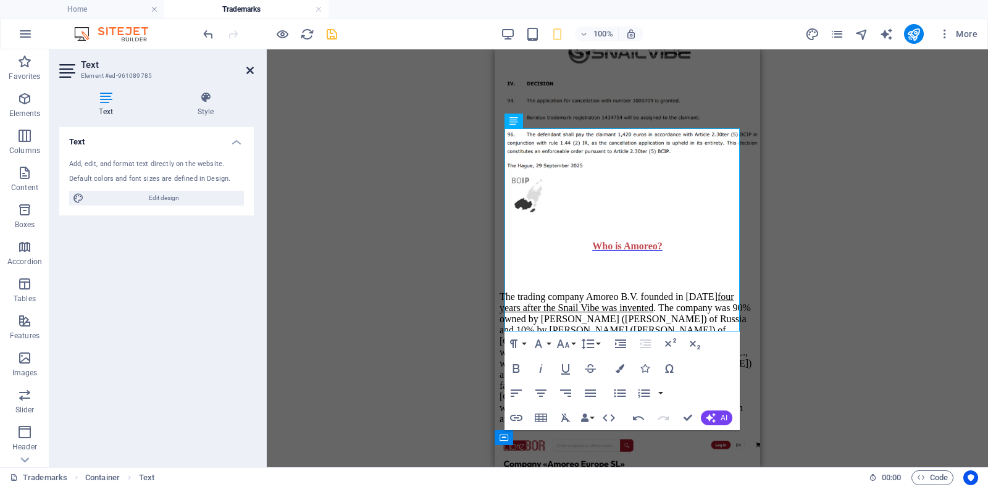
click at [251, 72] on icon at bounding box center [249, 70] width 7 height 10
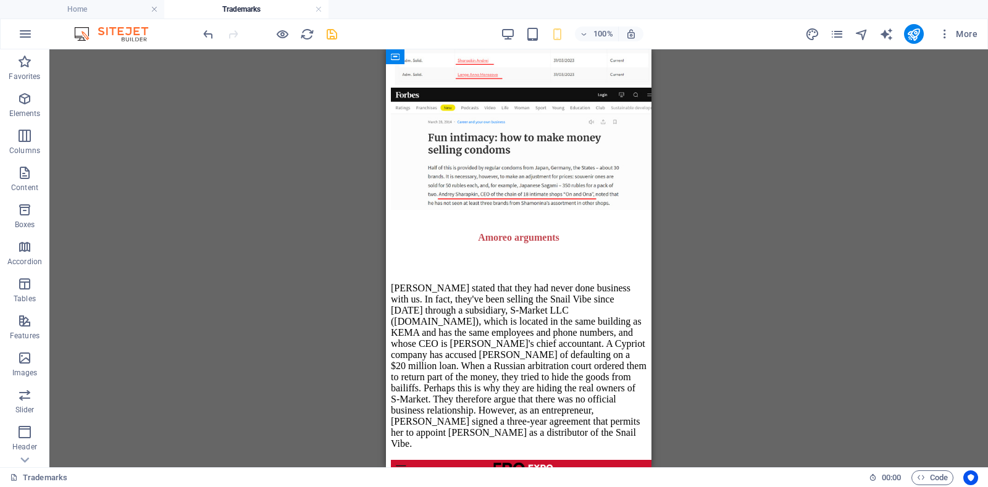
scroll to position [2149, 0]
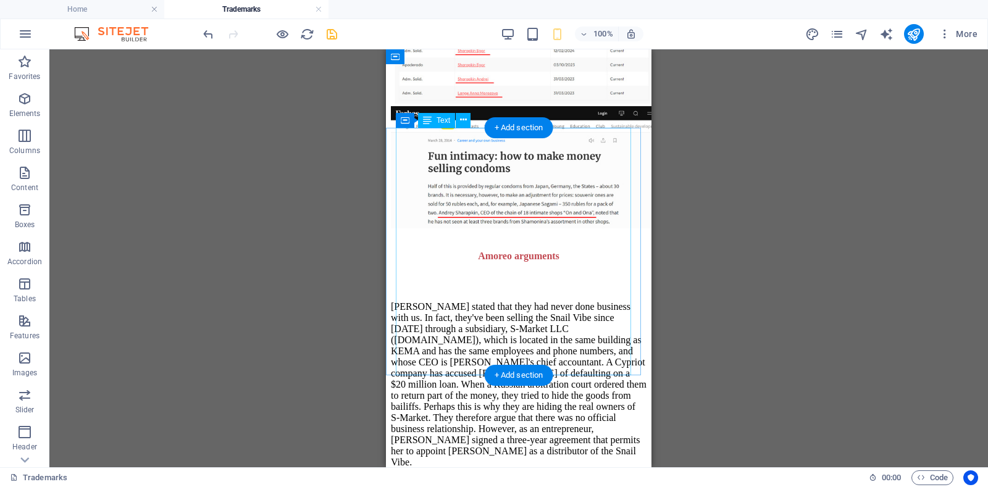
click at [509, 299] on div "[PERSON_NAME] stated that they had never done business with us. In fact, they'v…" at bounding box center [519, 379] width 256 height 197
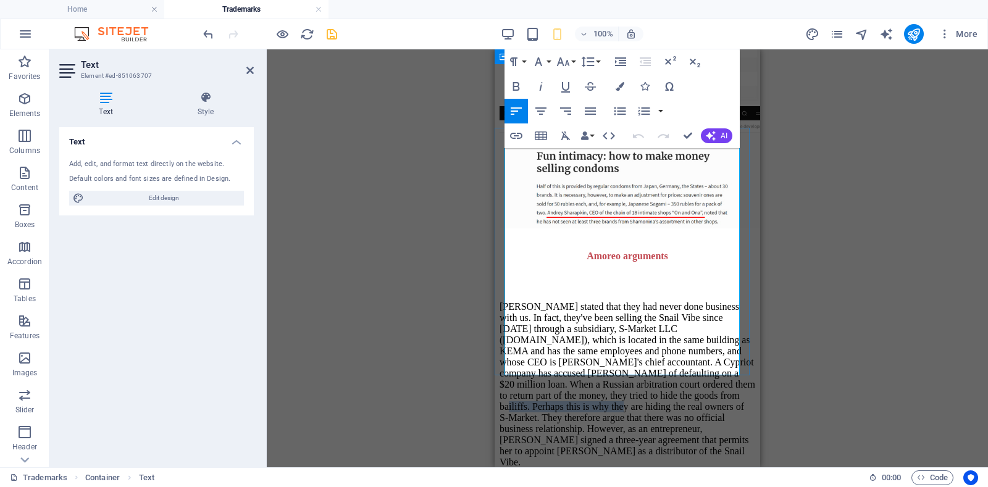
drag, startPoint x: 593, startPoint y: 293, endPoint x: 724, endPoint y: 291, distance: 131.5
click at [724, 301] on p "[PERSON_NAME] stated that they had never done business with us. In fact, they'v…" at bounding box center [627, 384] width 256 height 167
click at [564, 89] on icon "button" at bounding box center [565, 86] width 15 height 15
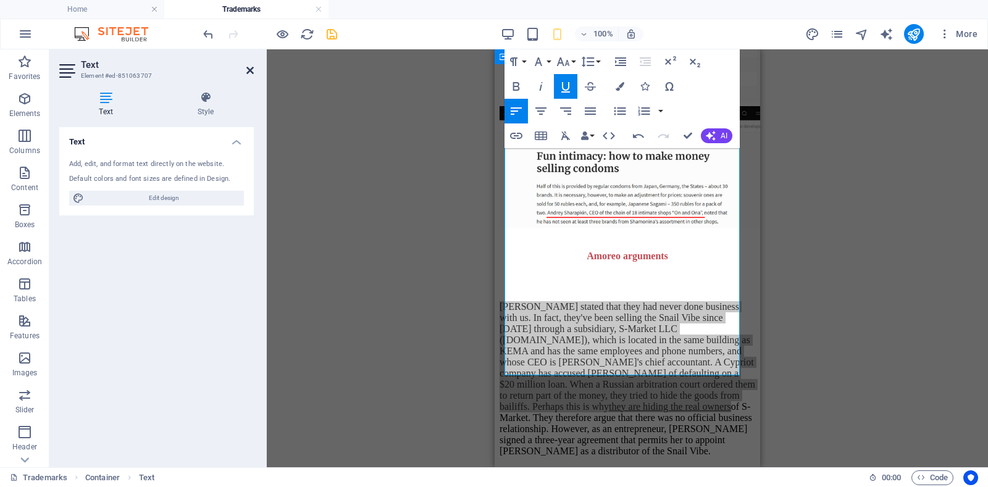
click at [249, 67] on icon at bounding box center [249, 70] width 7 height 10
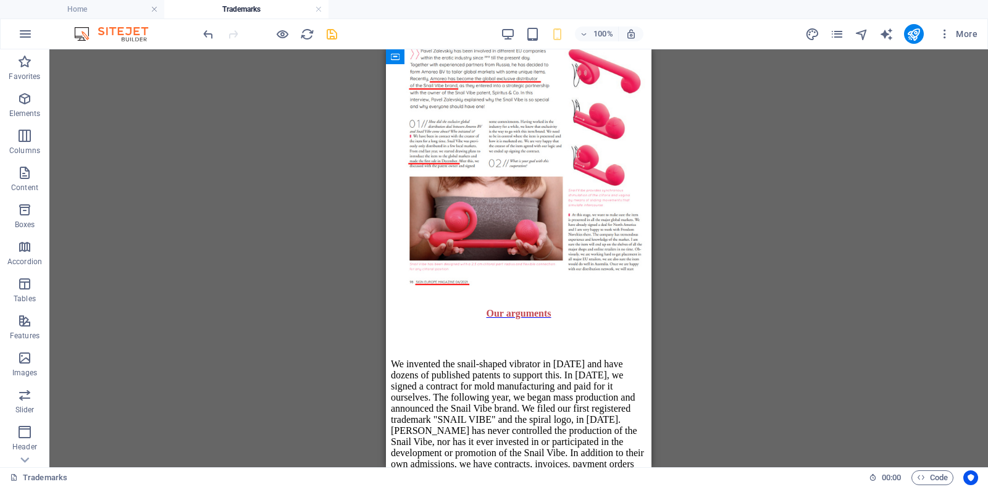
scroll to position [3032, 0]
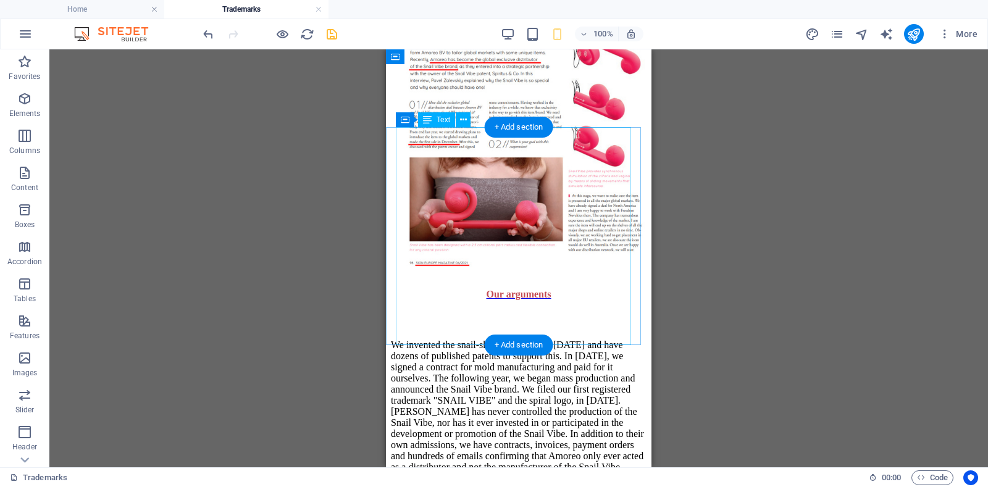
click at [542, 320] on div "We invented the snail-shaped vibrator in [DATE] and have dozens of published pa…" at bounding box center [519, 402] width 256 height 164
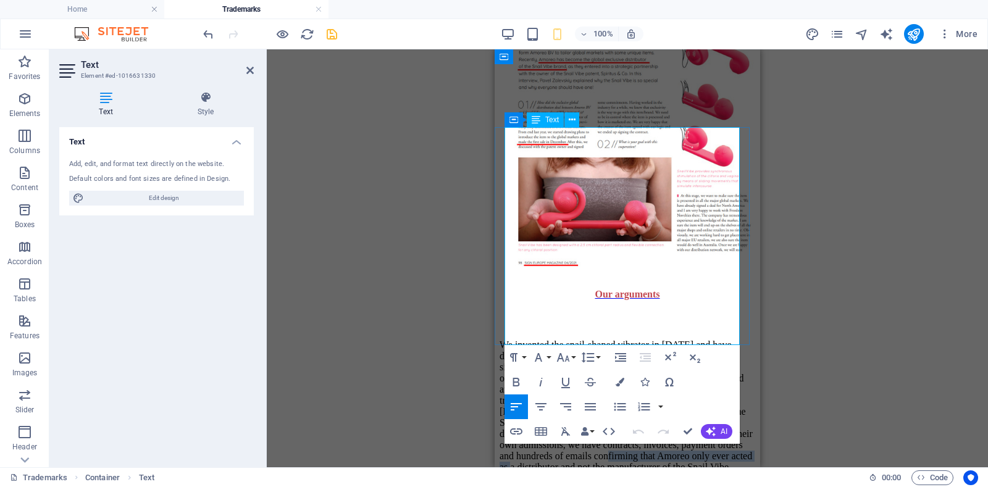
drag, startPoint x: 574, startPoint y: 322, endPoint x: 548, endPoint y: 343, distance: 33.4
click at [548, 343] on p "We invented the snail-shaped vibrator in [DATE] and have dozens of published pa…" at bounding box center [627, 406] width 256 height 133
click at [564, 383] on icon "button" at bounding box center [565, 382] width 15 height 15
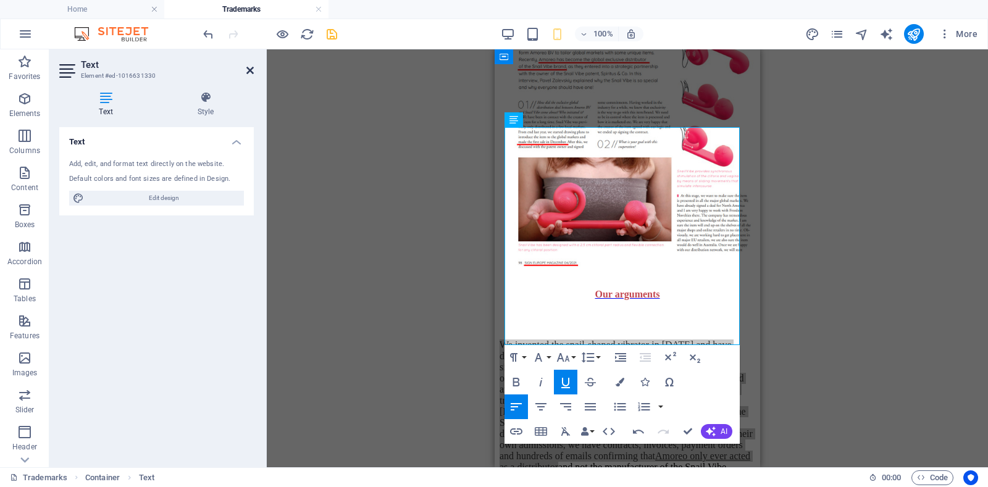
click at [250, 69] on icon at bounding box center [249, 70] width 7 height 10
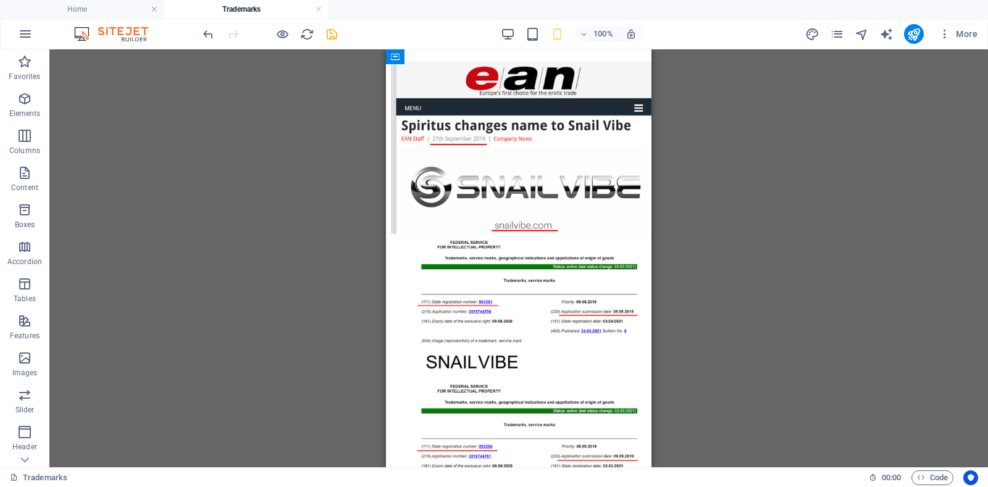
scroll to position [3623, 0]
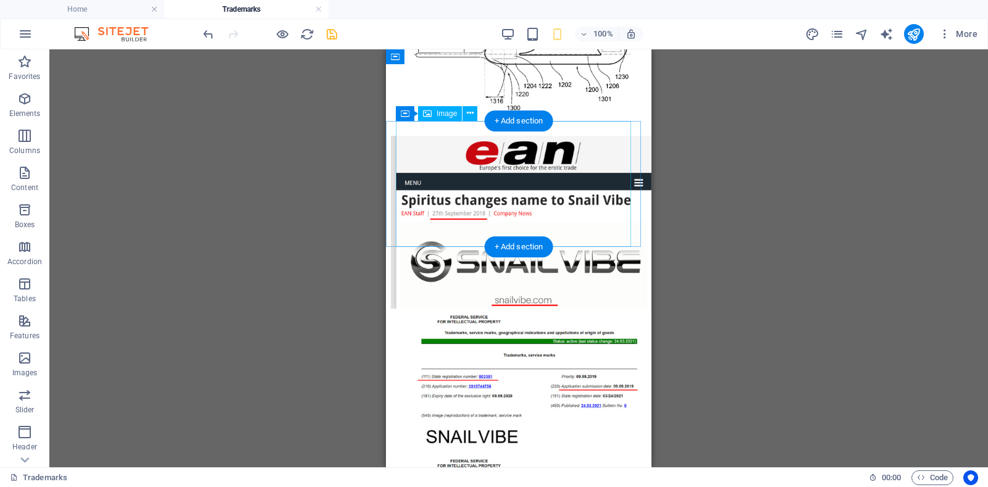
click at [475, 311] on figure at bounding box center [519, 383] width 256 height 145
drag, startPoint x: 475, startPoint y: 209, endPoint x: 617, endPoint y: 172, distance: 146.1
click at [475, 311] on figure at bounding box center [519, 383] width 256 height 145
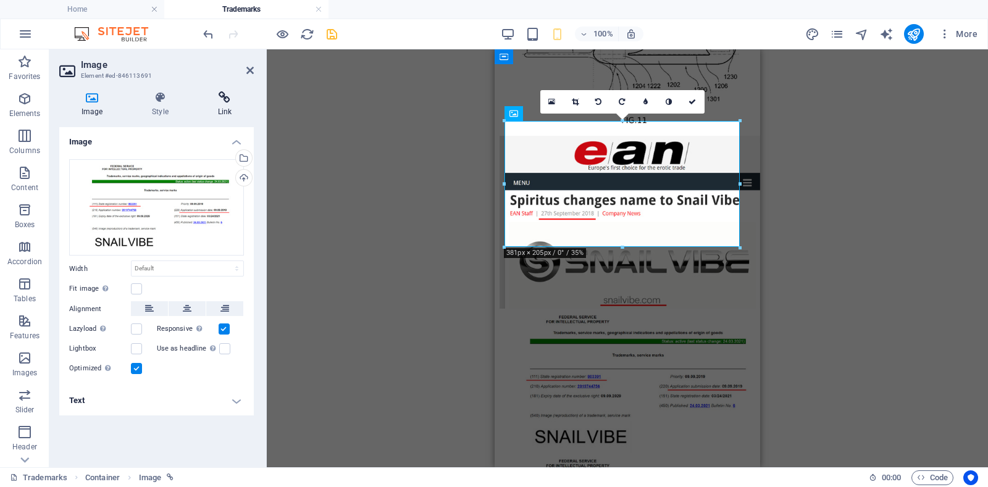
click at [225, 101] on icon at bounding box center [225, 97] width 58 height 12
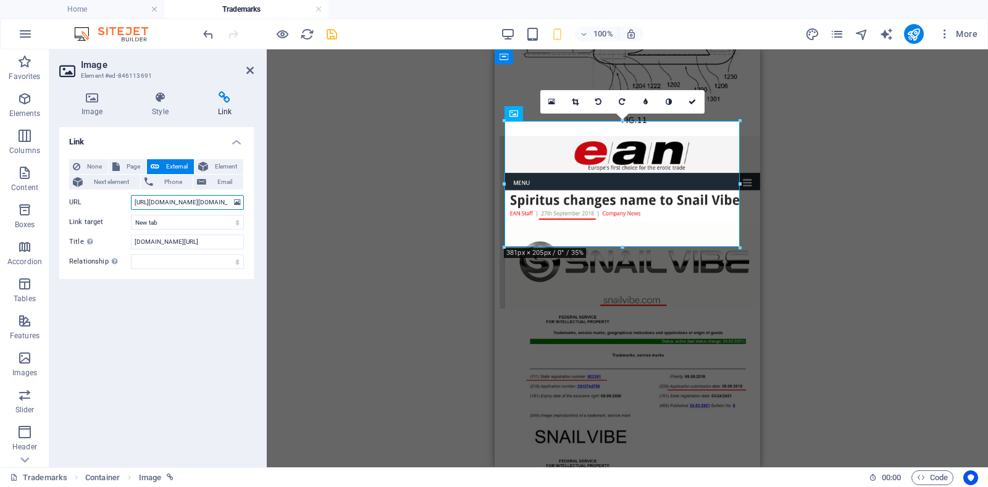
click at [188, 206] on input "[URL][DOMAIN_NAME][DOMAIN_NAME]" at bounding box center [187, 202] width 113 height 15
paste input "[DOMAIN_NAME][URL][PHONE_NUMBER]"
type input "[URL][DOMAIN_NAME][PHONE_NUMBER]"
click at [168, 242] on input "[DOMAIN_NAME][URL]" at bounding box center [187, 242] width 113 height 15
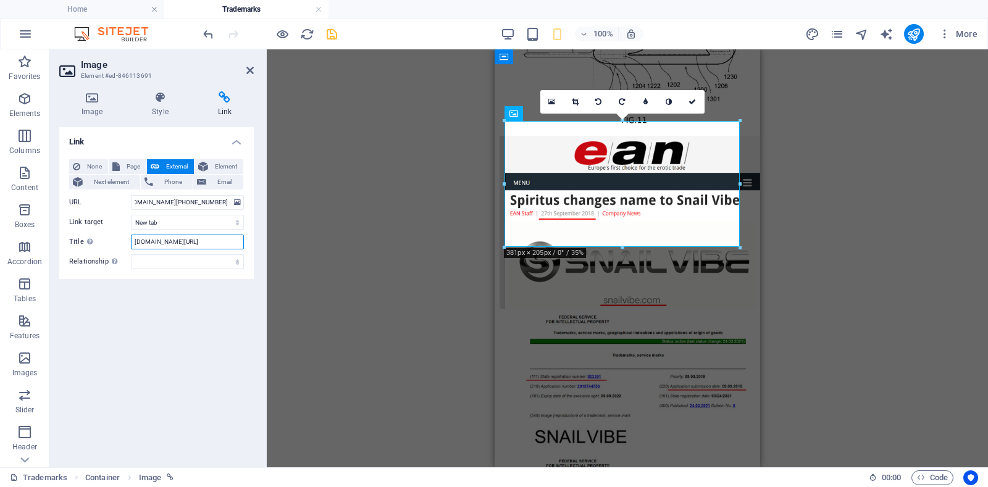
scroll to position [0, 0]
paste input "[URL][DOMAIN_NAME][PHONE_NUMBER]"
click at [157, 243] on input "[URL][DOMAIN_NAME][PHONE_NUMBER]" at bounding box center [187, 242] width 113 height 15
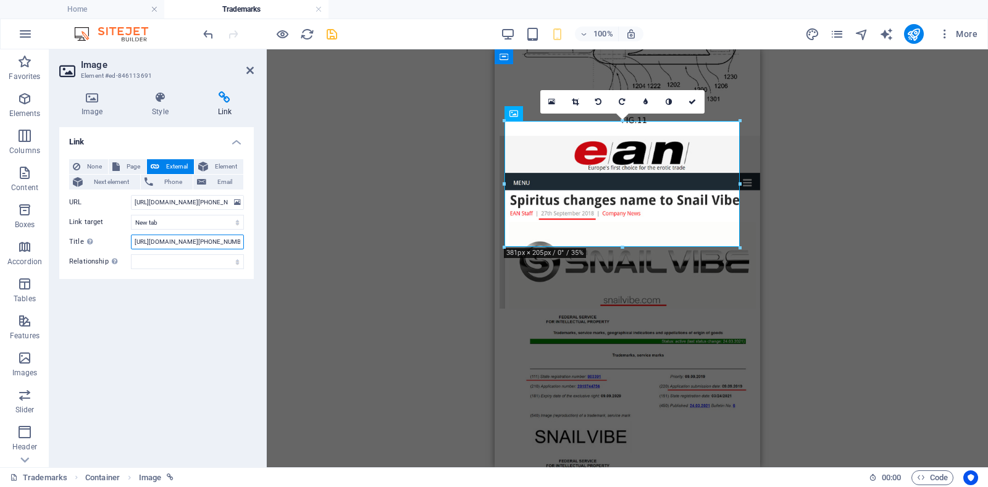
drag, startPoint x: 154, startPoint y: 244, endPoint x: 128, endPoint y: 244, distance: 25.9
click at [128, 244] on div "Title Additional link description, should not be the same as the link text. The…" at bounding box center [156, 242] width 175 height 15
drag, startPoint x: 156, startPoint y: 242, endPoint x: 214, endPoint y: 240, distance: 57.4
click at [214, 240] on input "[DOMAIN_NAME][URL][PHONE_NUMBER]" at bounding box center [187, 242] width 113 height 15
type input "[DOMAIN_NAME][URL]"
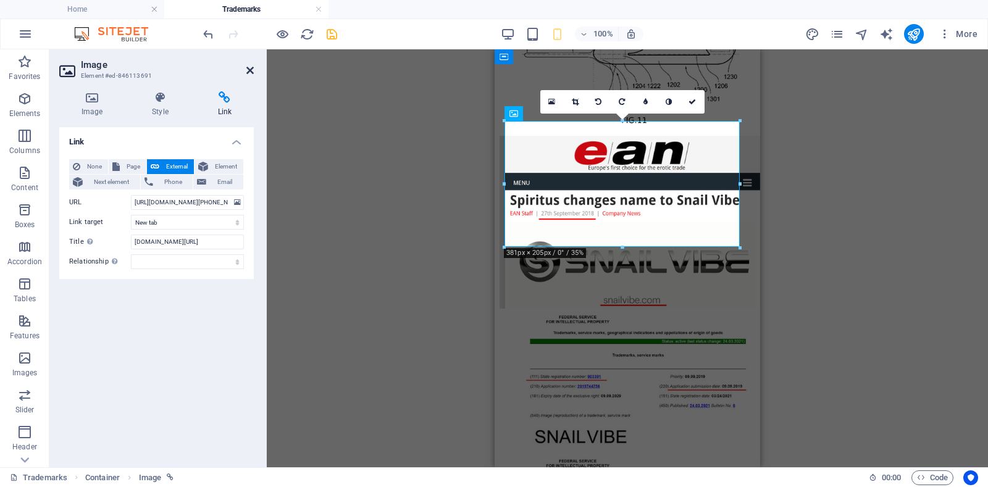
click at [251, 70] on icon at bounding box center [249, 70] width 7 height 10
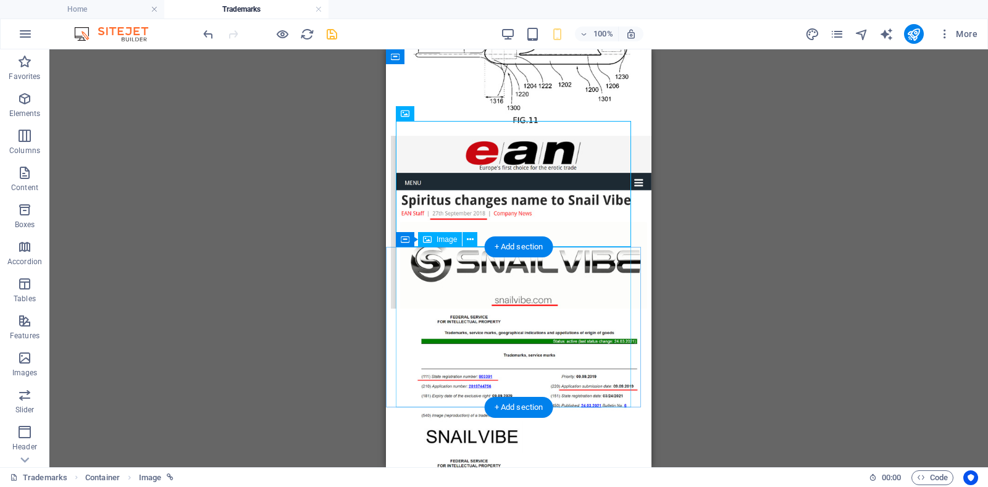
drag, startPoint x: 409, startPoint y: 275, endPoint x: 605, endPoint y: 150, distance: 232.0
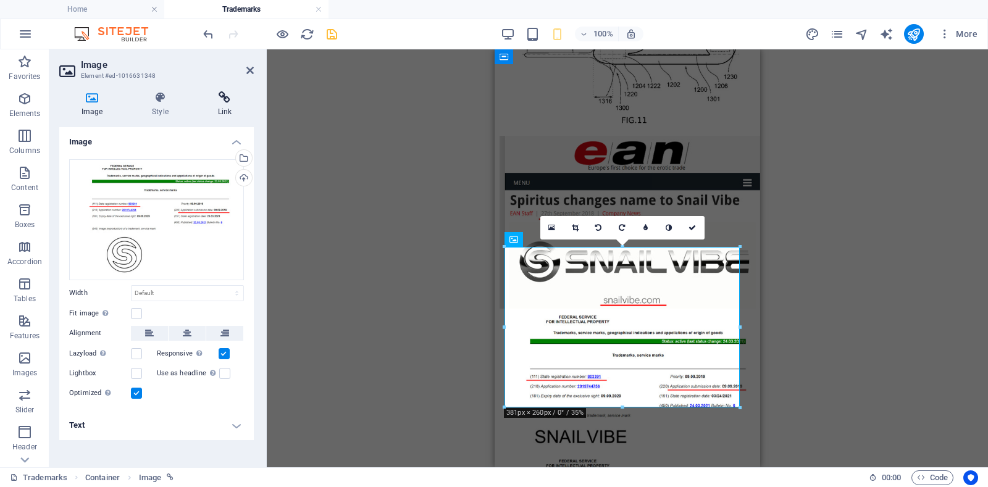
click at [223, 94] on icon at bounding box center [225, 97] width 58 height 12
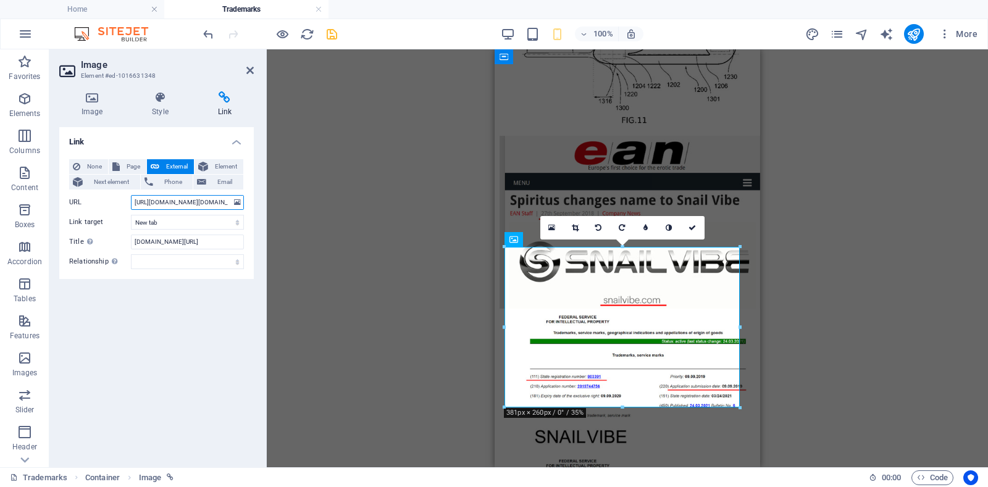
click at [161, 203] on input "[URL][DOMAIN_NAME][DOMAIN_NAME]" at bounding box center [187, 202] width 113 height 15
paste input "[DOMAIN_NAME][URL][PHONE_NUMBER]"
type input "[URL][DOMAIN_NAME][PHONE_NUMBER]"
click at [155, 240] on input "[DOMAIN_NAME][URL]" at bounding box center [187, 242] width 113 height 15
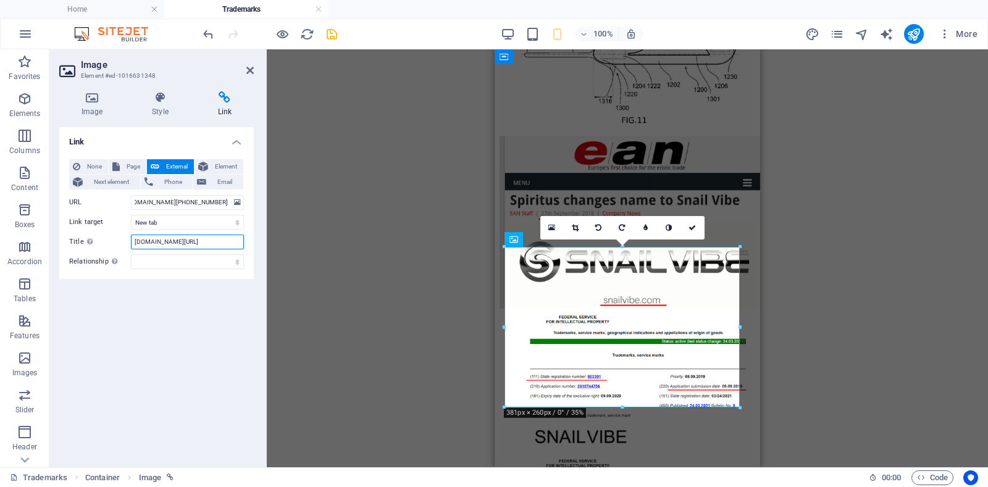
scroll to position [0, 0]
paste input "[URL][DOMAIN_NAME][PHONE_NUMBER]"
click at [149, 241] on input "[URL][DOMAIN_NAME][PHONE_NUMBER]" at bounding box center [187, 242] width 113 height 15
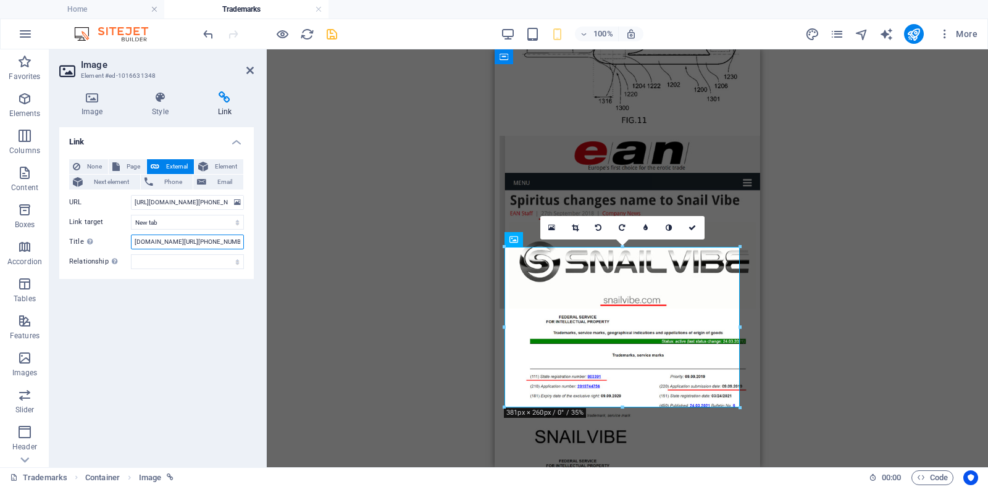
click at [160, 242] on input "[DOMAIN_NAME][URL][PHONE_NUMBER]" at bounding box center [187, 242] width 113 height 15
drag, startPoint x: 154, startPoint y: 243, endPoint x: 198, endPoint y: 243, distance: 43.2
click at [198, 243] on input "[DOMAIN_NAME][URL][PHONE_NUMBER]" at bounding box center [187, 242] width 113 height 15
type input "[DOMAIN_NAME][URL]"
click at [247, 72] on icon at bounding box center [249, 70] width 7 height 10
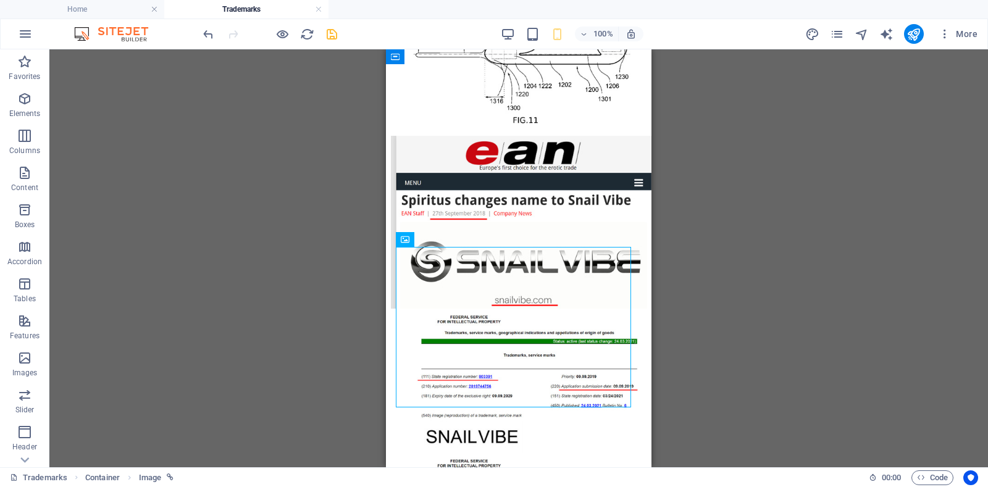
click at [194, 189] on div "Drag here to replace the existing content. Press “Ctrl” if you want to create a…" at bounding box center [518, 258] width 938 height 418
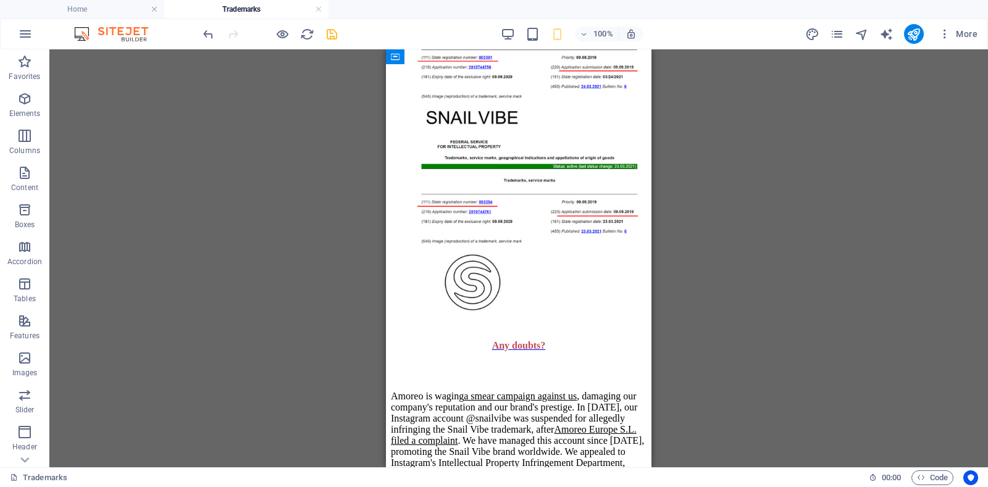
scroll to position [3820, 0]
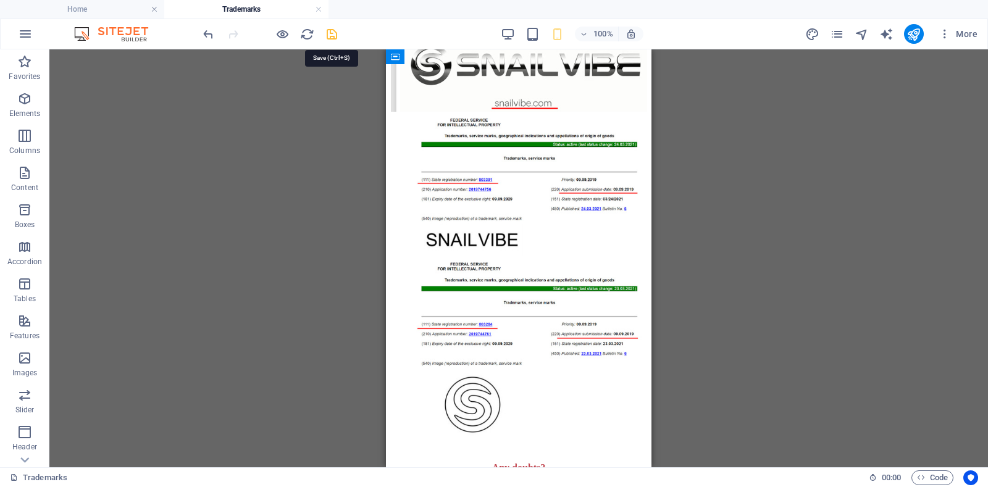
click at [329, 33] on icon "save" at bounding box center [332, 34] width 14 height 14
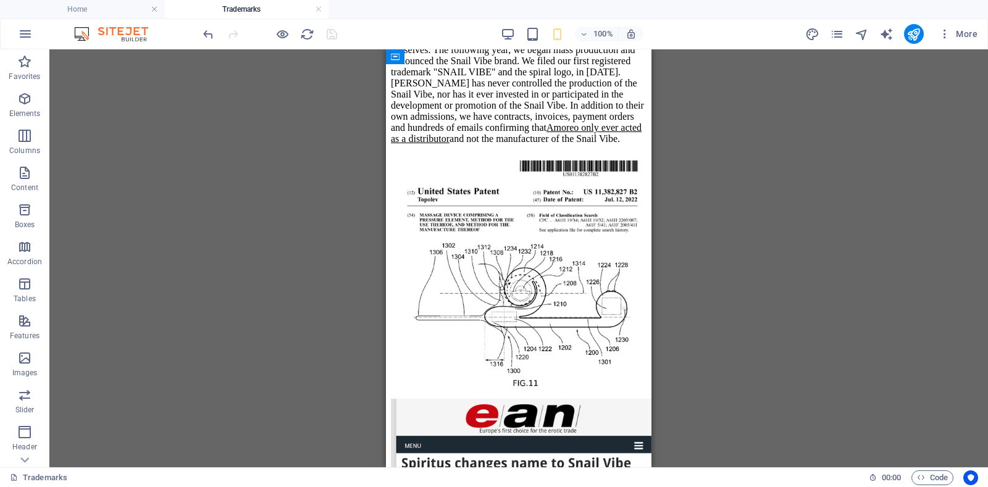
scroll to position [3304, 0]
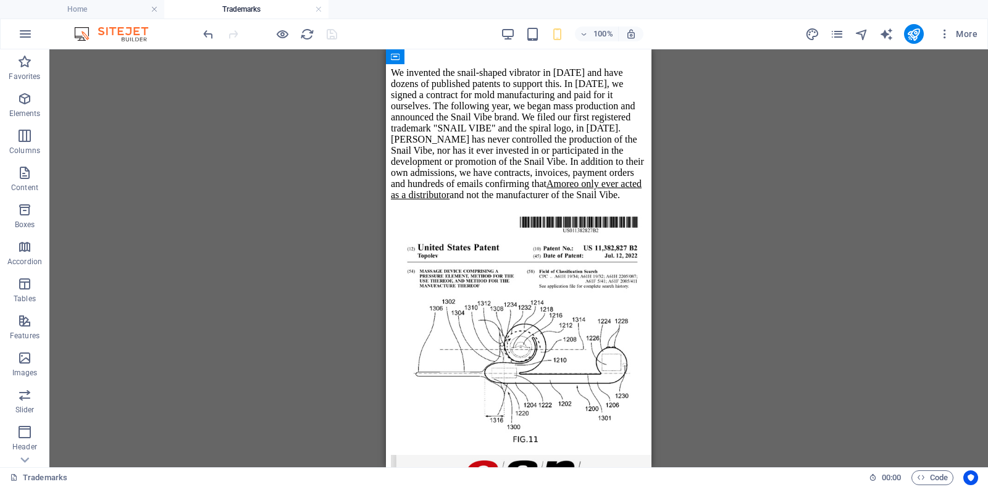
drag, startPoint x: 648, startPoint y: 278, endPoint x: 1041, endPoint y: 339, distance: 397.9
